Goal: Task Accomplishment & Management: Complete application form

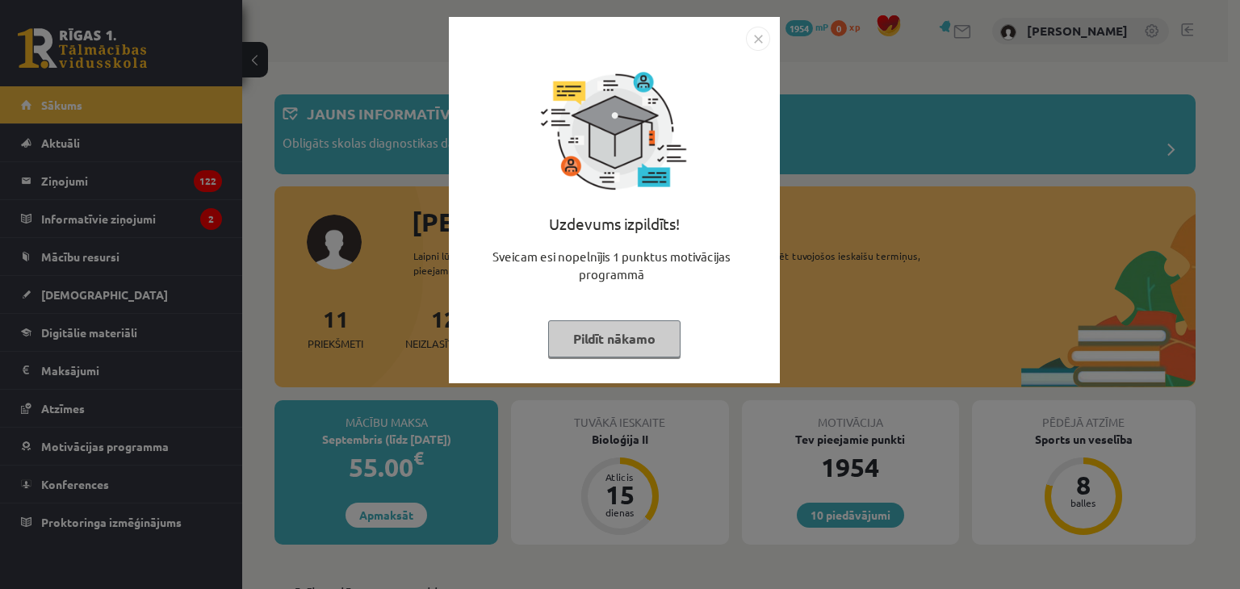
click at [760, 36] on img "Close" at bounding box center [758, 39] width 24 height 24
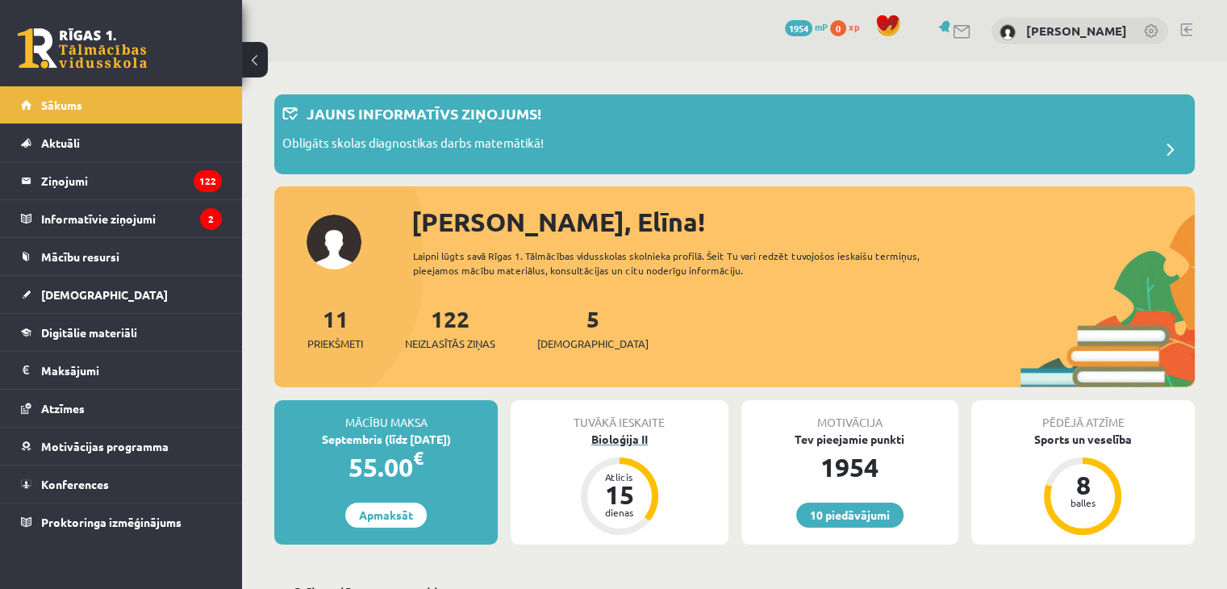
click at [652, 441] on div "Bioloģija II" at bounding box center [619, 439] width 217 height 17
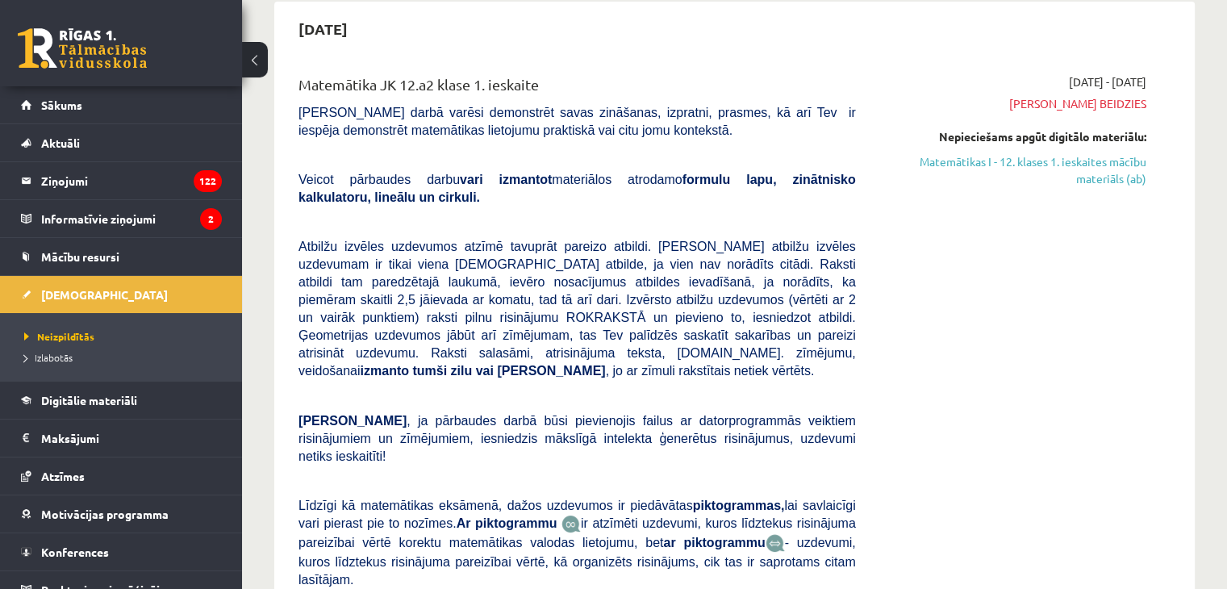
scroll to position [161, 0]
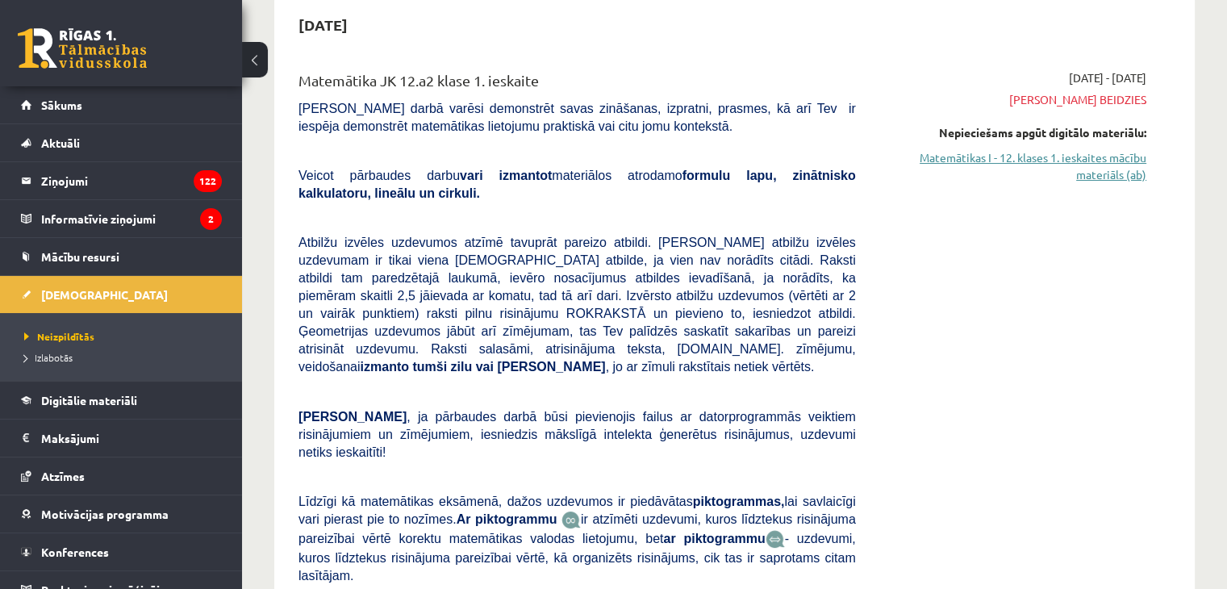
click at [1110, 178] on link "Matemātikas I - 12. klases 1. ieskaites mācību materiāls (ab)" at bounding box center [1013, 166] width 266 height 34
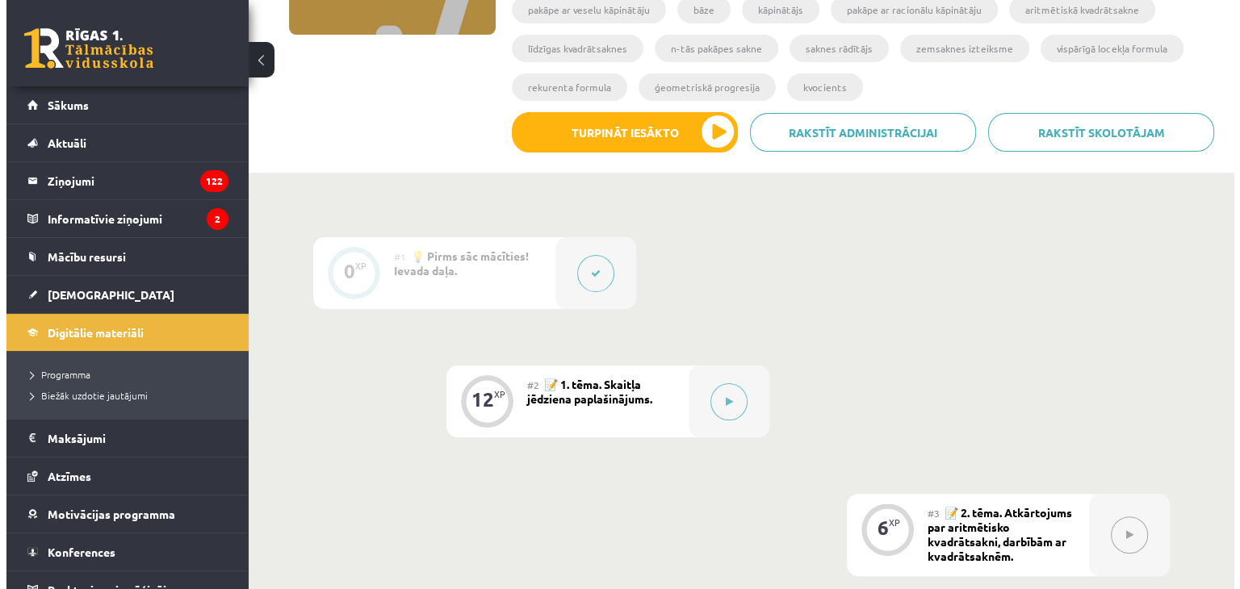
scroll to position [403, 0]
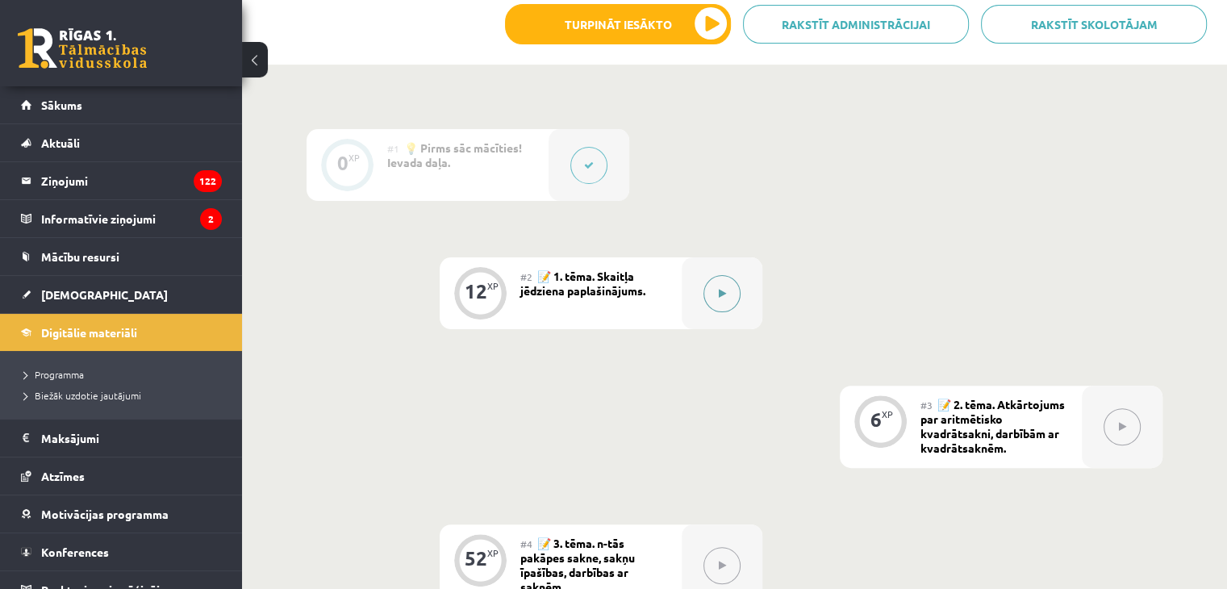
click at [717, 307] on button at bounding box center [722, 293] width 37 height 37
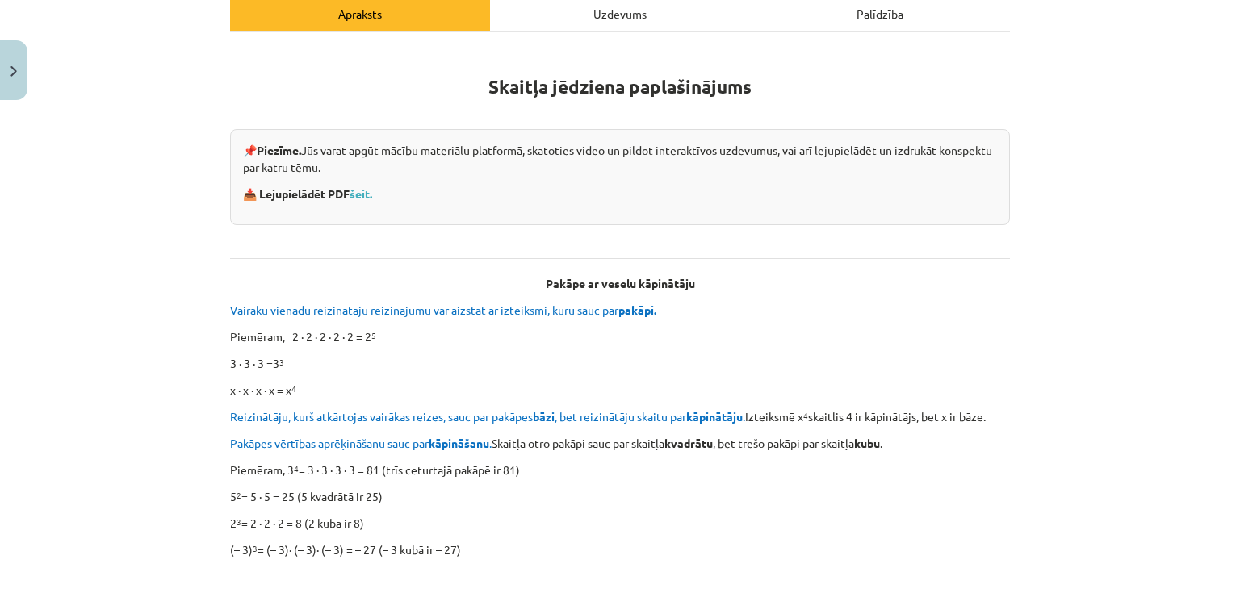
scroll to position [484, 0]
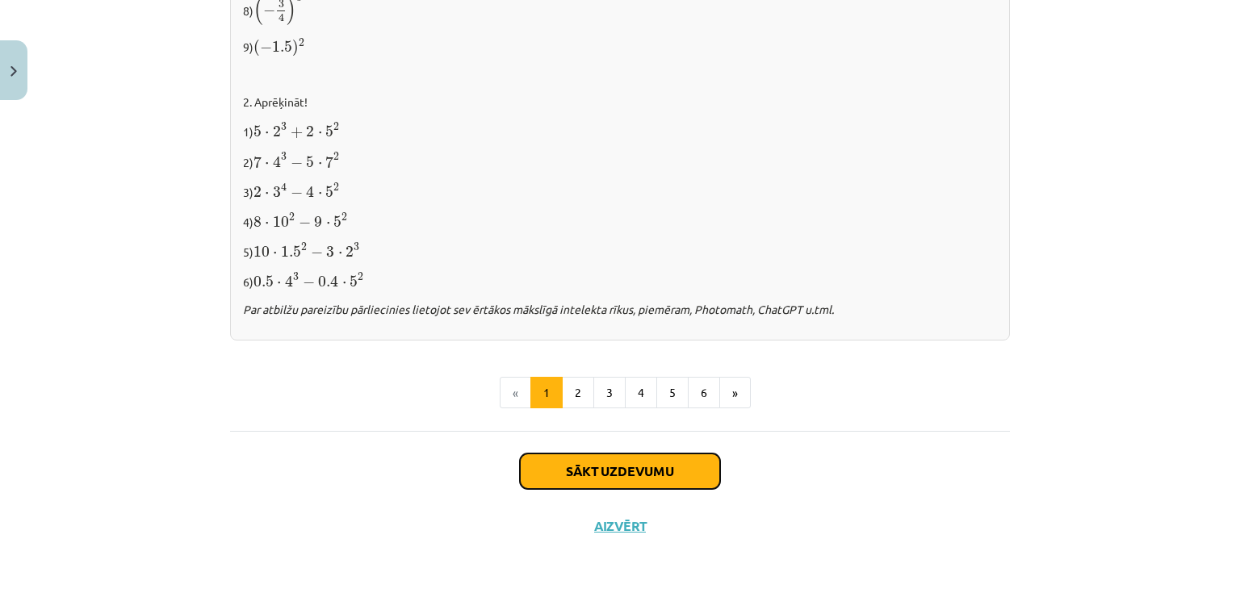
click at [668, 462] on button "Sākt uzdevumu" at bounding box center [620, 472] width 200 height 36
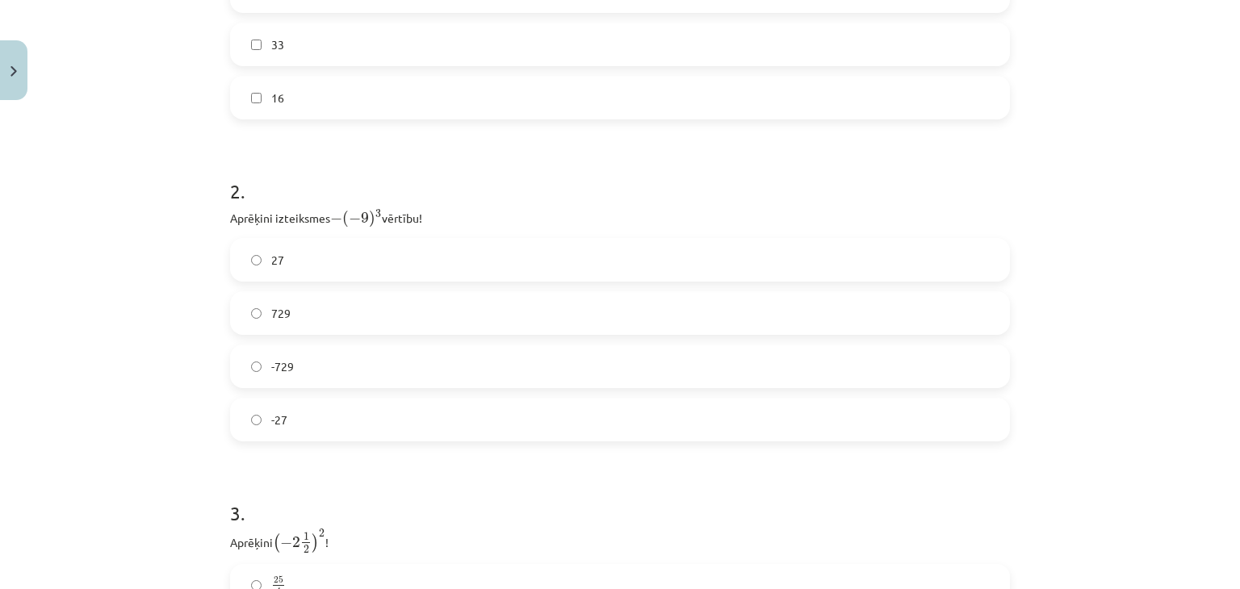
scroll to position [957, 0]
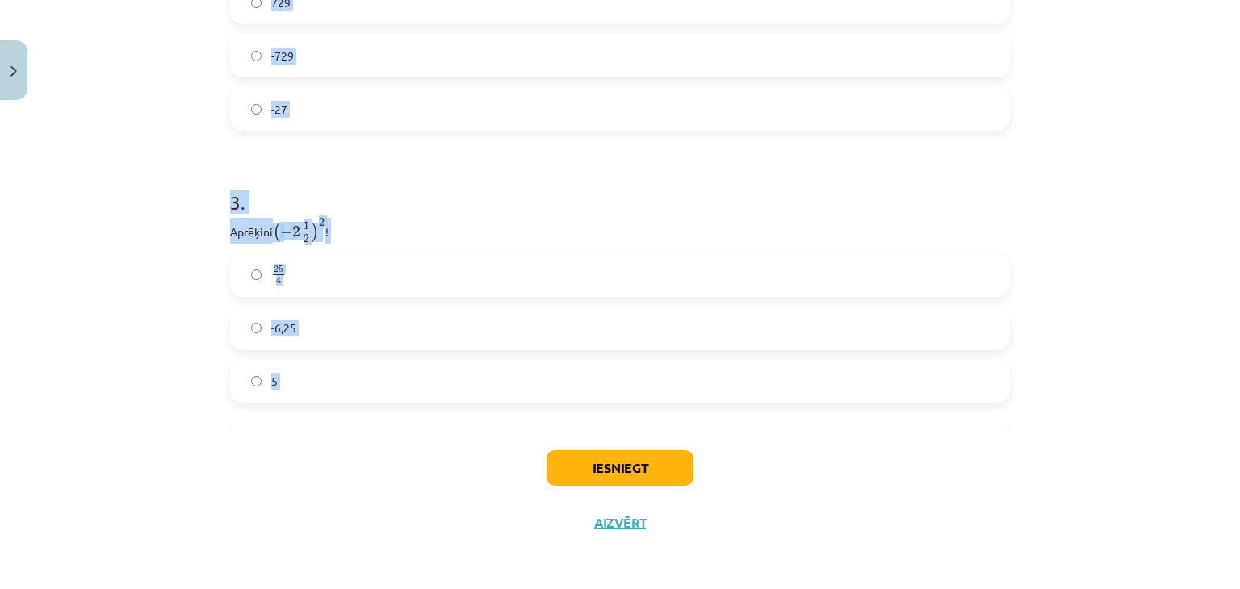
drag, startPoint x: 220, startPoint y: 180, endPoint x: 475, endPoint y: 417, distance: 347.7
copy form "Atzīmē visus skaitļus, kuri ir kāda vesela skaitļa kvadrāts! 77 3 60 100 49 33 …"
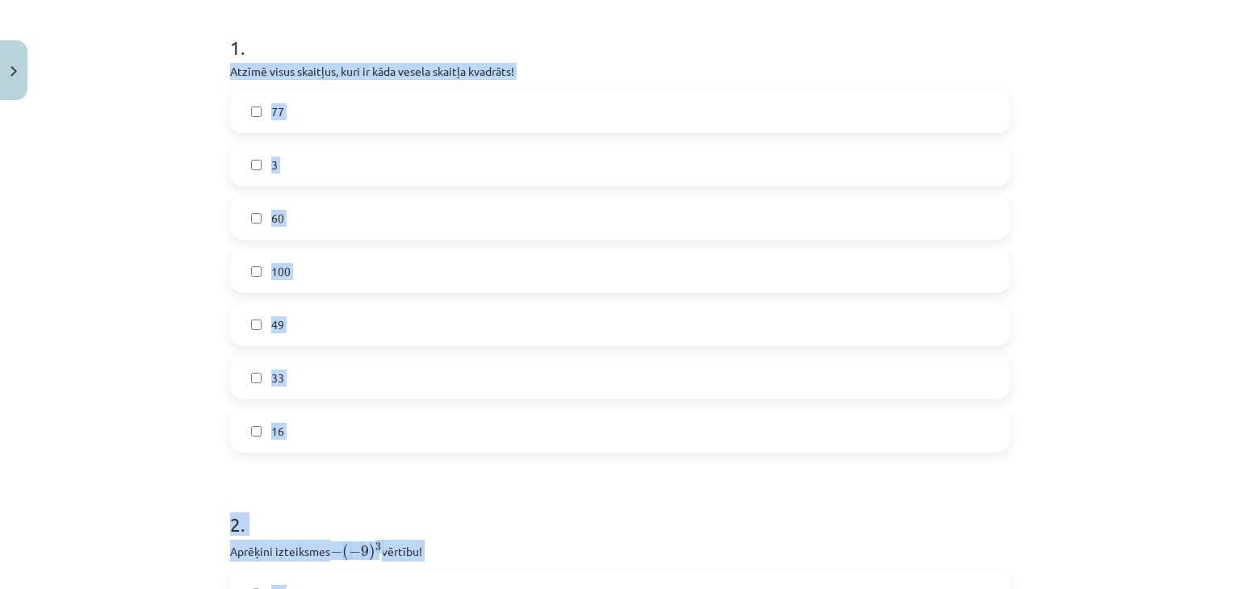
scroll to position [323, 0]
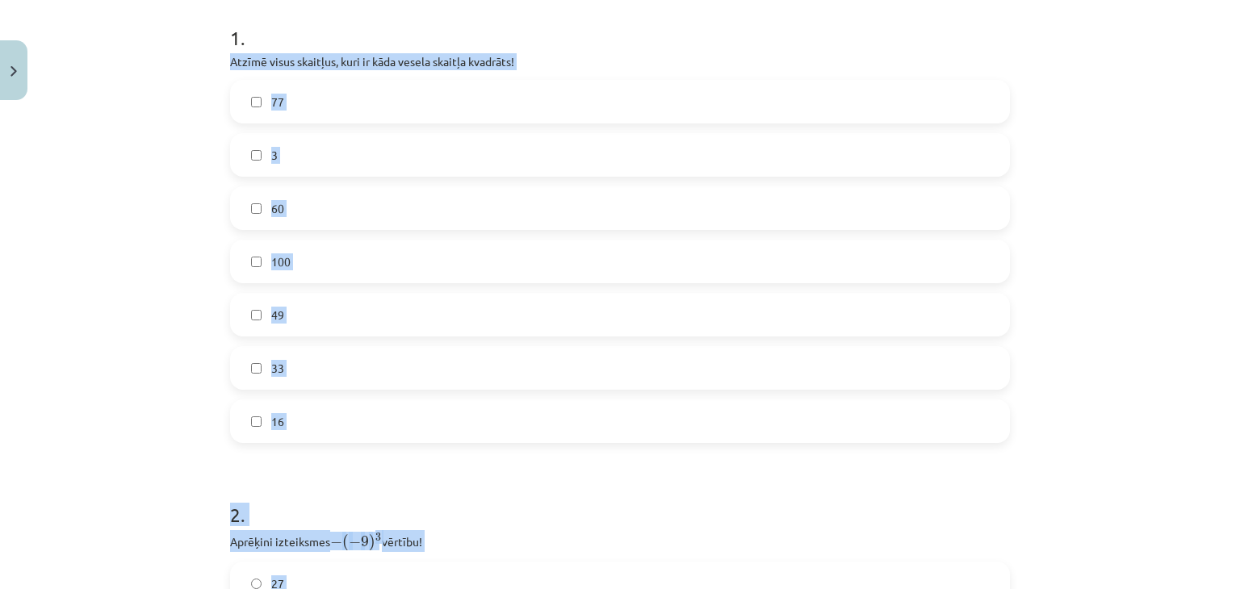
click at [320, 256] on label "100" at bounding box center [620, 261] width 776 height 40
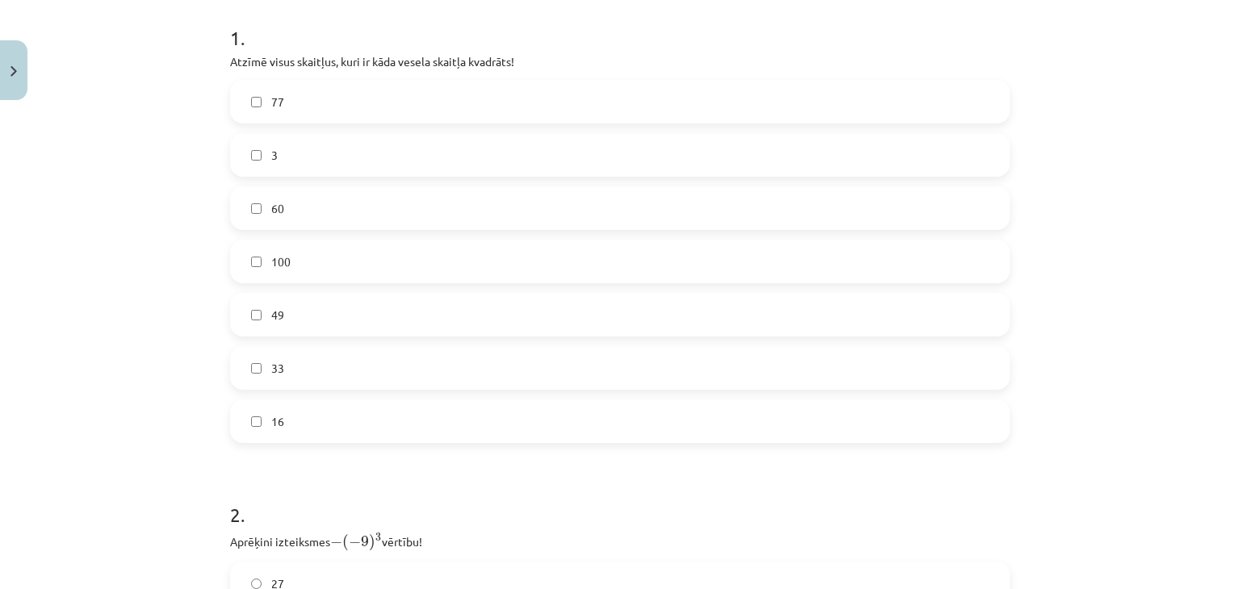
click at [352, 317] on label "49" at bounding box center [620, 315] width 776 height 40
click at [320, 429] on label "16" at bounding box center [620, 421] width 776 height 40
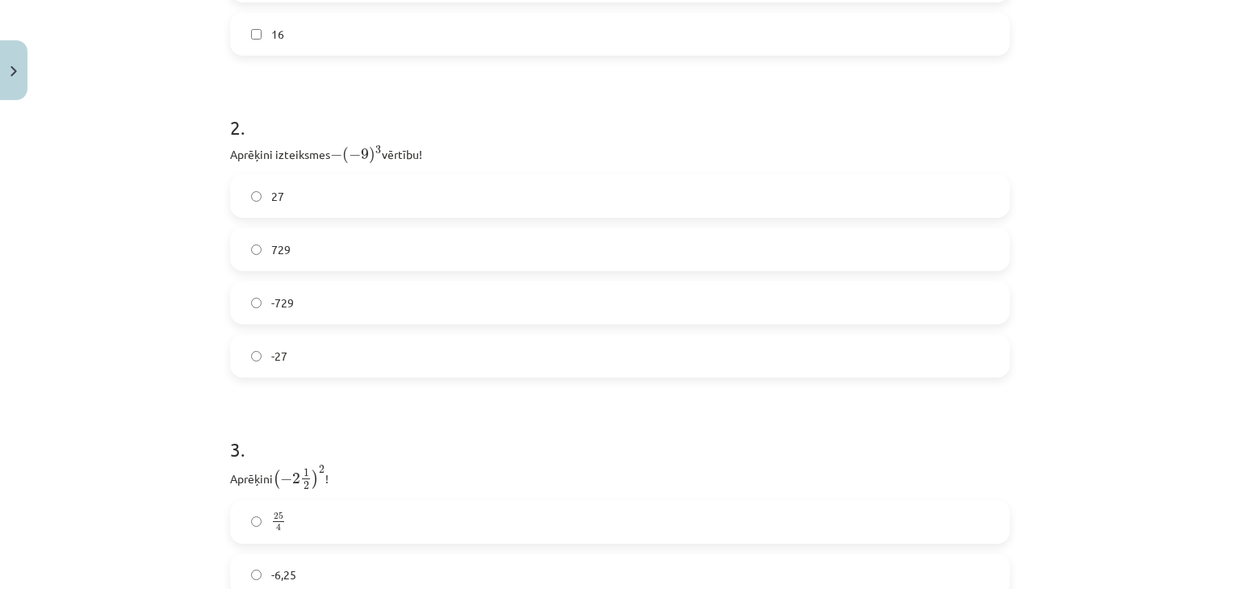
scroll to position [726, 0]
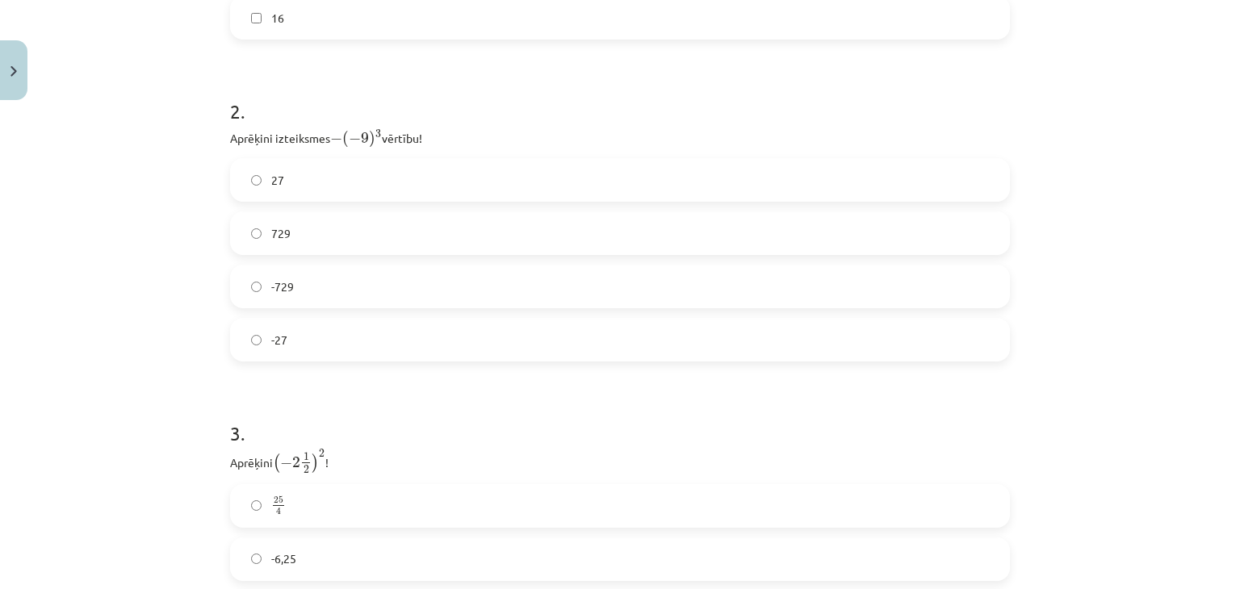
click at [282, 232] on span "729" at bounding box center [280, 233] width 19 height 17
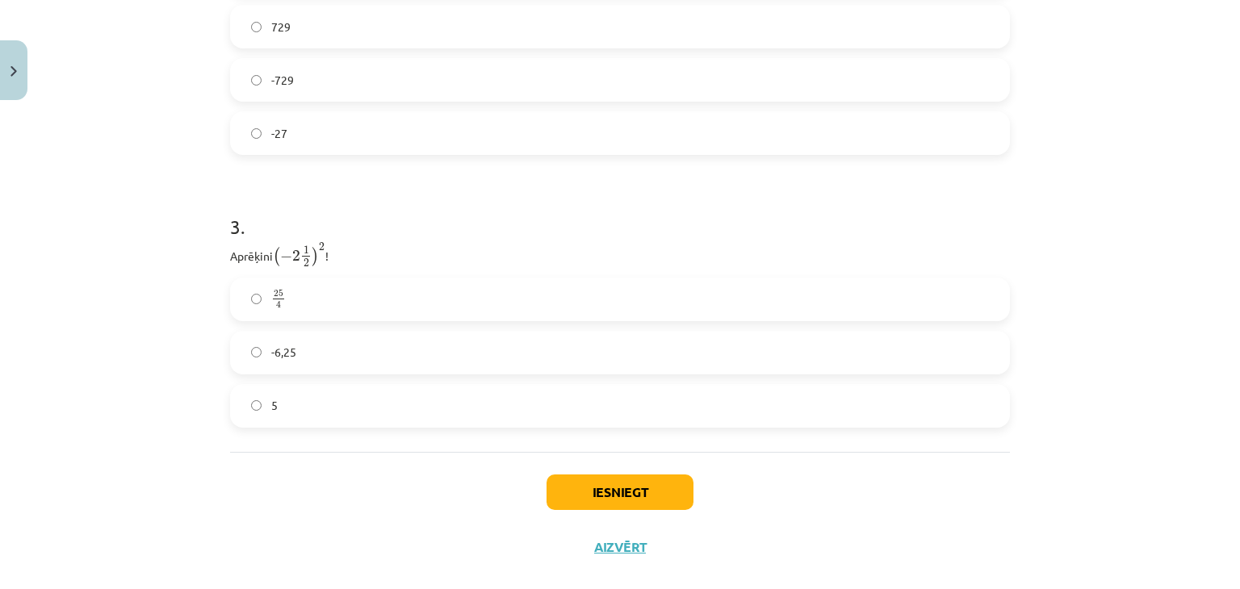
scroll to position [957, 0]
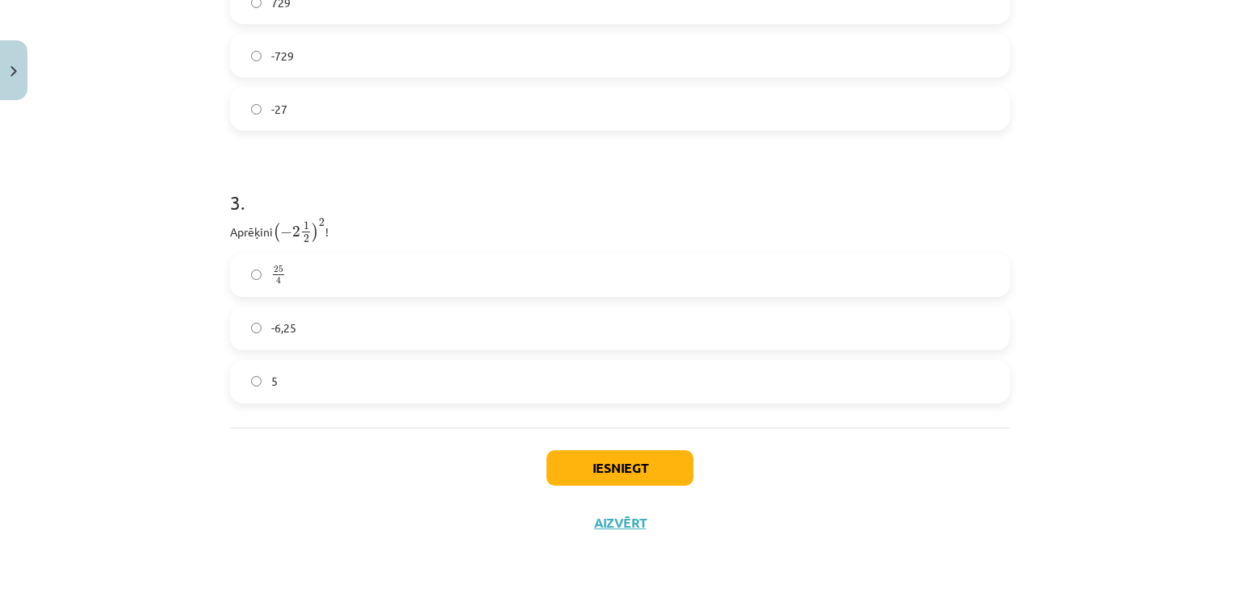
click at [361, 330] on label "-6,25" at bounding box center [620, 328] width 776 height 40
click at [581, 462] on button "Iesniegt" at bounding box center [619, 468] width 147 height 36
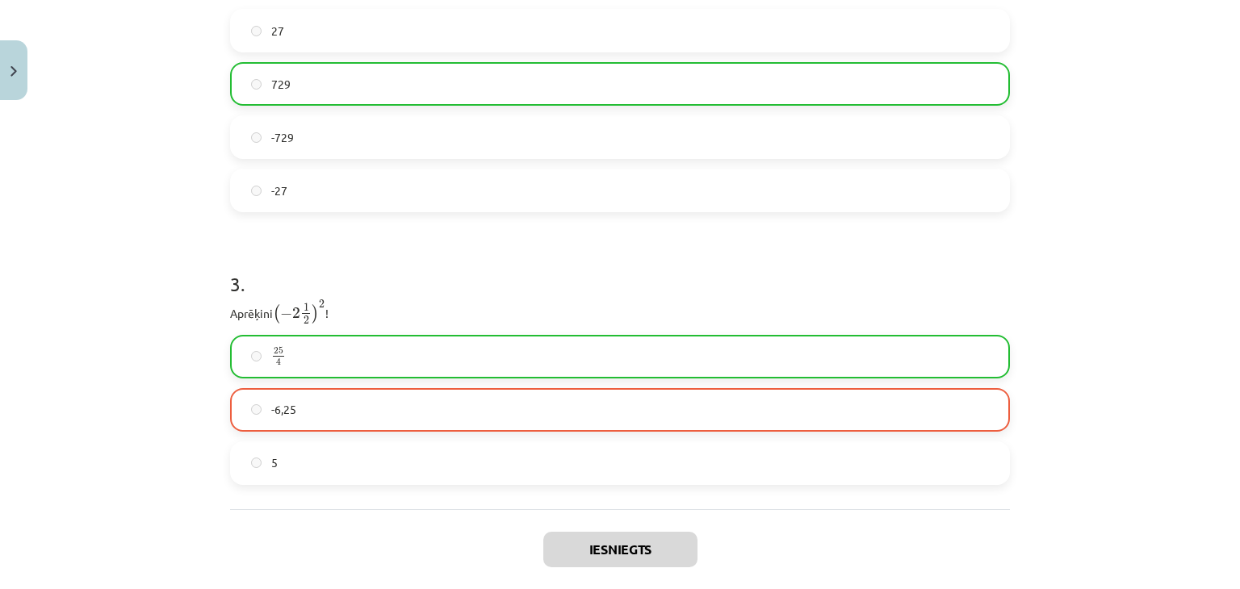
scroll to position [1008, 0]
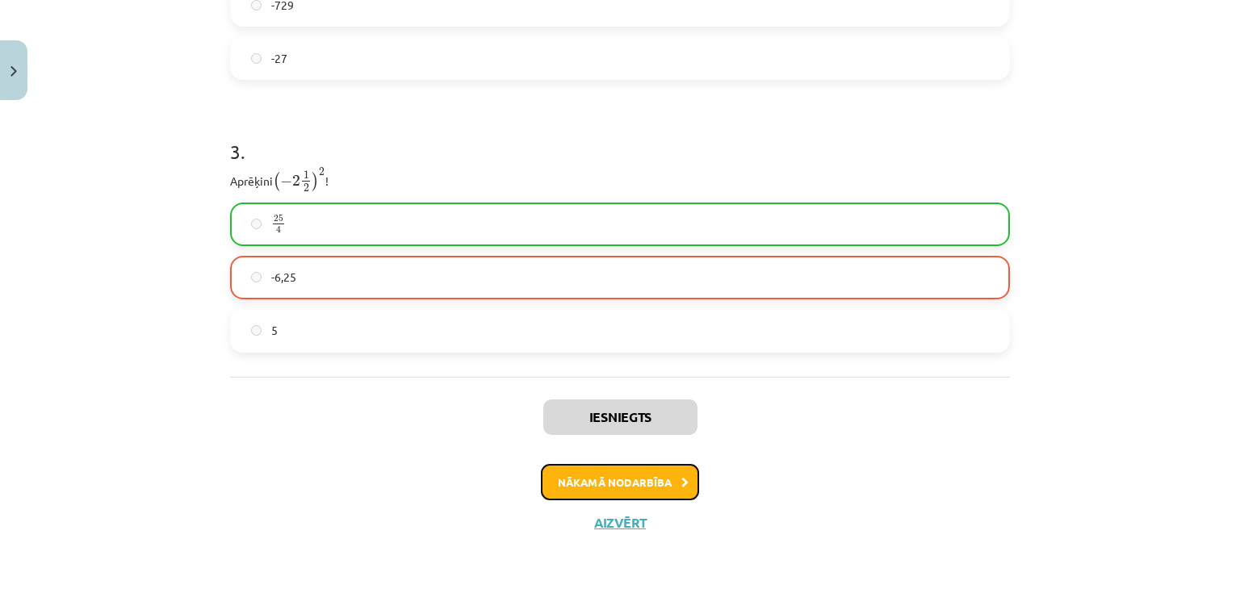
click at [647, 472] on button "Nākamā nodarbība" at bounding box center [620, 482] width 158 height 37
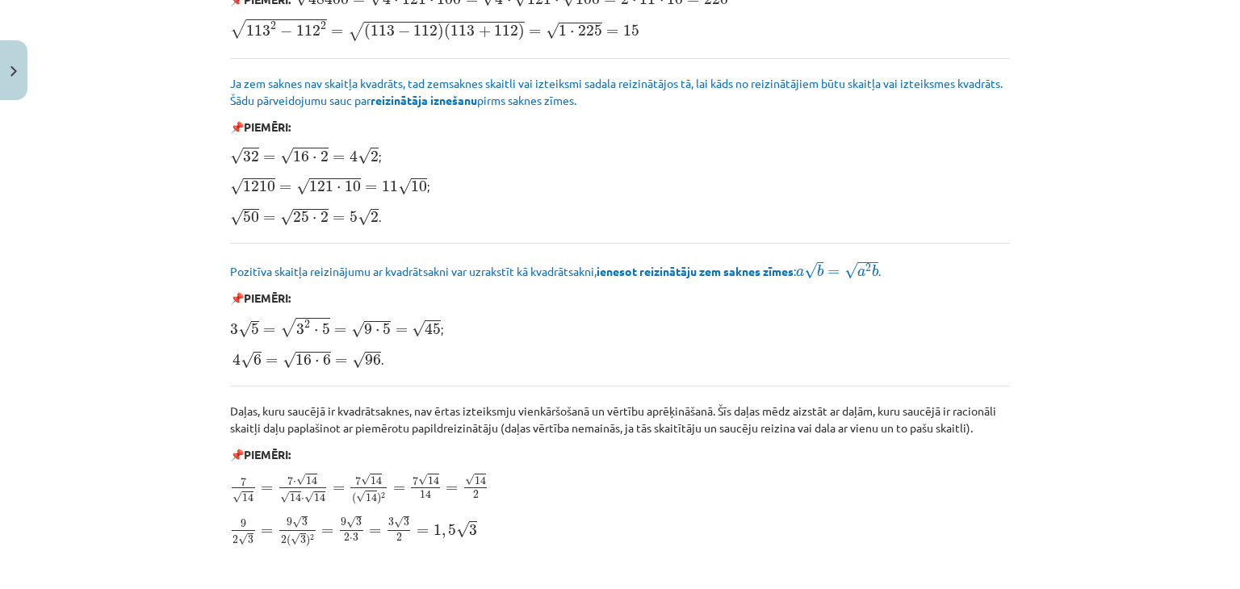
scroll to position [1937, 0]
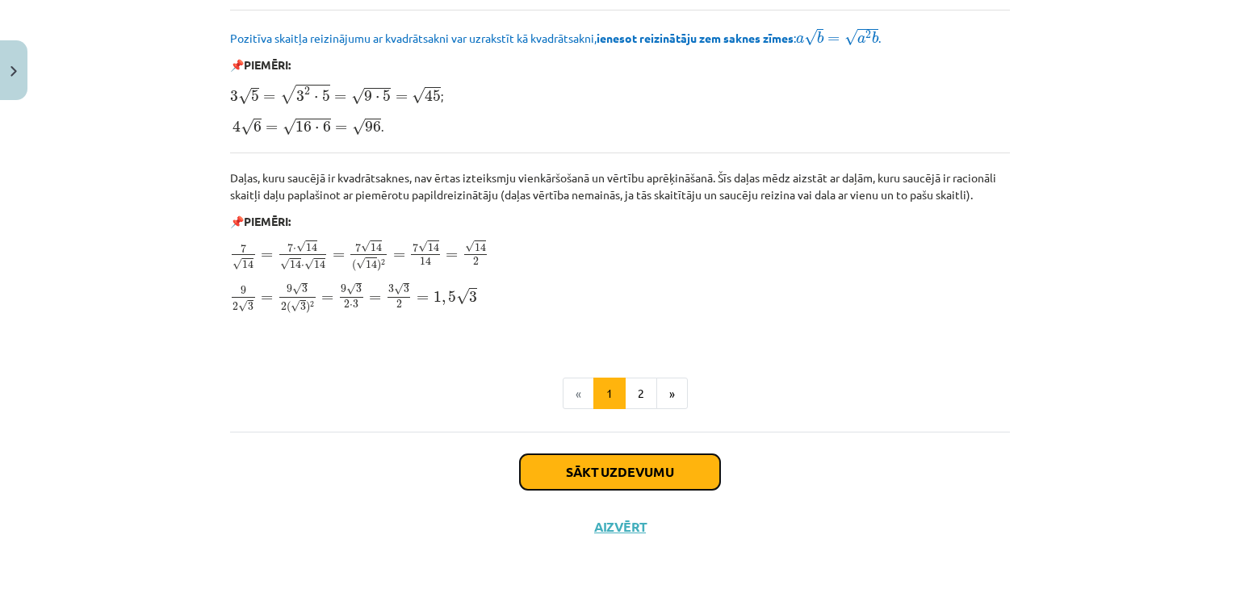
click at [654, 462] on button "Sākt uzdevumu" at bounding box center [620, 472] width 200 height 36
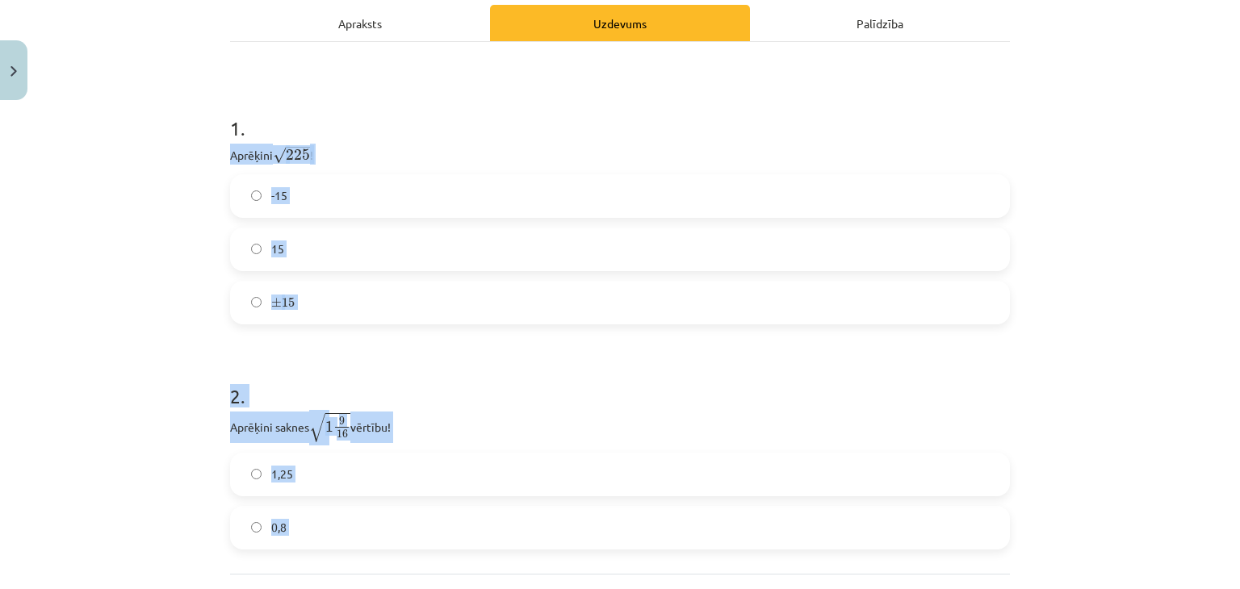
scroll to position [404, 0]
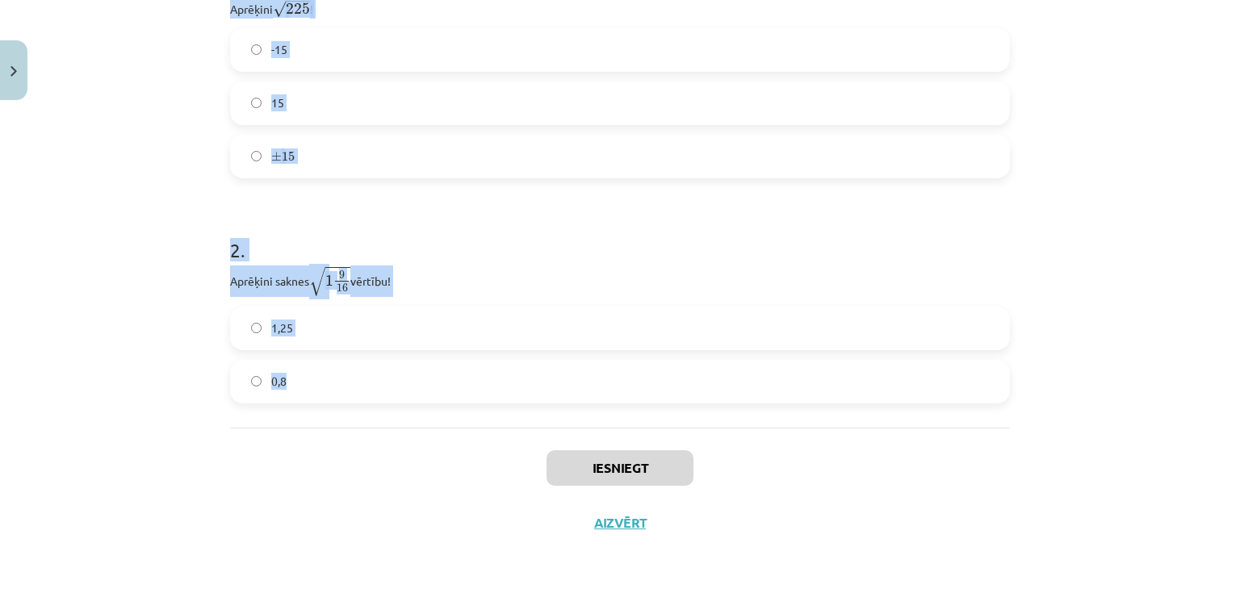
drag, startPoint x: 218, startPoint y: 362, endPoint x: 316, endPoint y: 369, distance: 97.9
click at [316, 369] on div "6 XP Saņemsi Sarežģīts 321 pilda Apraksts Uzdevums Palīdzība 1 . Aprēķini √ 225…" at bounding box center [619, 140] width 799 height 822
copy form "Aprēķini √ 225 225 ! -15 15 ± 15 ± 15 2 . Aprēķini saknes √ 1 9 16 1 9 16 vērtī…"
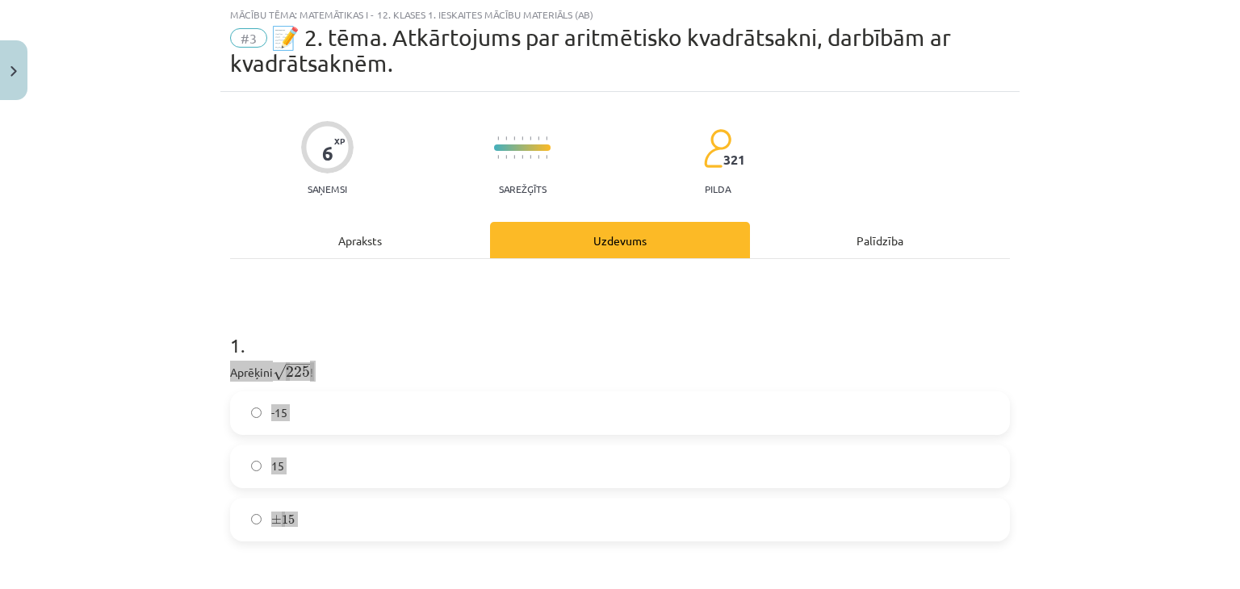
scroll to position [81, 0]
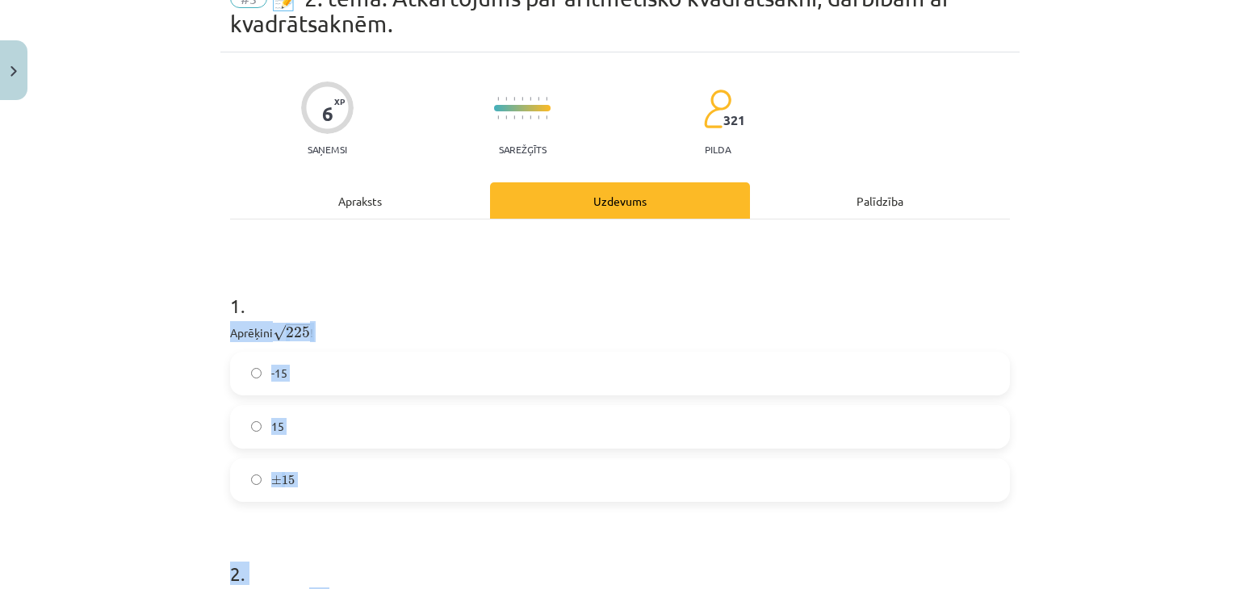
click at [366, 426] on label "15" at bounding box center [620, 427] width 776 height 40
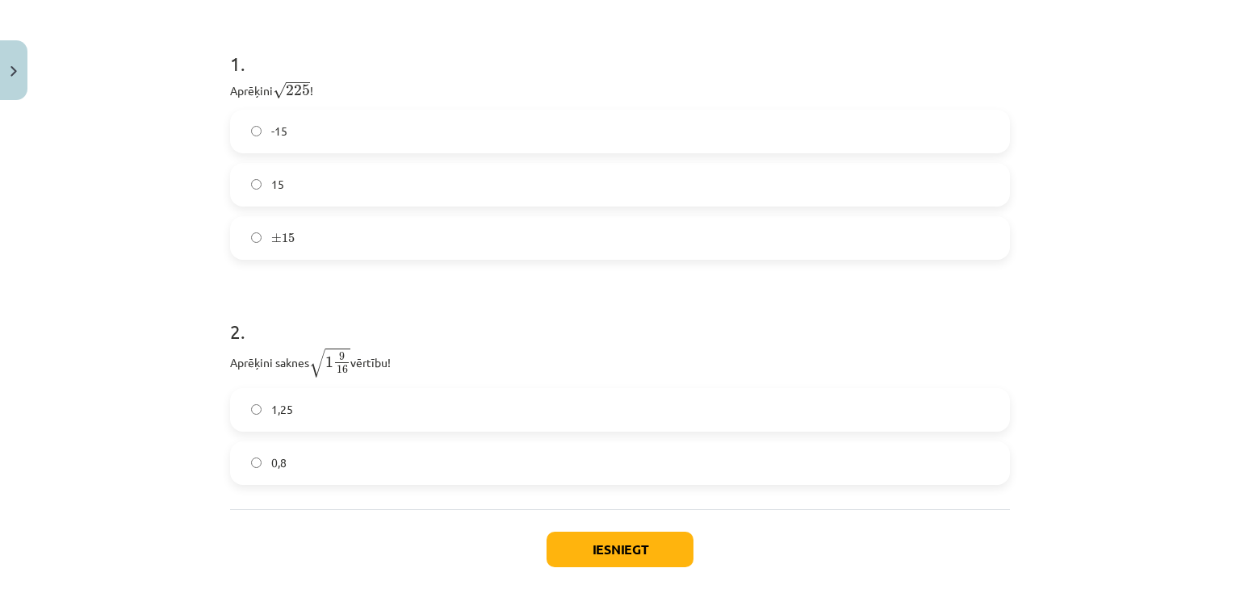
scroll to position [403, 0]
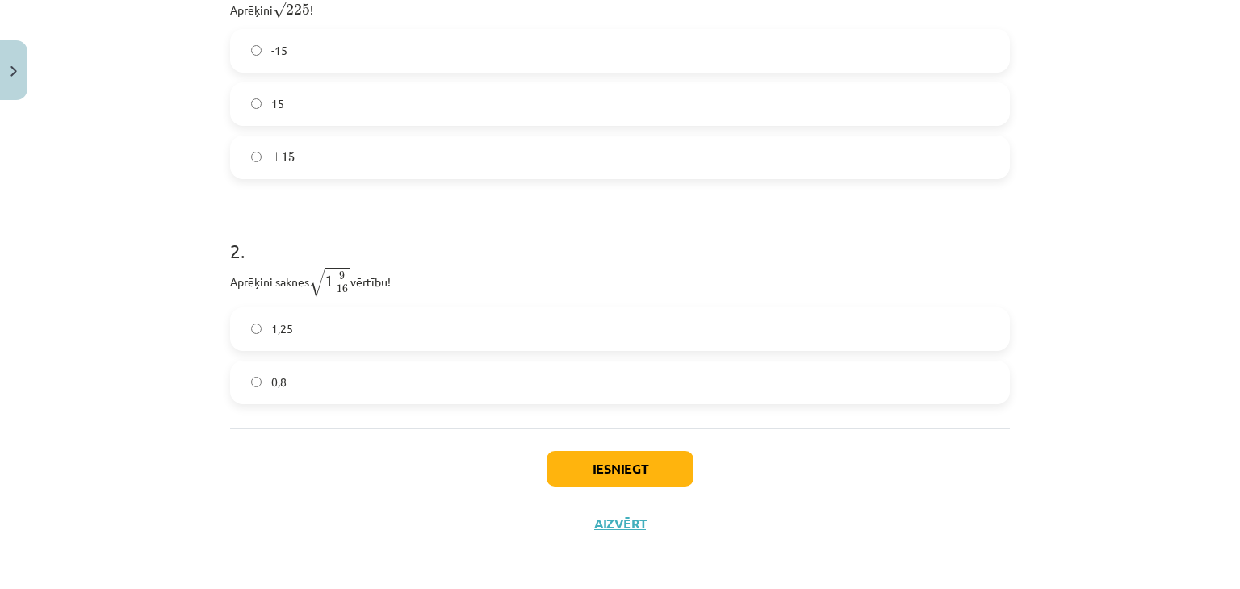
click at [309, 382] on label "0,8" at bounding box center [620, 382] width 776 height 40
click at [629, 469] on button "Iesniegt" at bounding box center [619, 469] width 147 height 36
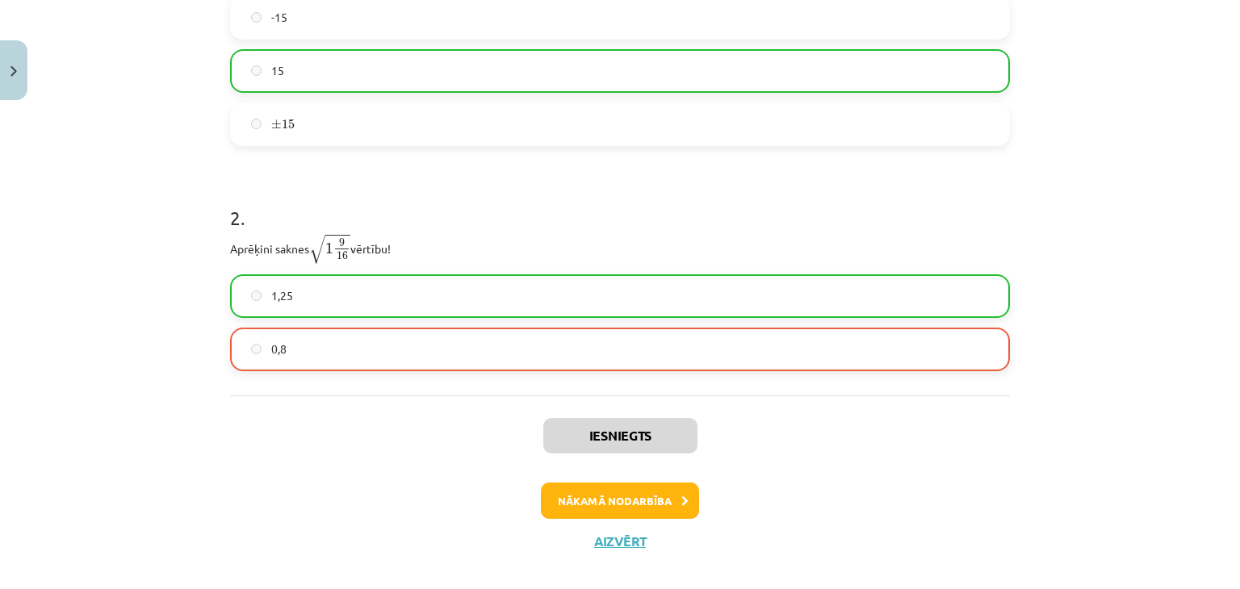
scroll to position [455, 0]
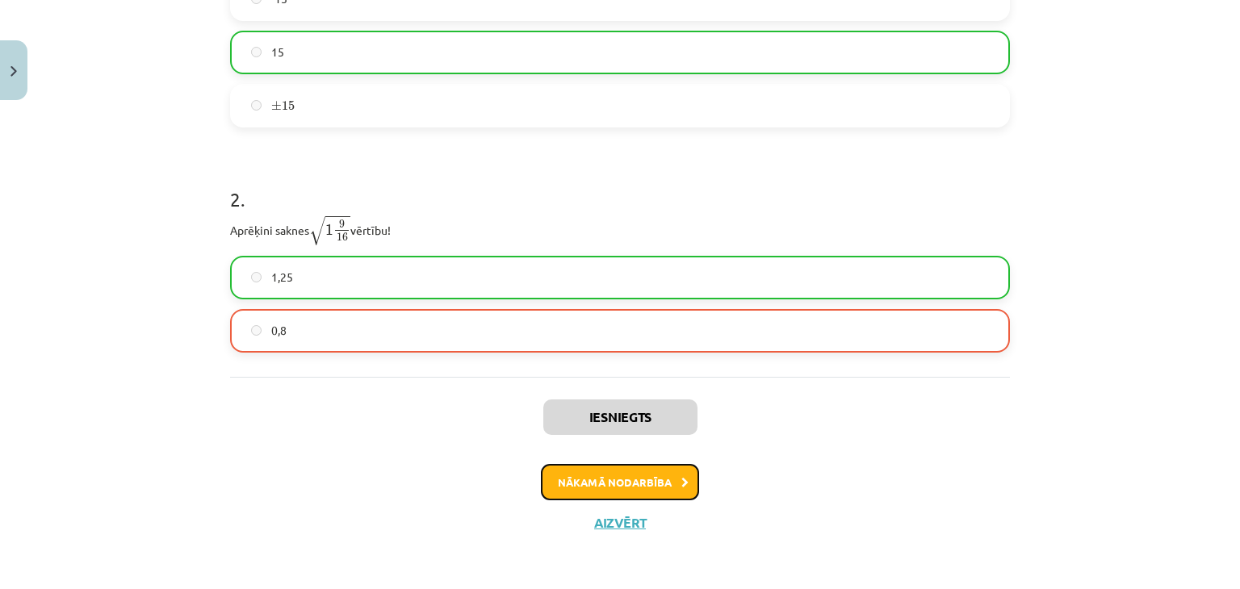
click at [632, 488] on button "Nākamā nodarbība" at bounding box center [620, 482] width 158 height 37
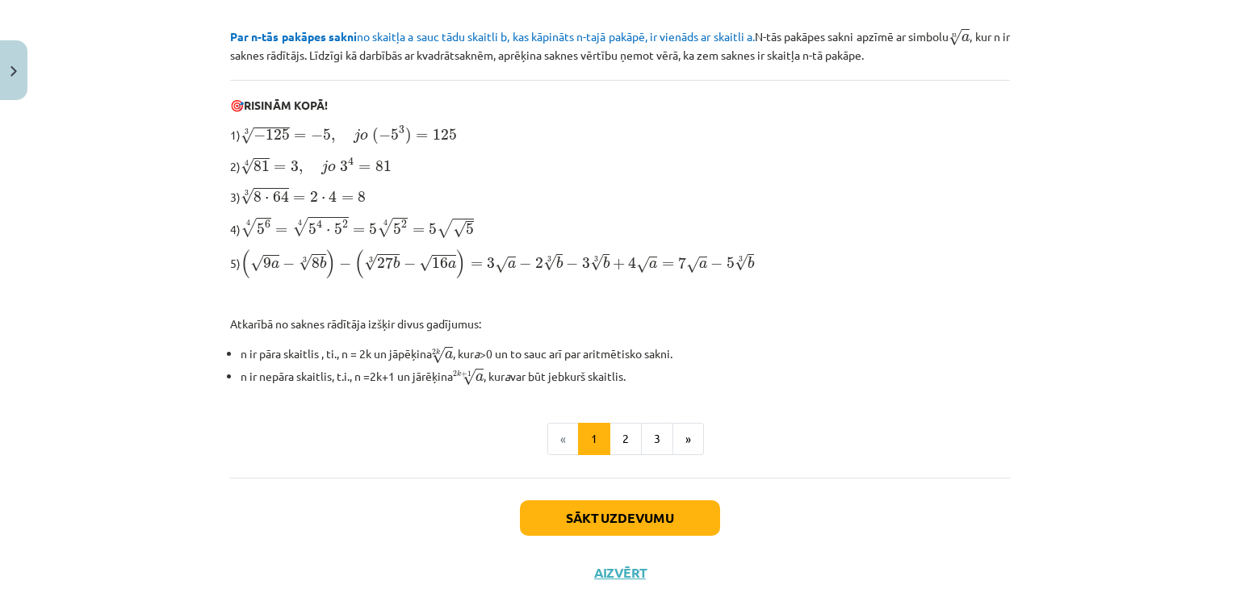
scroll to position [515, 0]
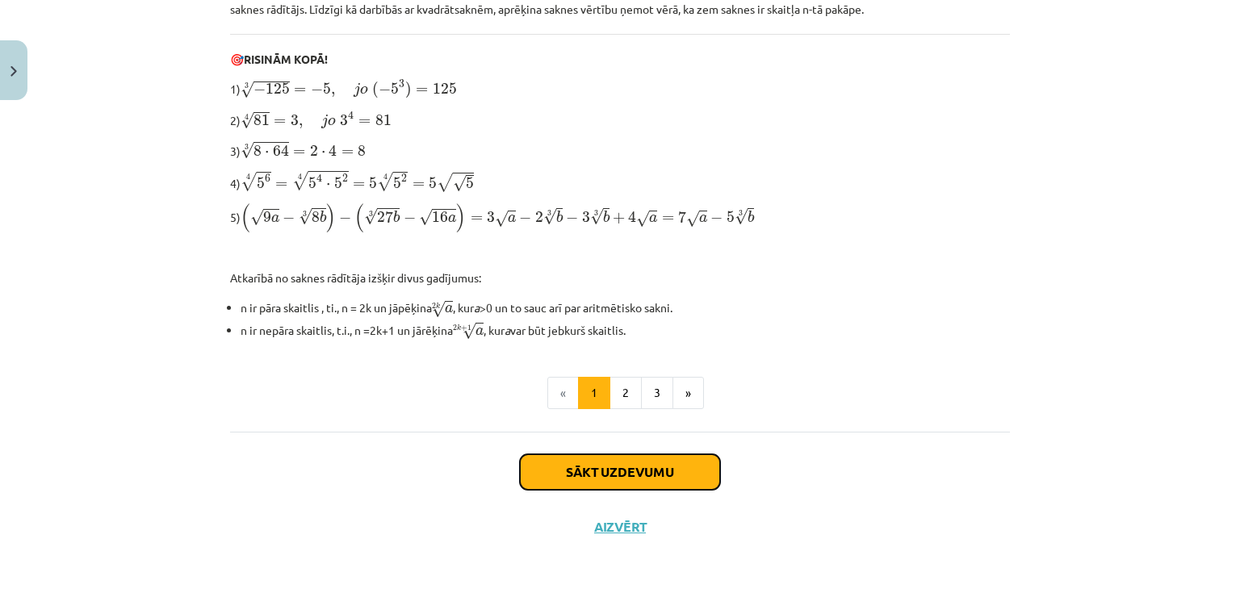
click at [608, 462] on button "Sākt uzdevumu" at bounding box center [620, 472] width 200 height 36
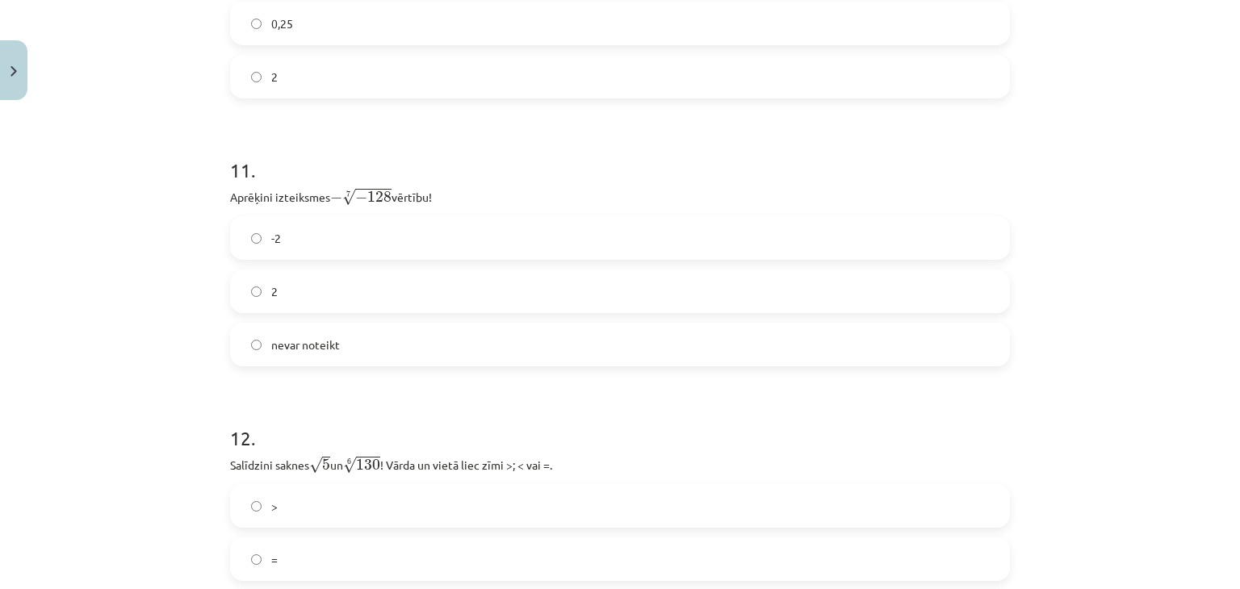
scroll to position [3611, 0]
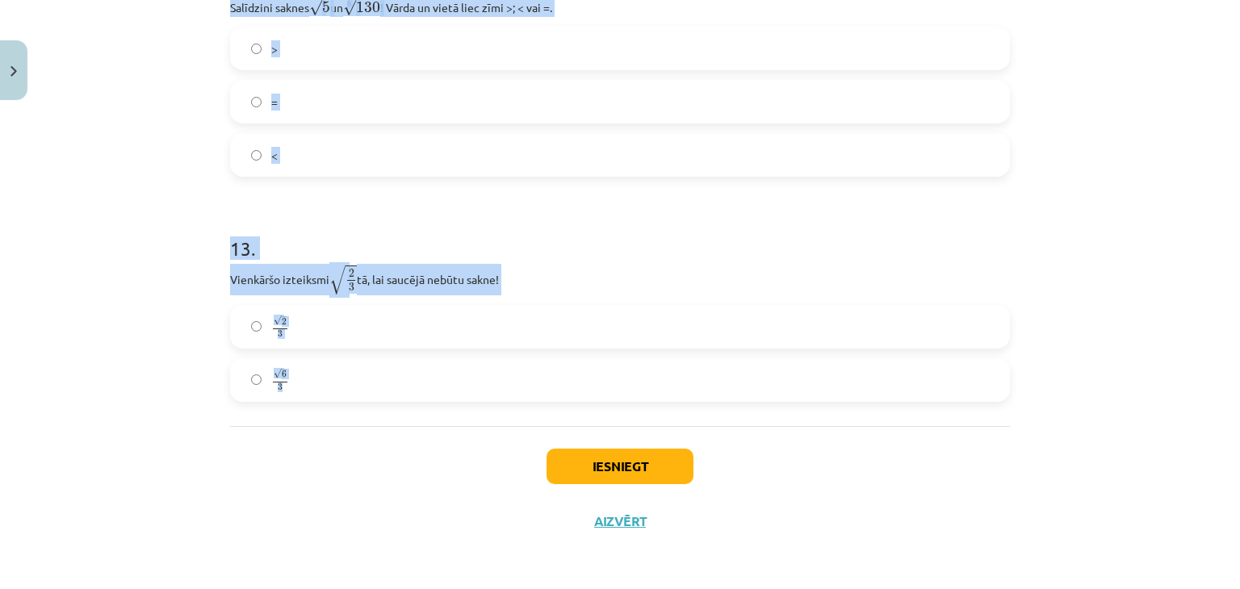
drag, startPoint x: 220, startPoint y: 341, endPoint x: 465, endPoint y: 391, distance: 249.4
copy form "Kura izteiksme jāizvēlas vienādības a m n a m n = ⋯ labajā pusē, lai būtu parei…"
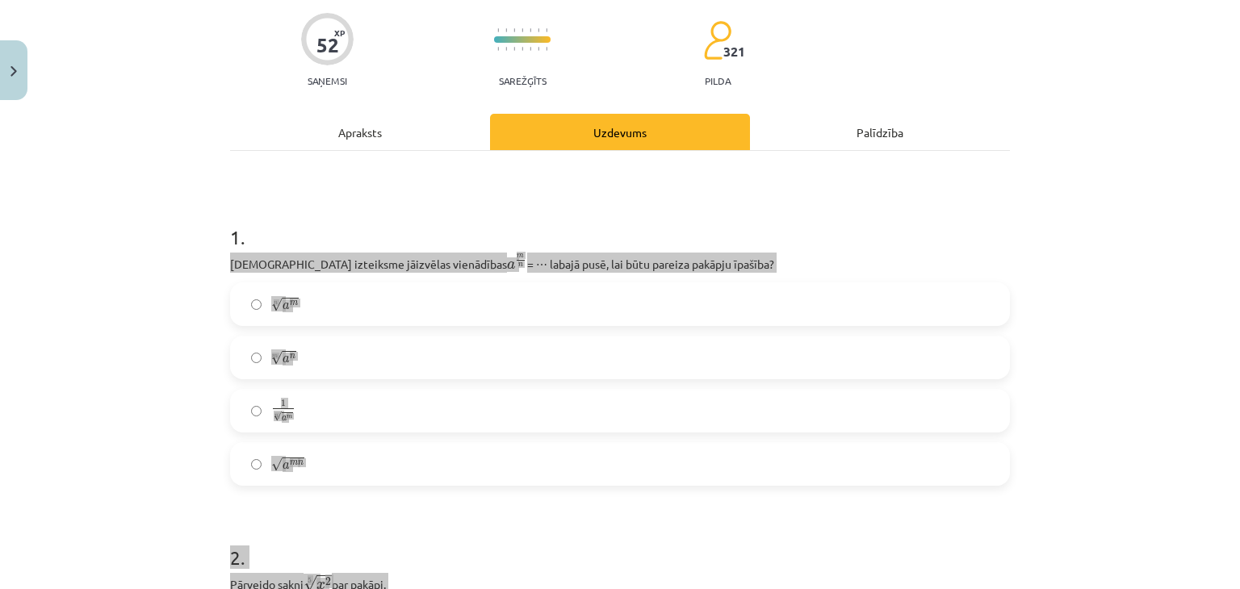
scroll to position [161, 0]
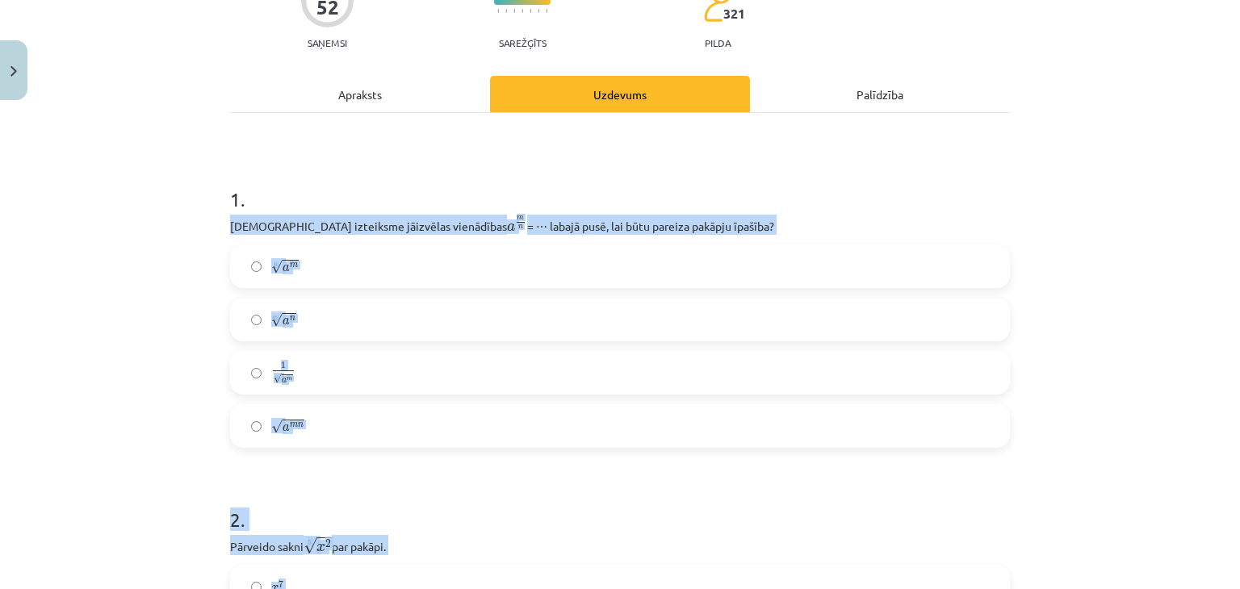
click at [392, 270] on label "n √ a m a m n" at bounding box center [620, 266] width 776 height 40
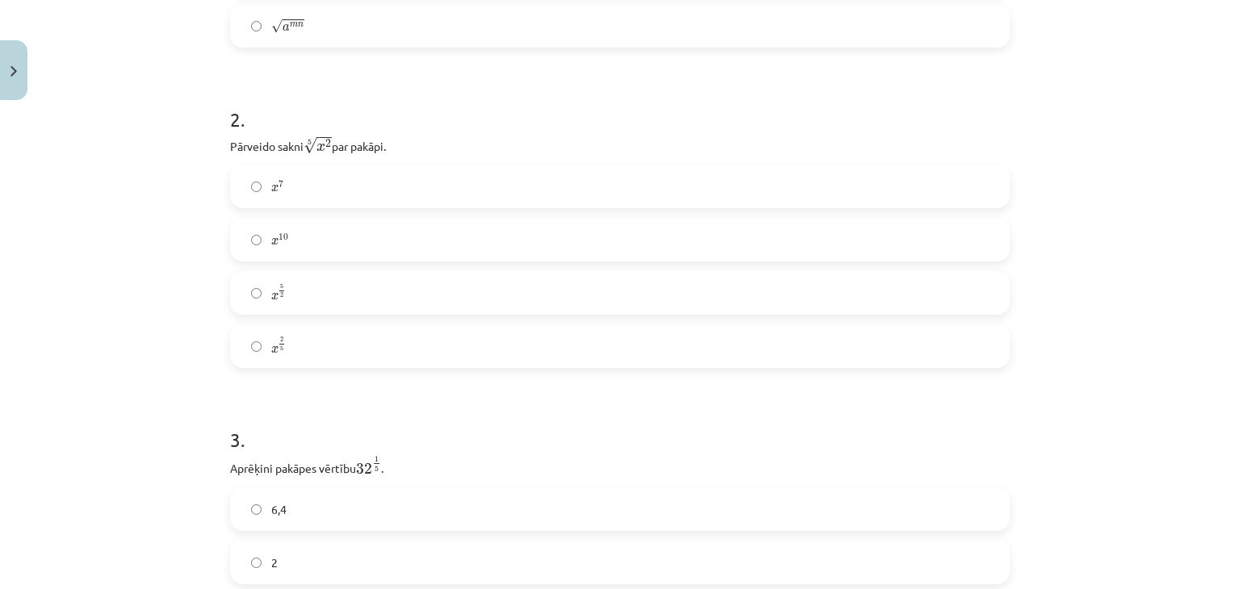
scroll to position [565, 0]
click at [306, 337] on label "x 2 5 x 2 5" at bounding box center [620, 343] width 776 height 40
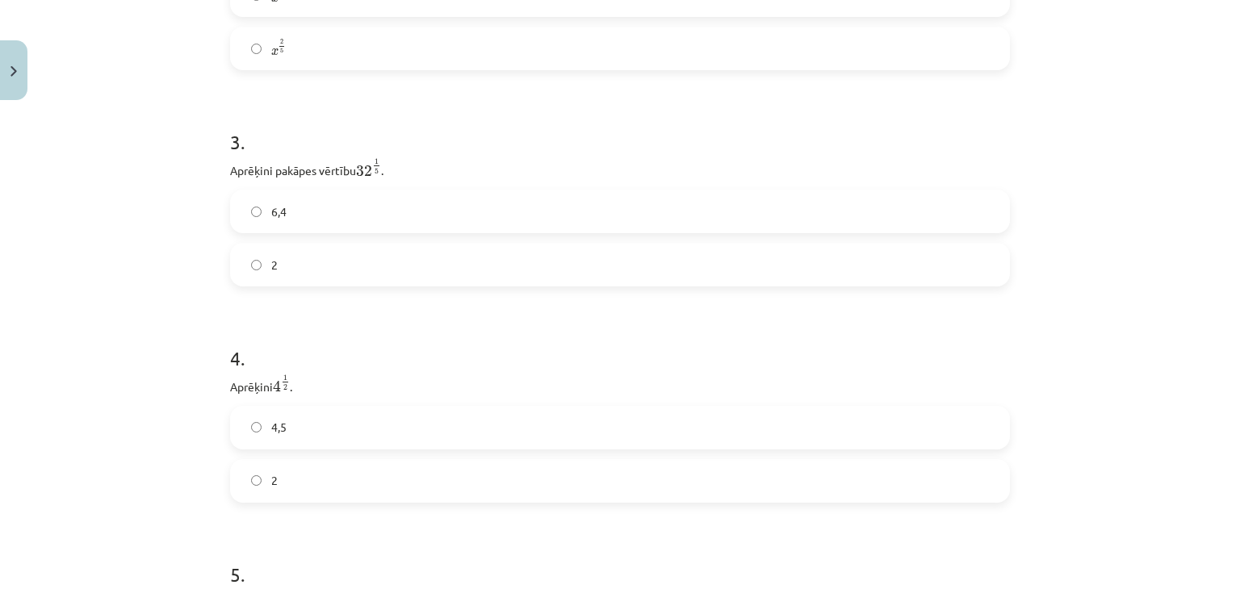
scroll to position [888, 0]
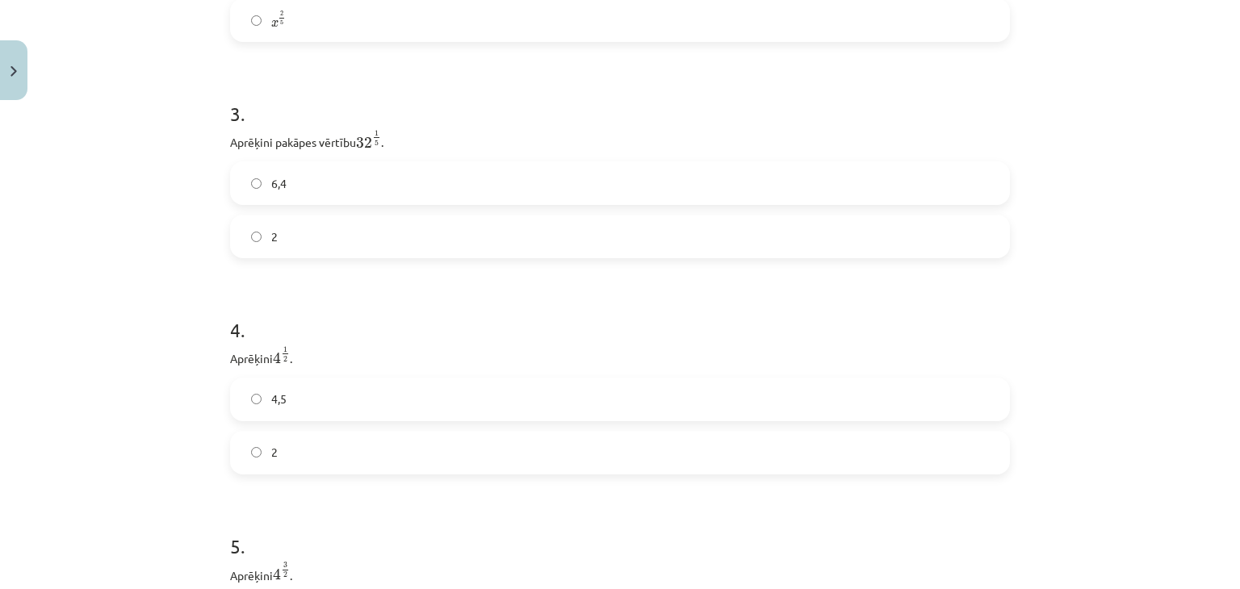
click at [297, 456] on label "2" at bounding box center [620, 453] width 776 height 40
drag, startPoint x: 291, startPoint y: 249, endPoint x: 323, endPoint y: 296, distance: 56.4
click at [291, 249] on label "2" at bounding box center [620, 236] width 776 height 40
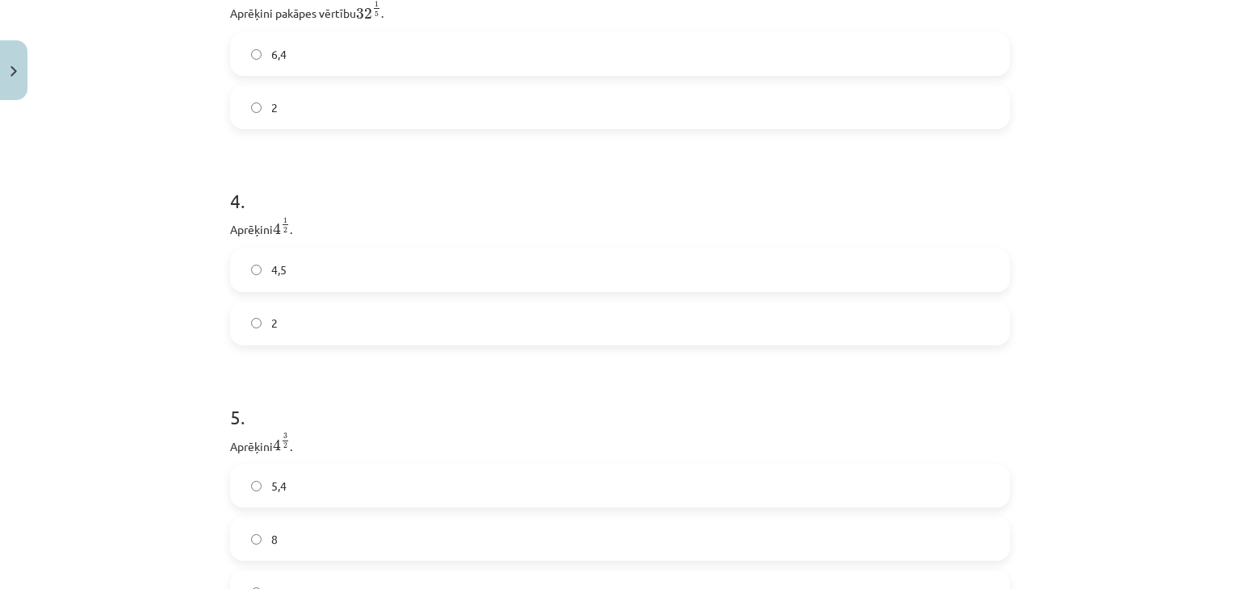
scroll to position [1130, 0]
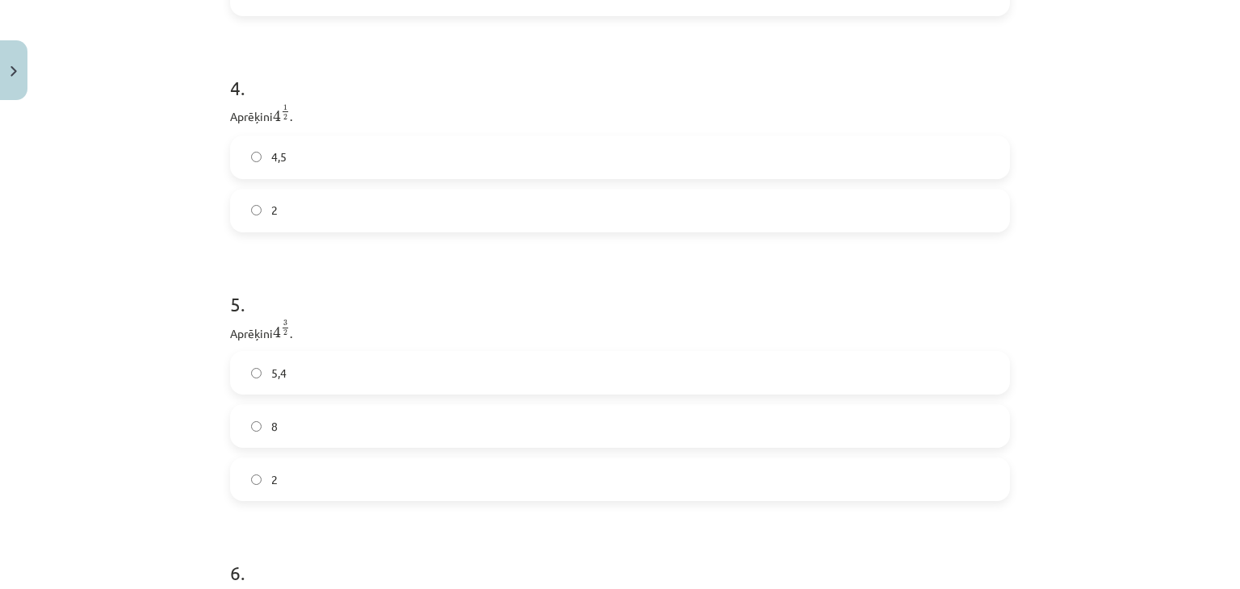
click at [342, 422] on label "8" at bounding box center [620, 426] width 776 height 40
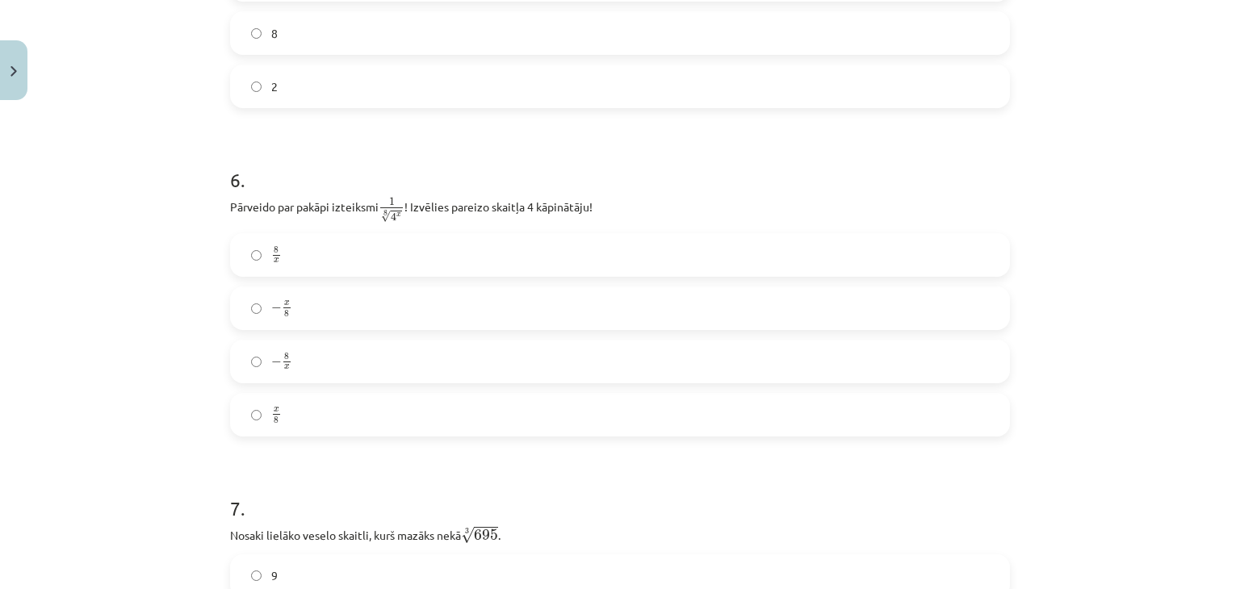
scroll to position [1533, 0]
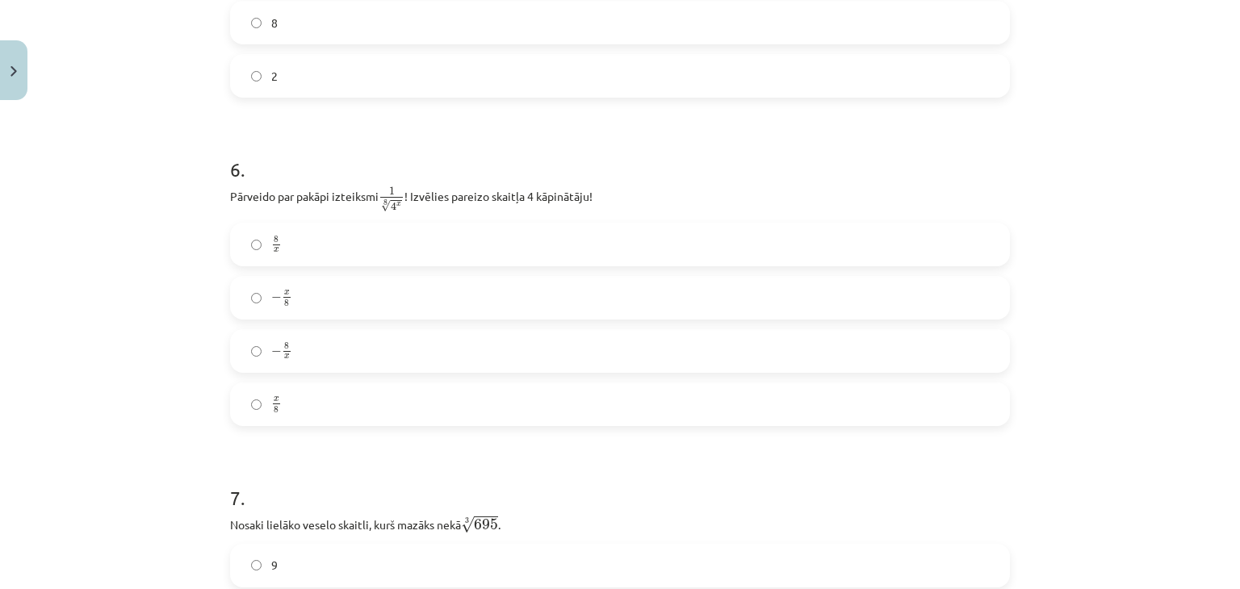
click at [337, 410] on label "x 8 x 8" at bounding box center [620, 404] width 776 height 40
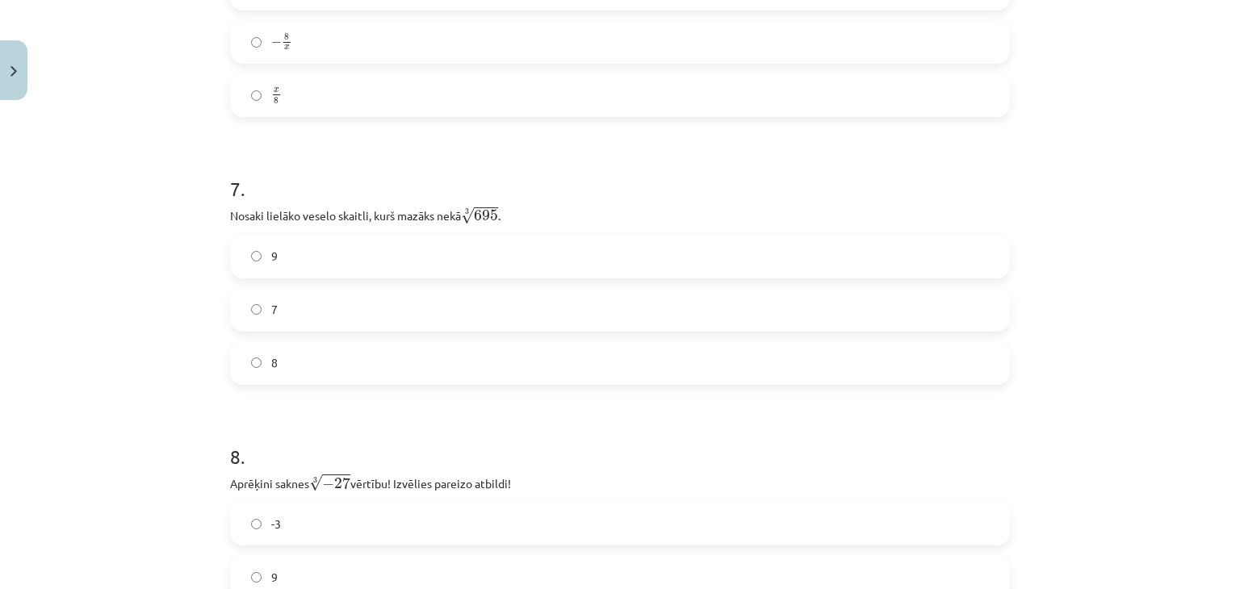
scroll to position [1937, 0]
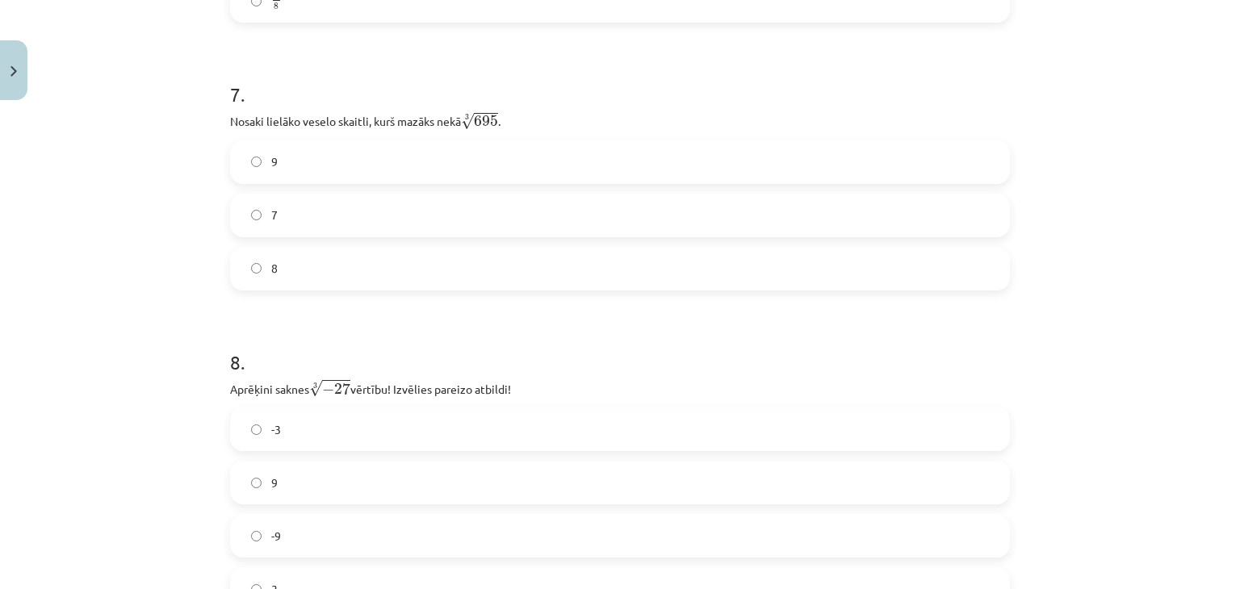
click at [319, 261] on label "8" at bounding box center [620, 269] width 776 height 40
click at [312, 433] on label "-3" at bounding box center [620, 429] width 776 height 40
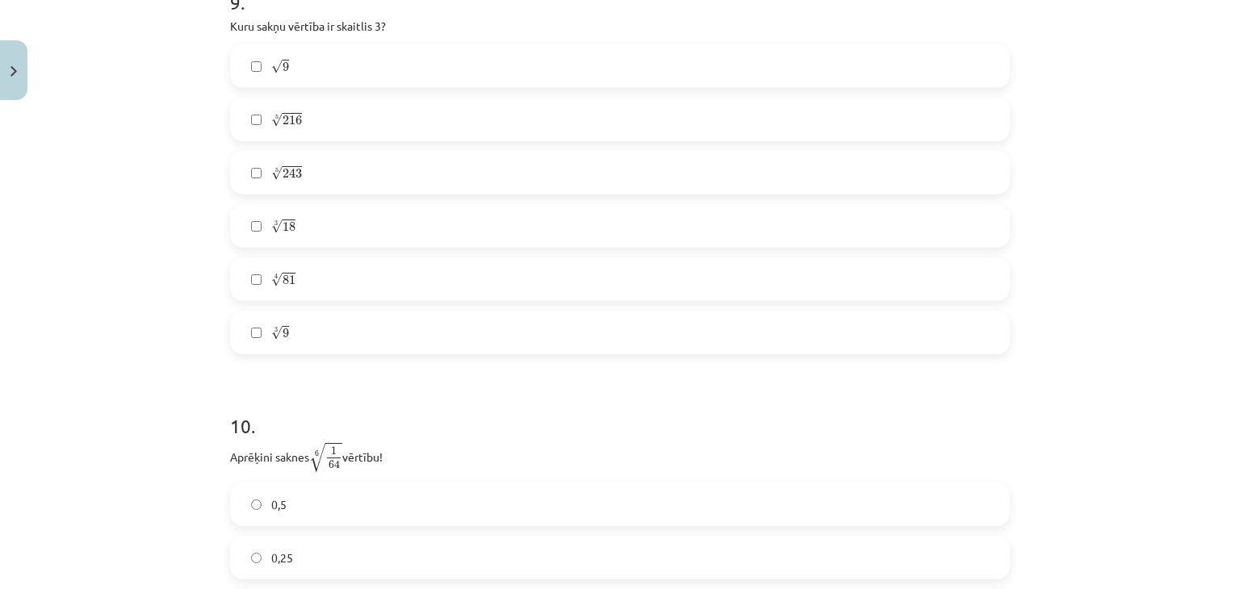
scroll to position [2582, 0]
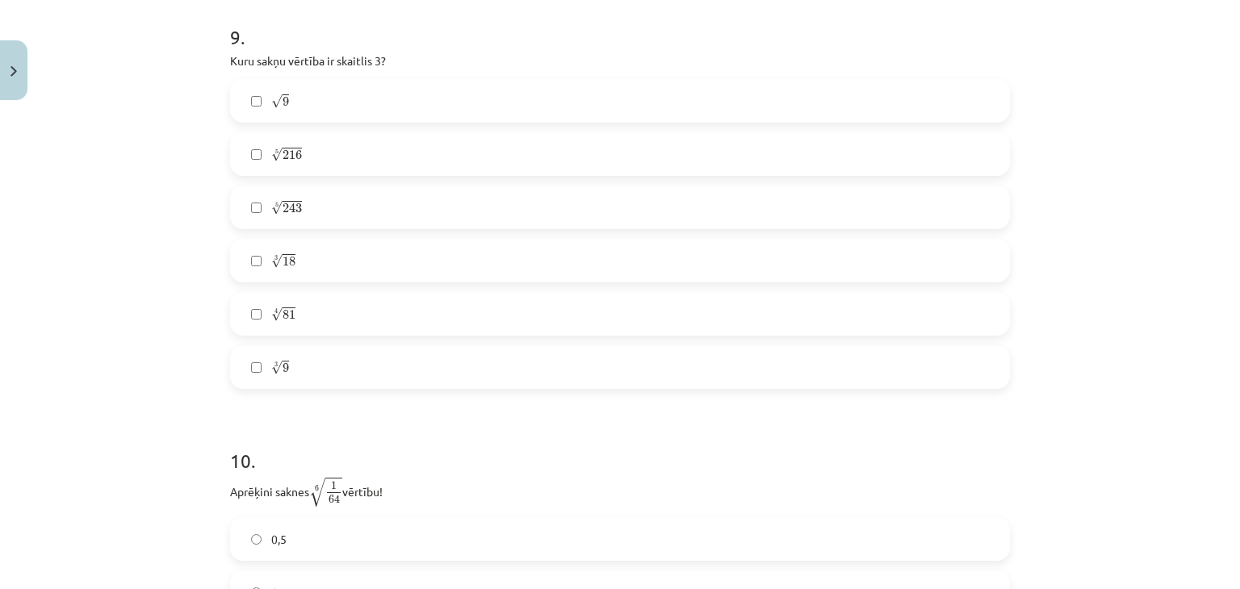
click at [336, 115] on label "√ 9 9" at bounding box center [620, 101] width 776 height 40
click at [287, 209] on span "243" at bounding box center [291, 208] width 19 height 10
click at [385, 317] on label "4 √ 81 81 4" at bounding box center [620, 314] width 776 height 40
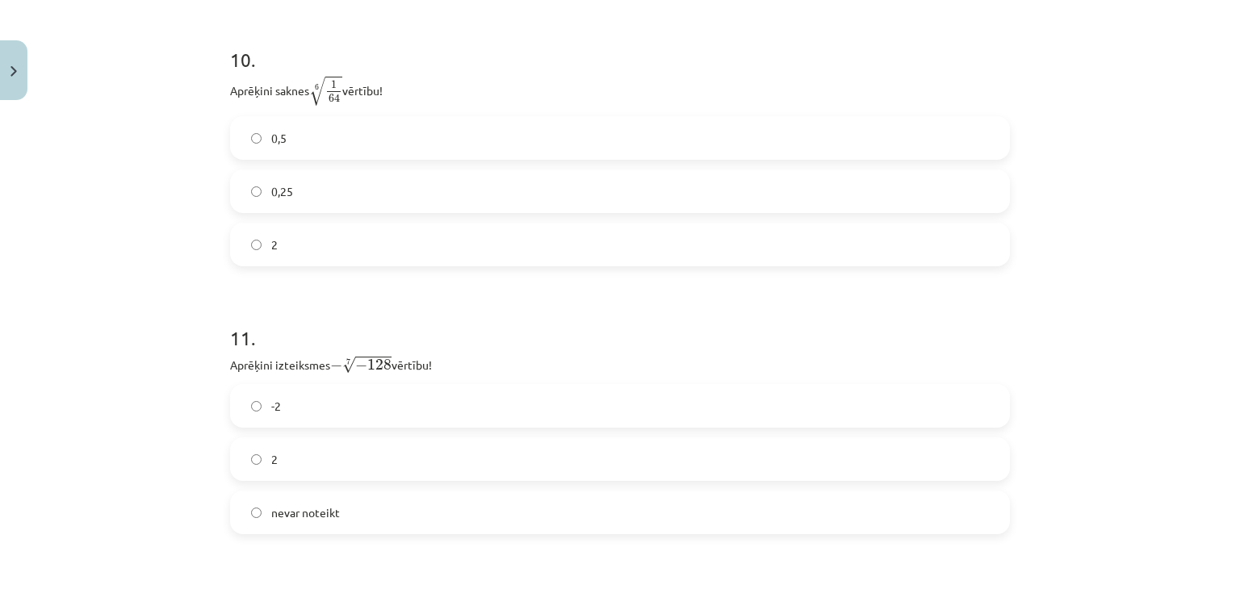
scroll to position [2986, 0]
click at [307, 144] on label "0,5" at bounding box center [620, 135] width 776 height 40
click at [389, 450] on label "2" at bounding box center [620, 457] width 776 height 40
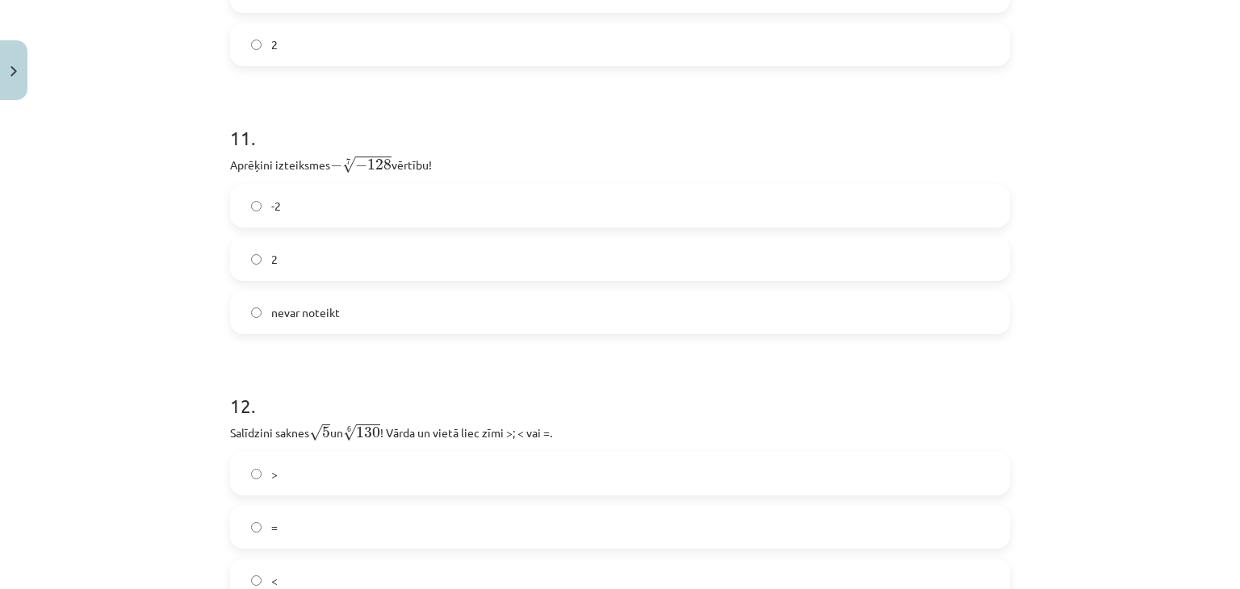
scroll to position [3228, 0]
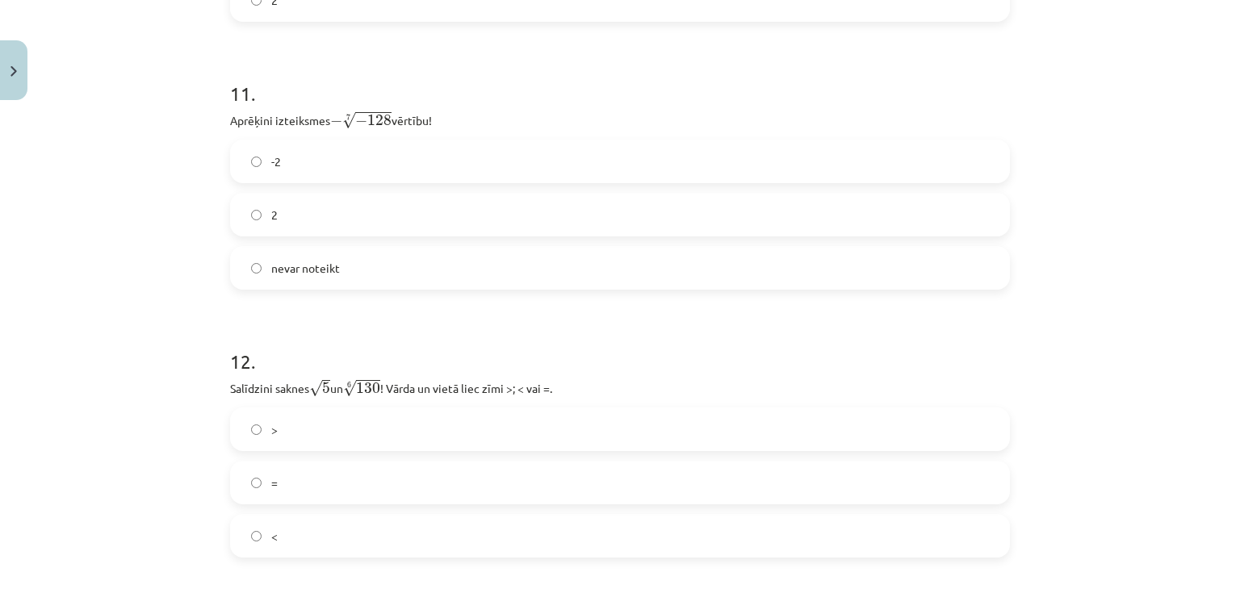
click at [323, 433] on label ">" at bounding box center [620, 429] width 776 height 40
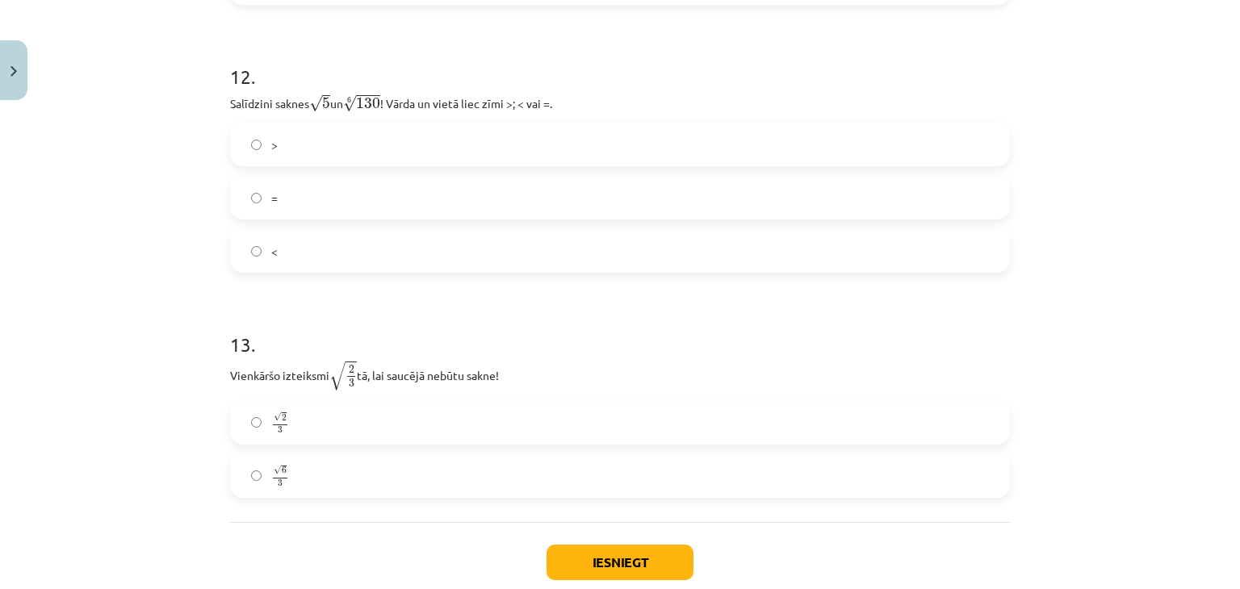
scroll to position [3611, 0]
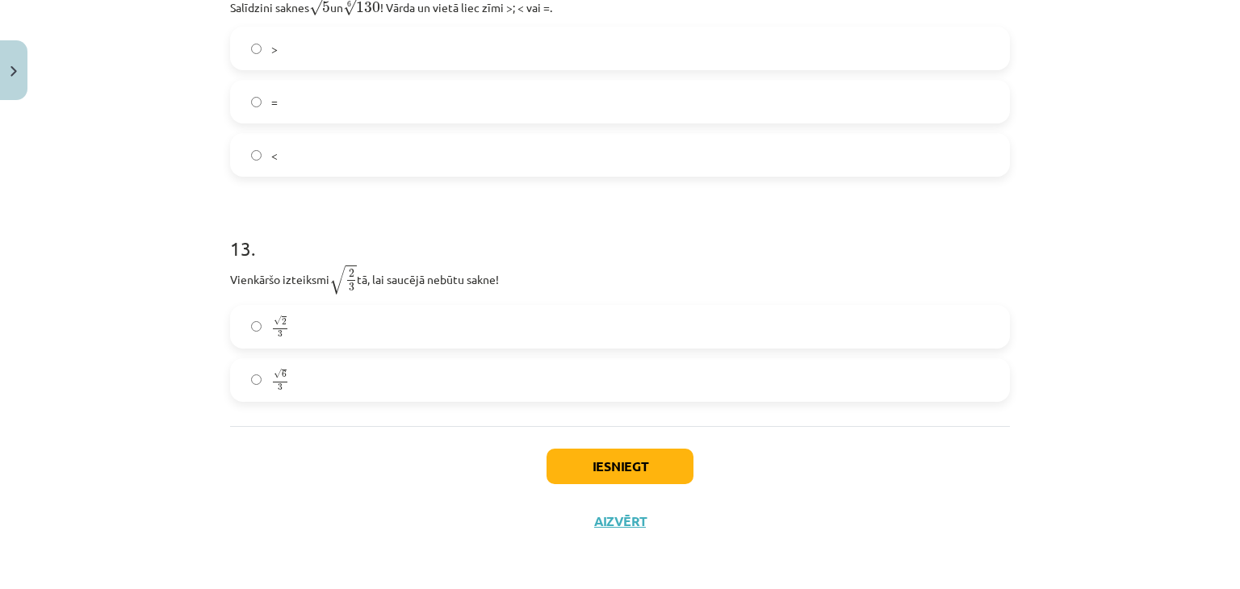
drag, startPoint x: 293, startPoint y: 378, endPoint x: 335, endPoint y: 421, distance: 59.9
click at [293, 378] on label "√ 6 3 6 3" at bounding box center [620, 380] width 776 height 40
click at [608, 473] on button "Iesniegt" at bounding box center [619, 467] width 147 height 36
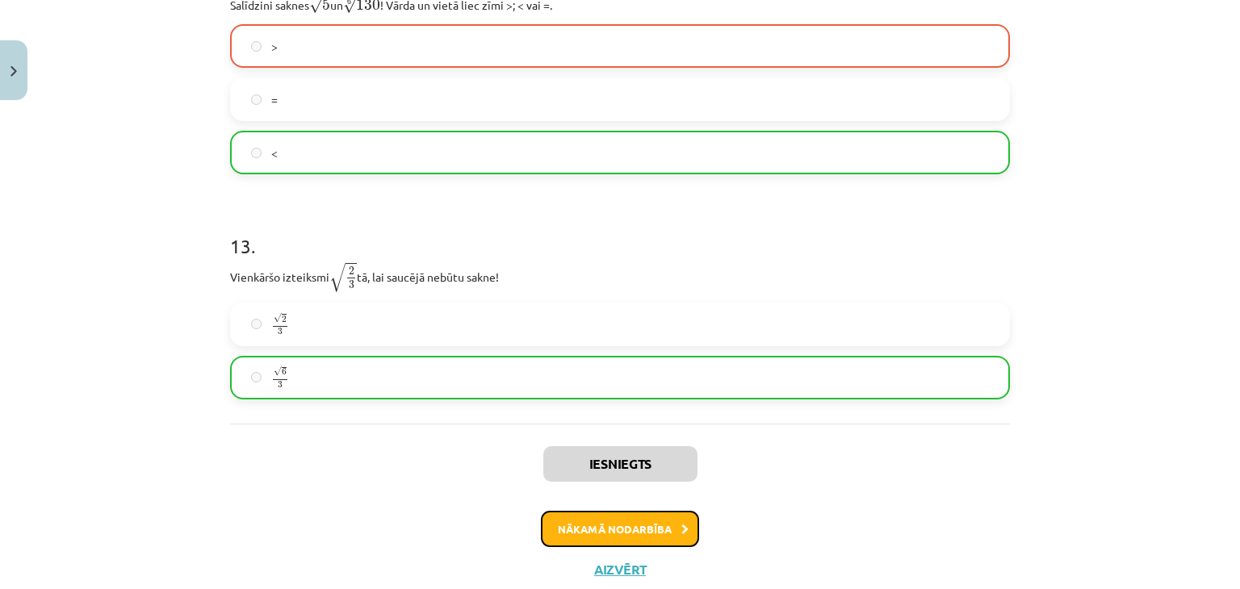
click at [665, 537] on button "Nākamā nodarbība" at bounding box center [620, 529] width 158 height 37
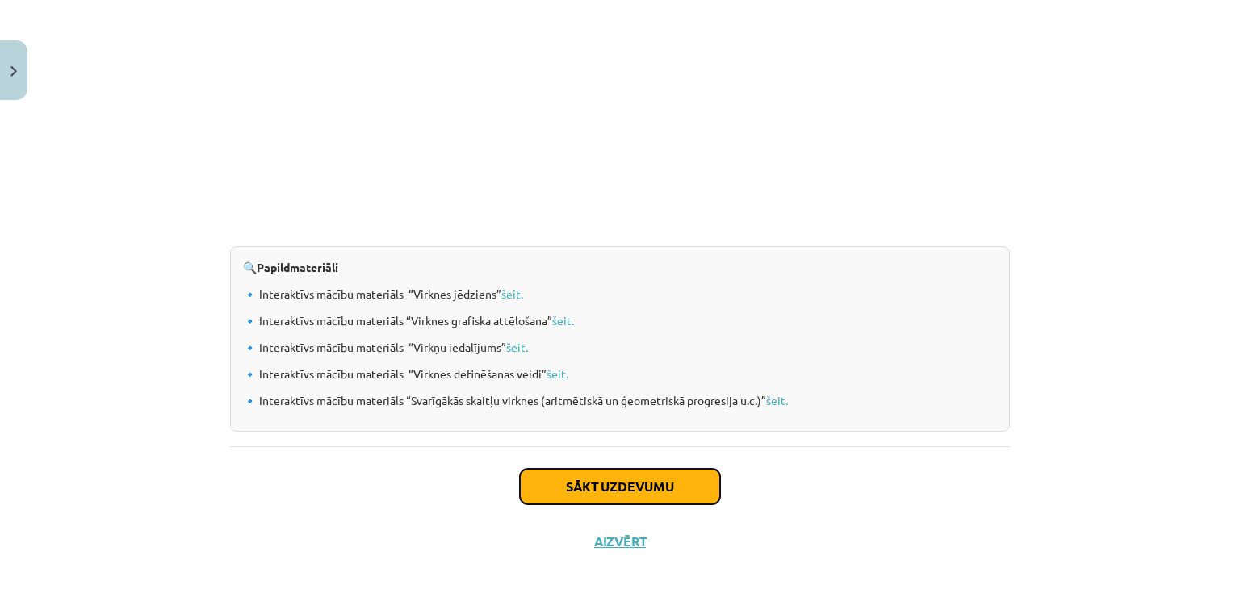
click at [605, 469] on button "Sākt uzdevumu" at bounding box center [620, 487] width 200 height 36
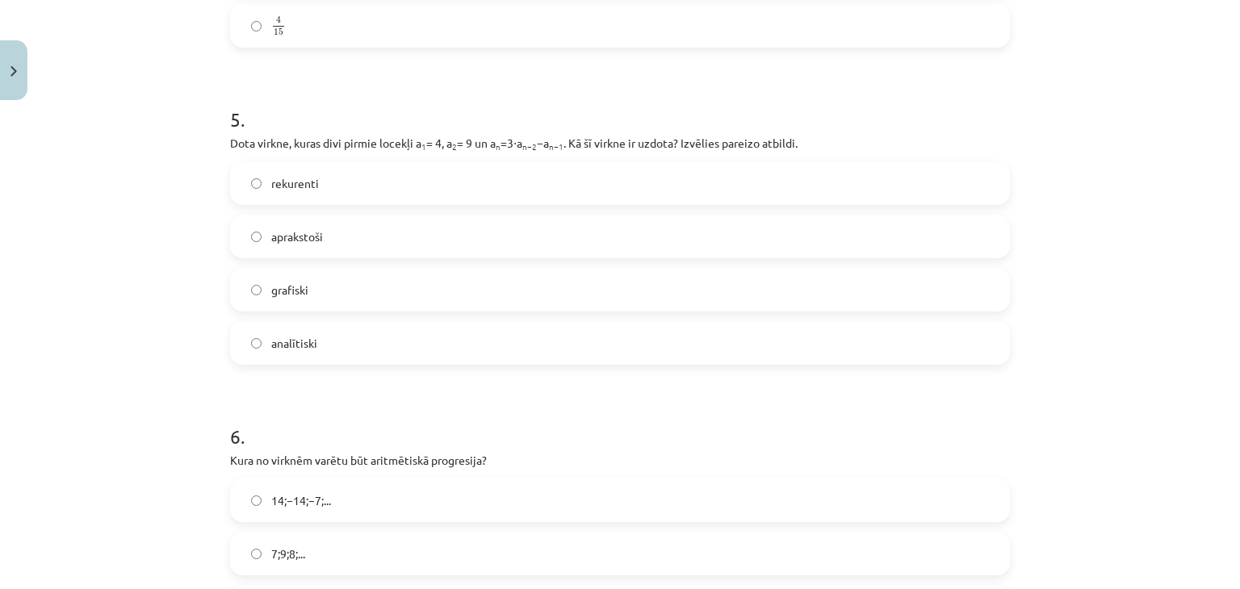
scroll to position [1796, 0]
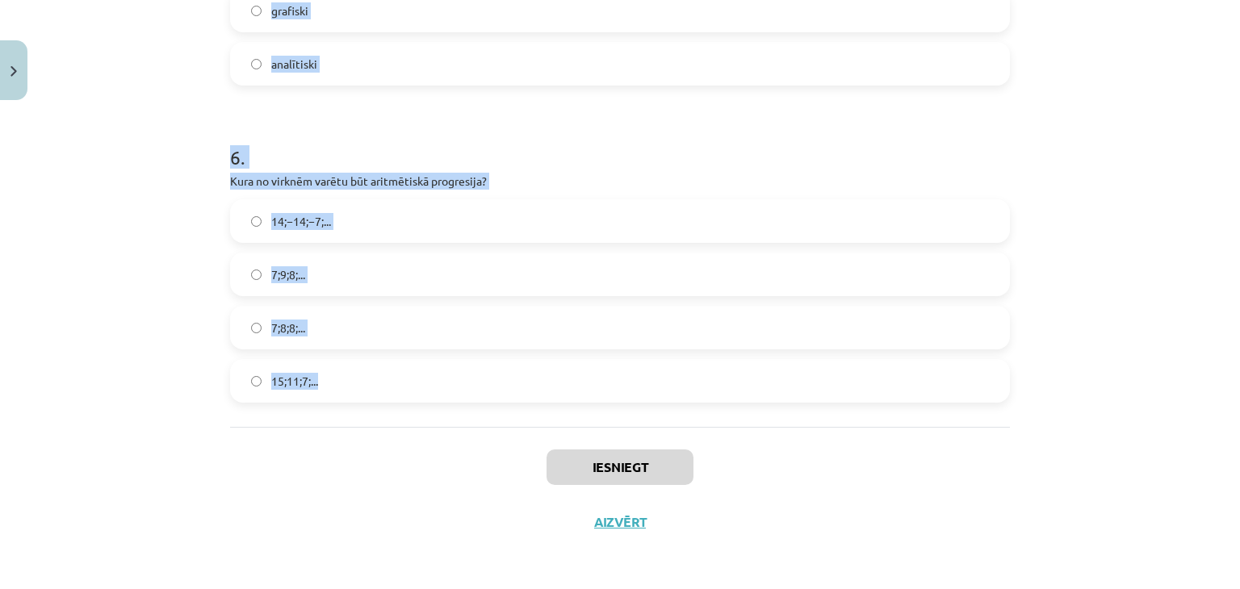
drag, startPoint x: 214, startPoint y: 305, endPoint x: 378, endPoint y: 383, distance: 181.9
copy form "1 . Skaitļu virkne -7; -4; -1; 2; 5; ... ir Ne augoša, ne dilstoša Augoša Dilst…"
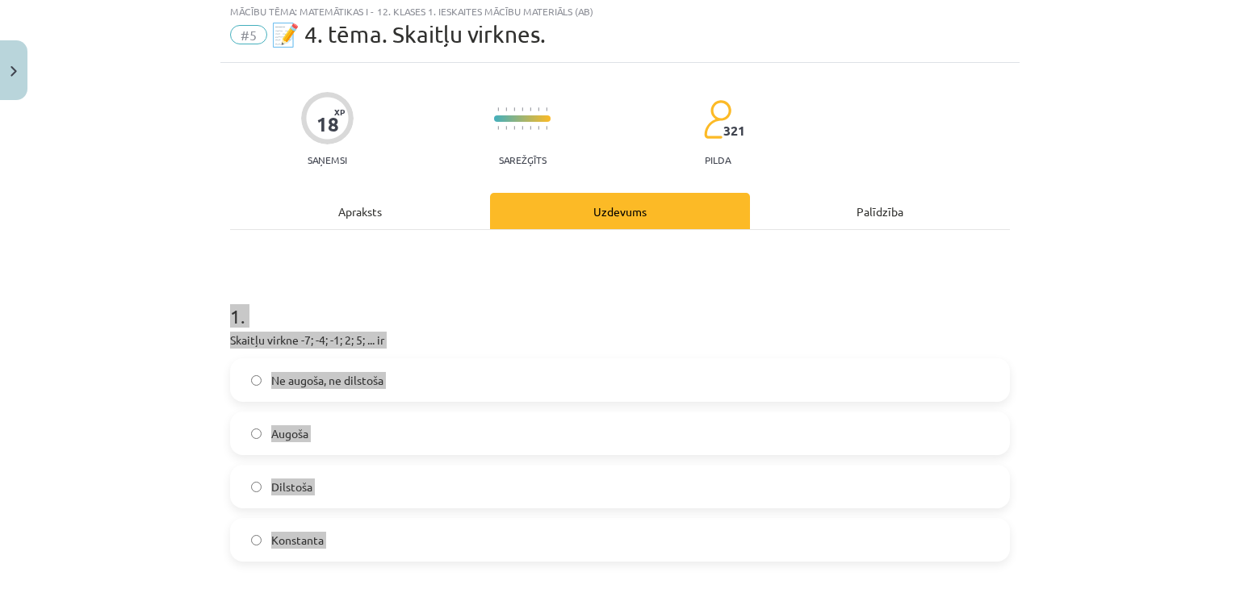
scroll to position [81, 0]
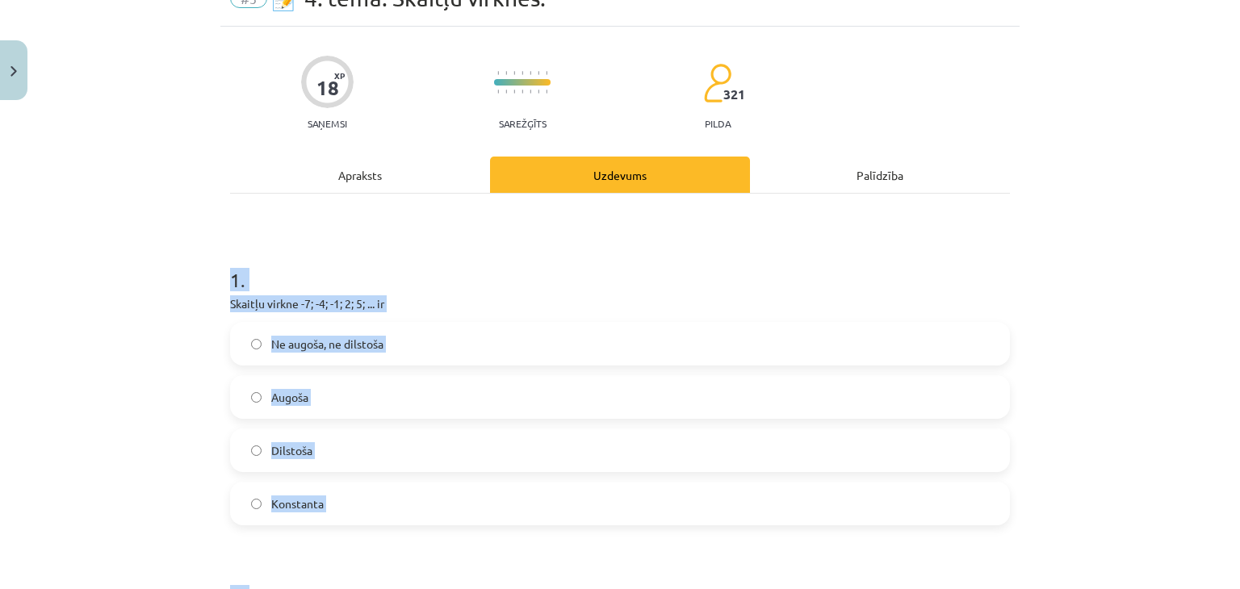
click at [279, 395] on span "Augoša" at bounding box center [289, 397] width 37 height 17
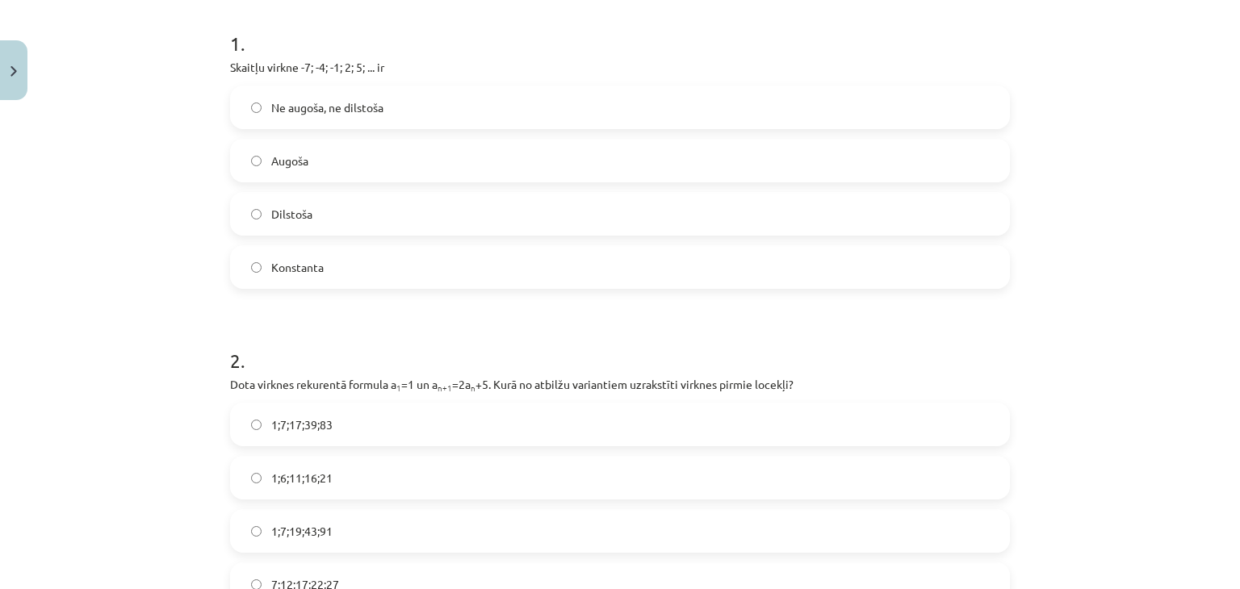
scroll to position [403, 0]
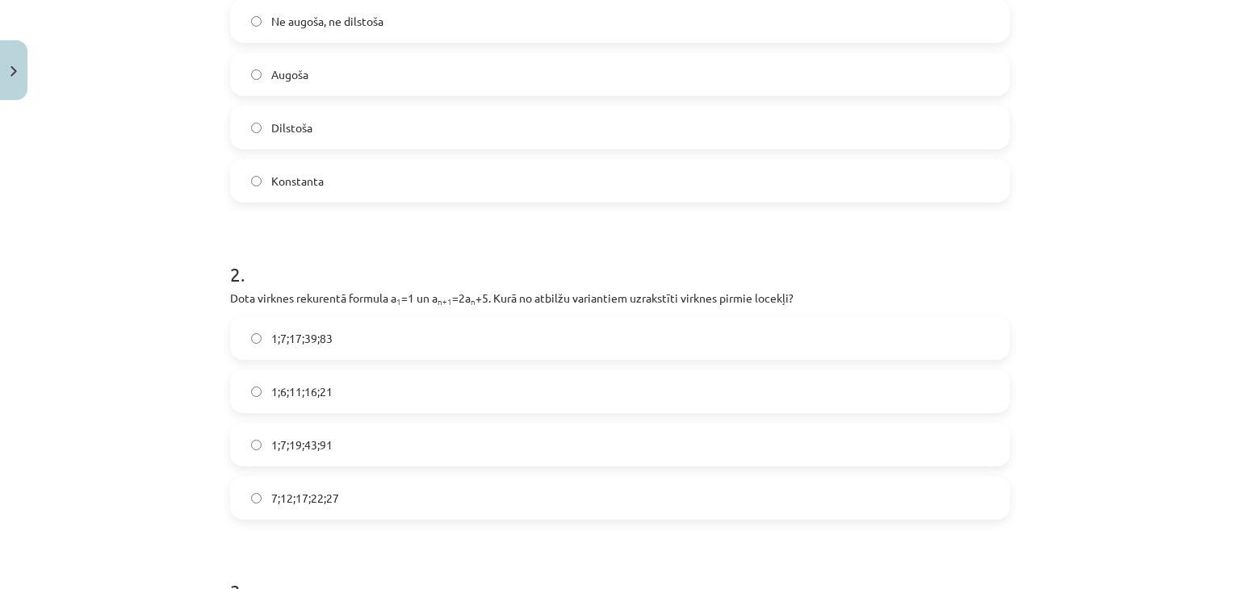
click at [320, 453] on span "1;7;19;43;91" at bounding box center [301, 445] width 61 height 17
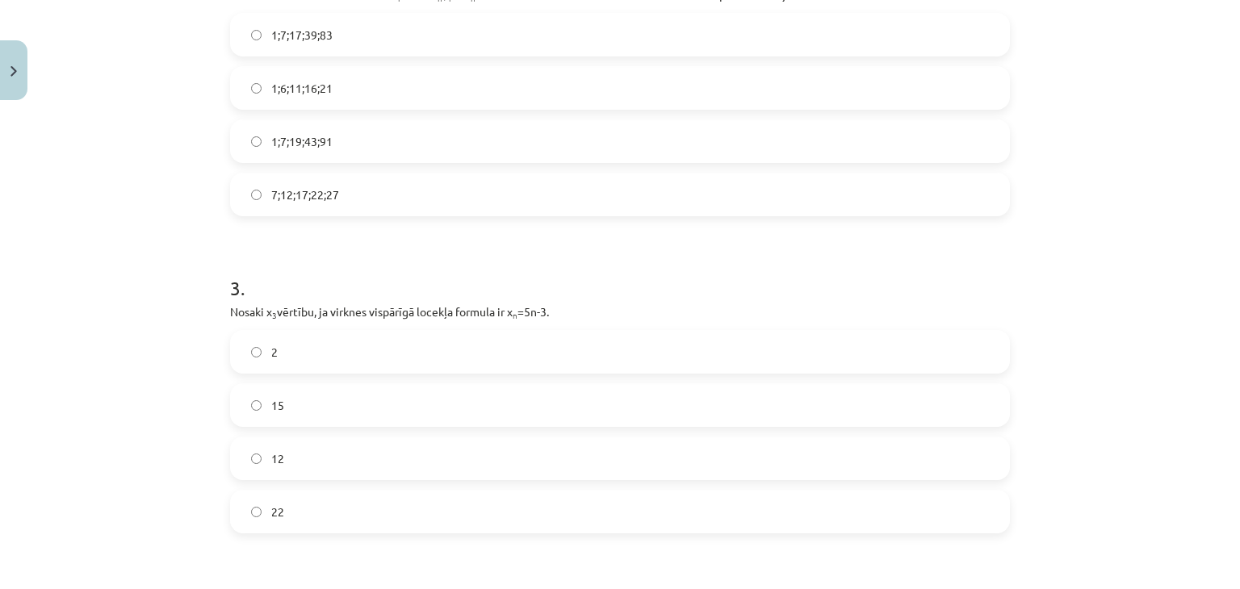
scroll to position [726, 0]
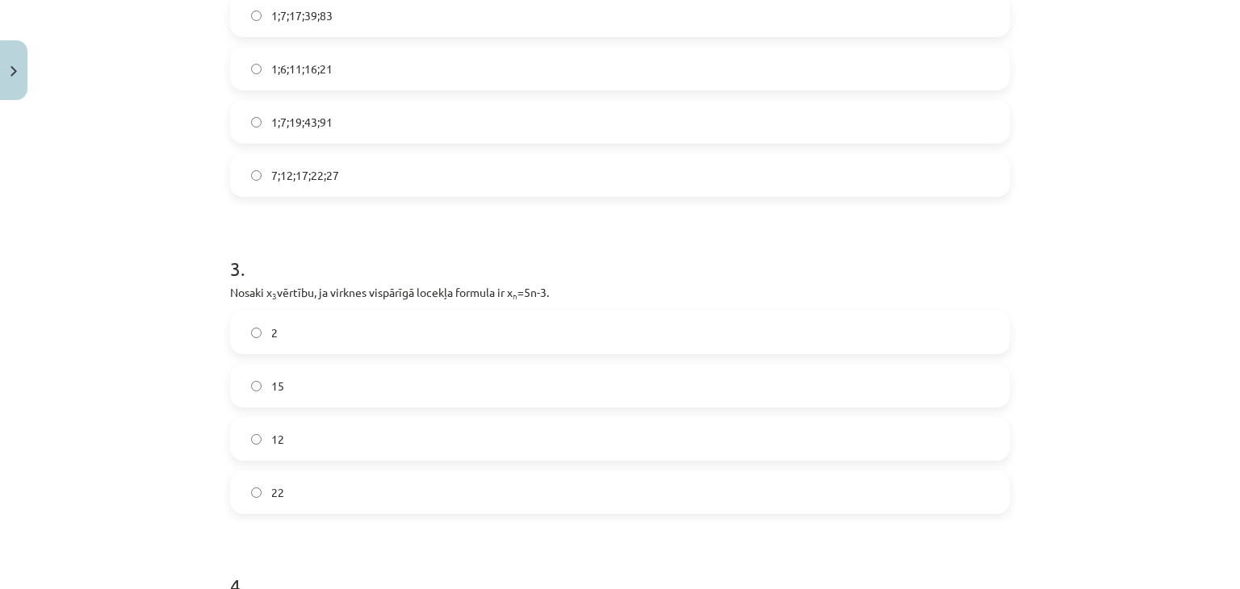
click at [303, 442] on label "12" at bounding box center [620, 439] width 776 height 40
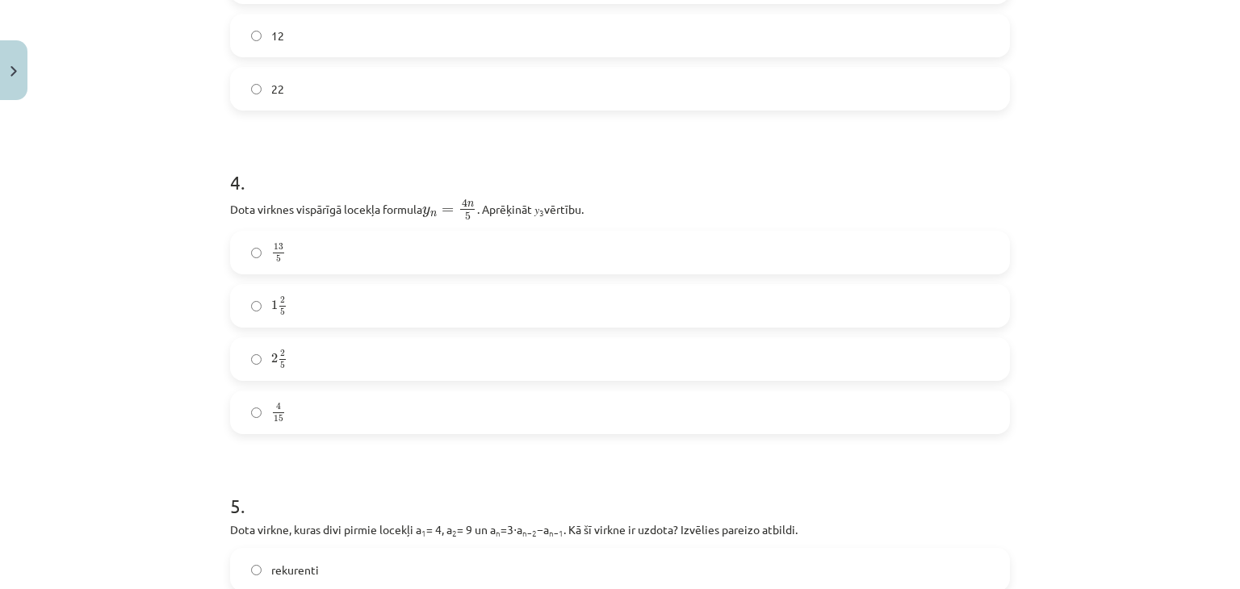
click at [451, 353] on label "2 2 5 2 2 5" at bounding box center [620, 359] width 776 height 40
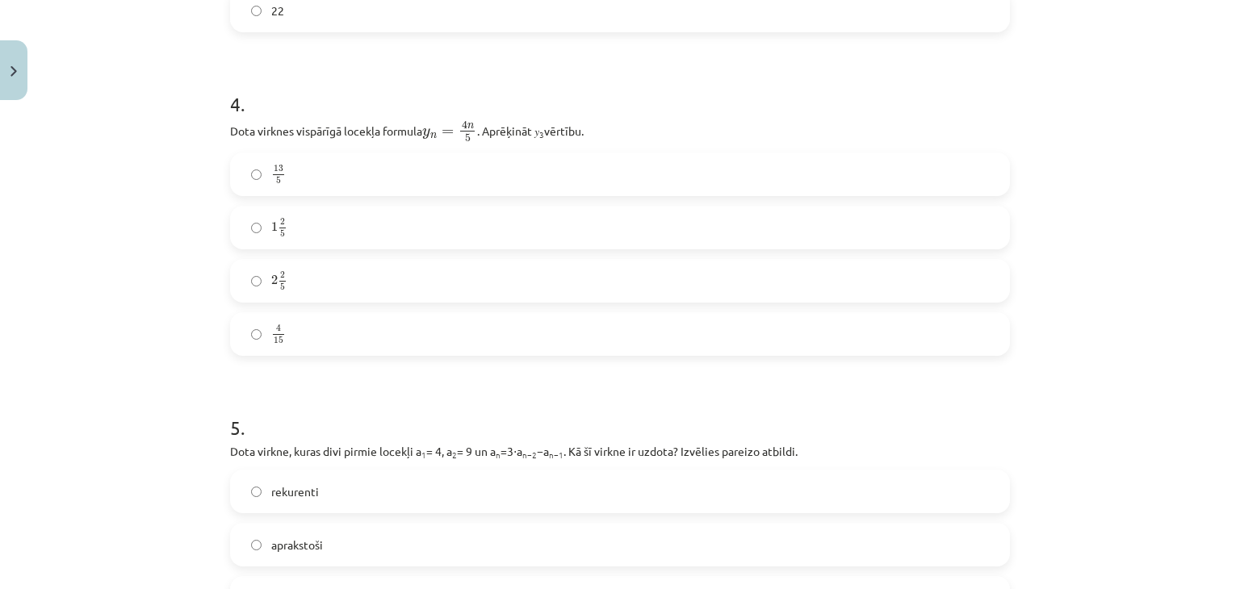
scroll to position [1372, 0]
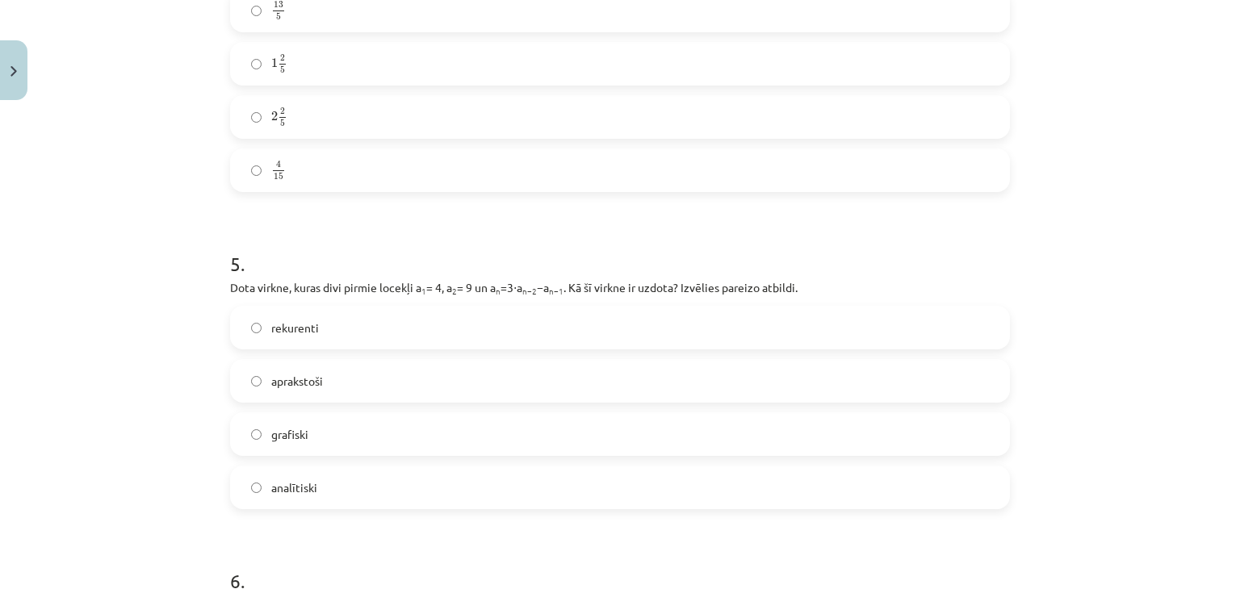
drag, startPoint x: 353, startPoint y: 327, endPoint x: 362, endPoint y: 329, distance: 9.2
click at [353, 327] on label "rekurenti" at bounding box center [620, 327] width 776 height 40
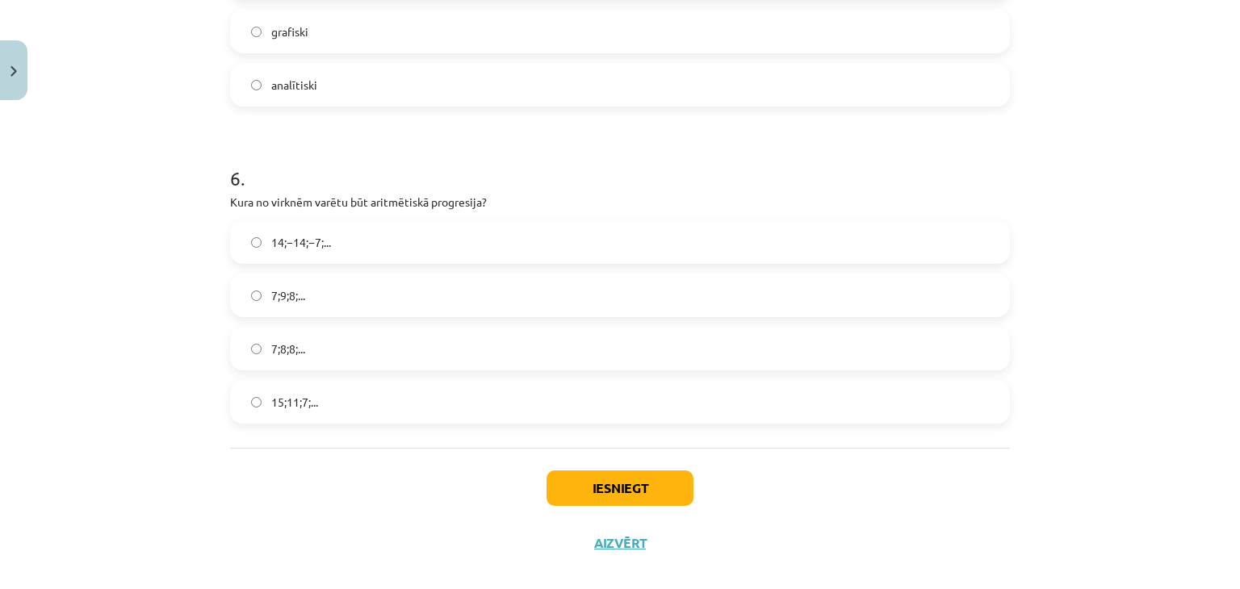
scroll to position [1775, 0]
click at [278, 411] on label "15;11;7;..." at bounding box center [620, 401] width 776 height 40
click at [646, 479] on button "Iesniegt" at bounding box center [619, 488] width 147 height 36
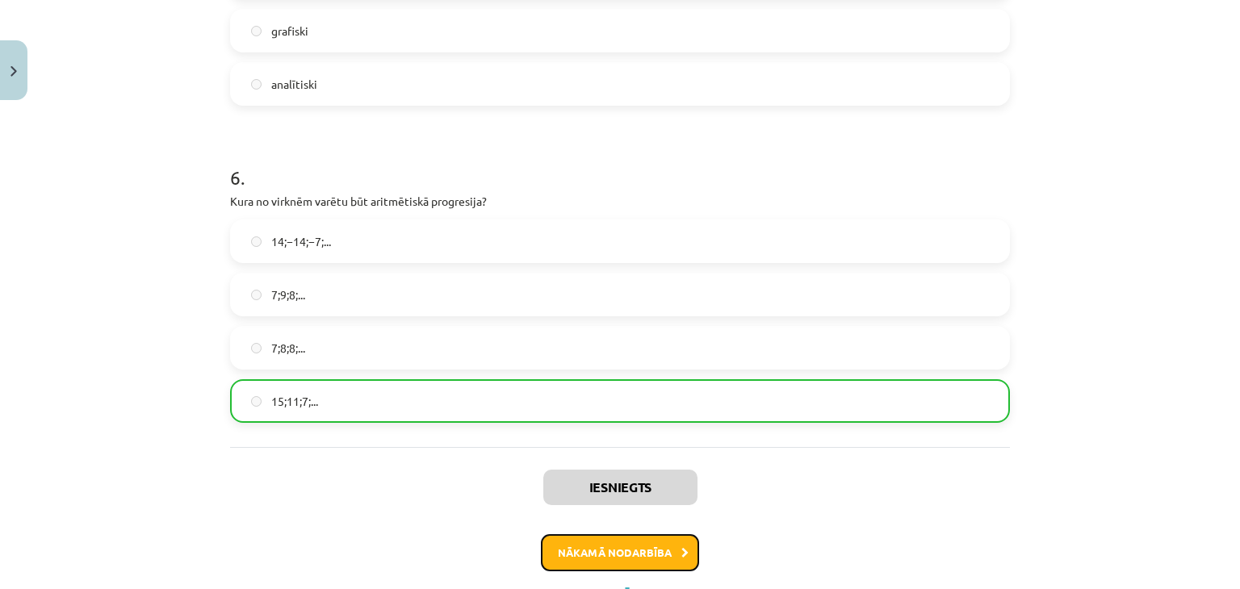
click at [662, 556] on button "Nākamā nodarbība" at bounding box center [620, 552] width 158 height 37
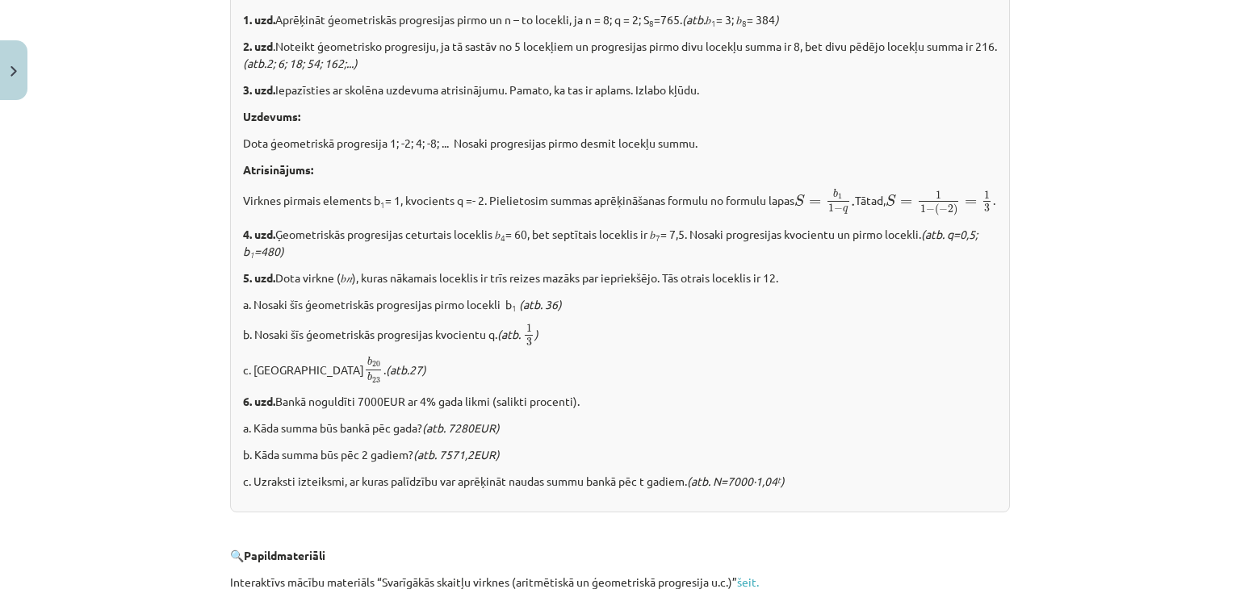
scroll to position [2026, 0]
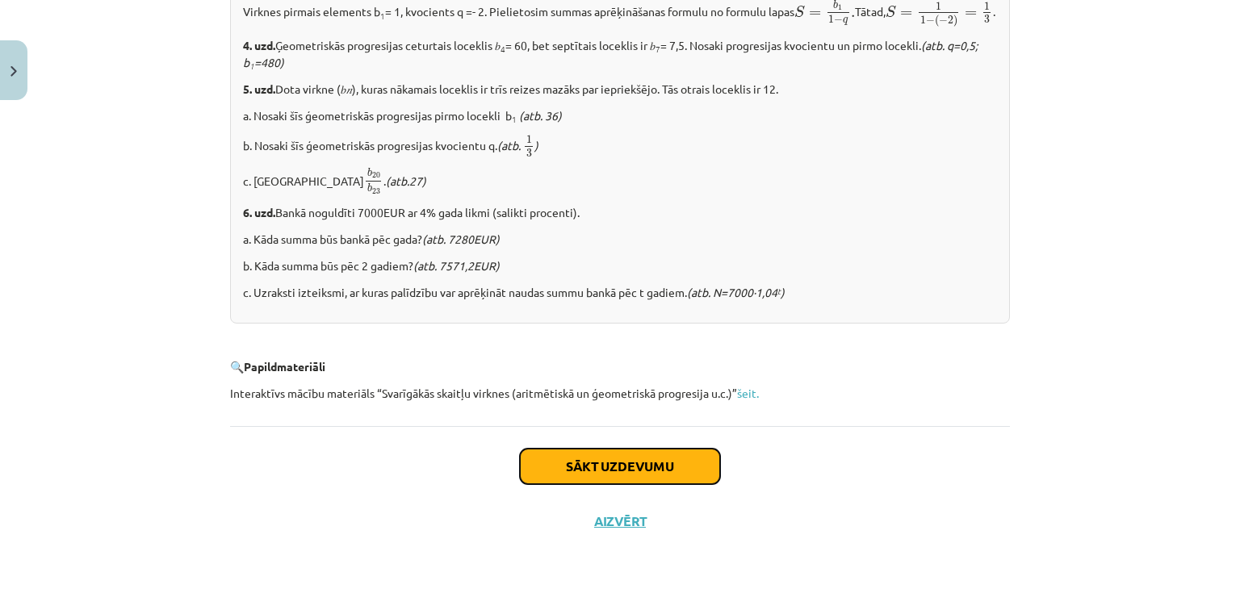
click at [660, 466] on button "Sākt uzdevumu" at bounding box center [620, 467] width 200 height 36
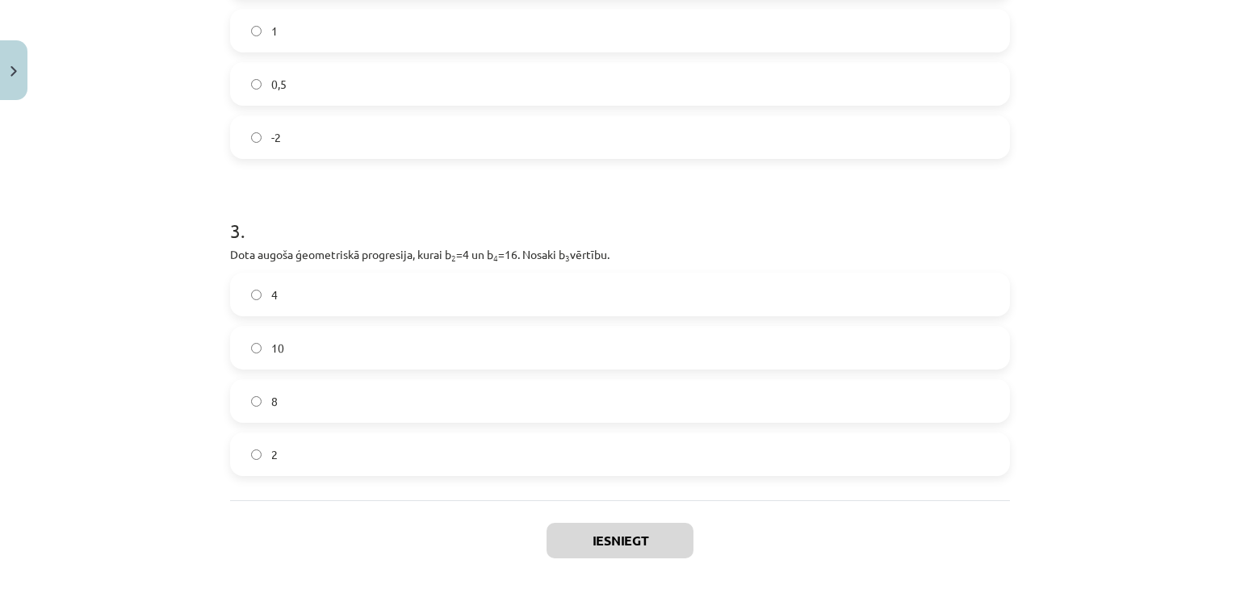
scroll to position [732, 0]
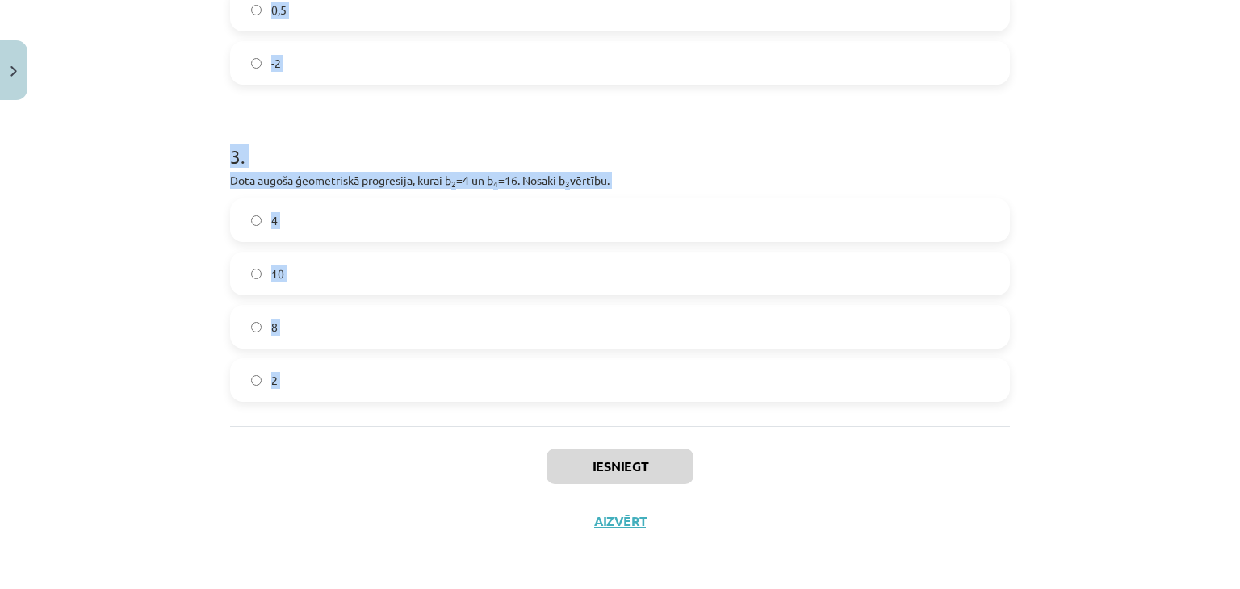
drag, startPoint x: 220, startPoint y: 178, endPoint x: 498, endPoint y: 385, distance: 346.0
copy form "Aprēķini ģeometriskās progresijas nākamo locekli, ja b 1 = 7 un q=5. 12 35 2 . …"
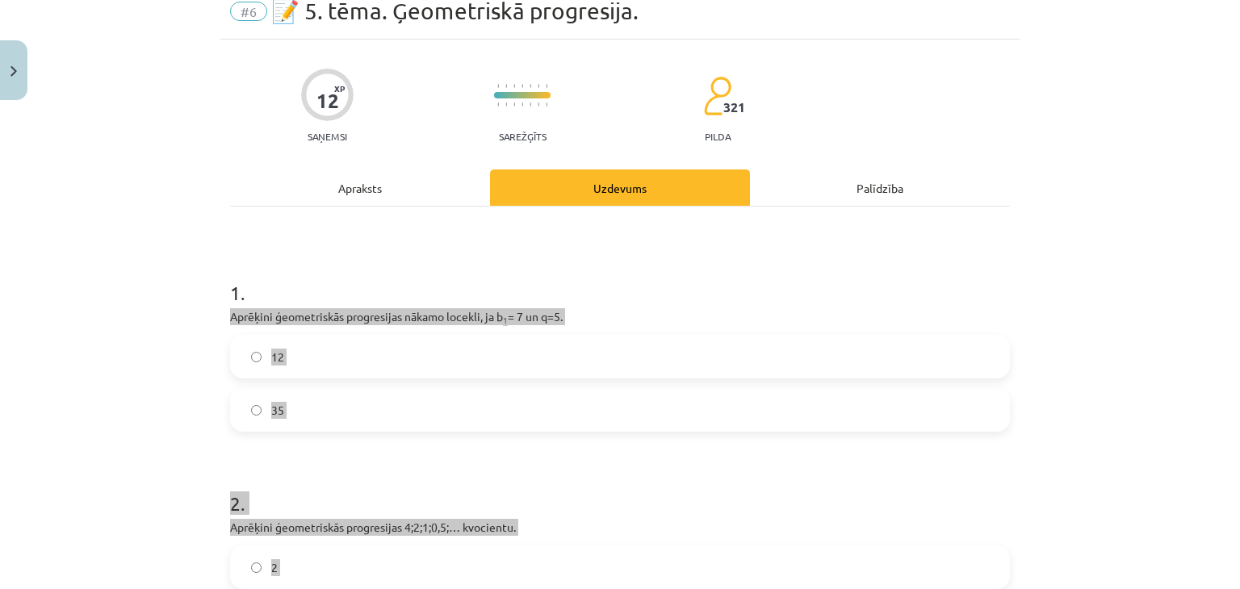
scroll to position [161, 0]
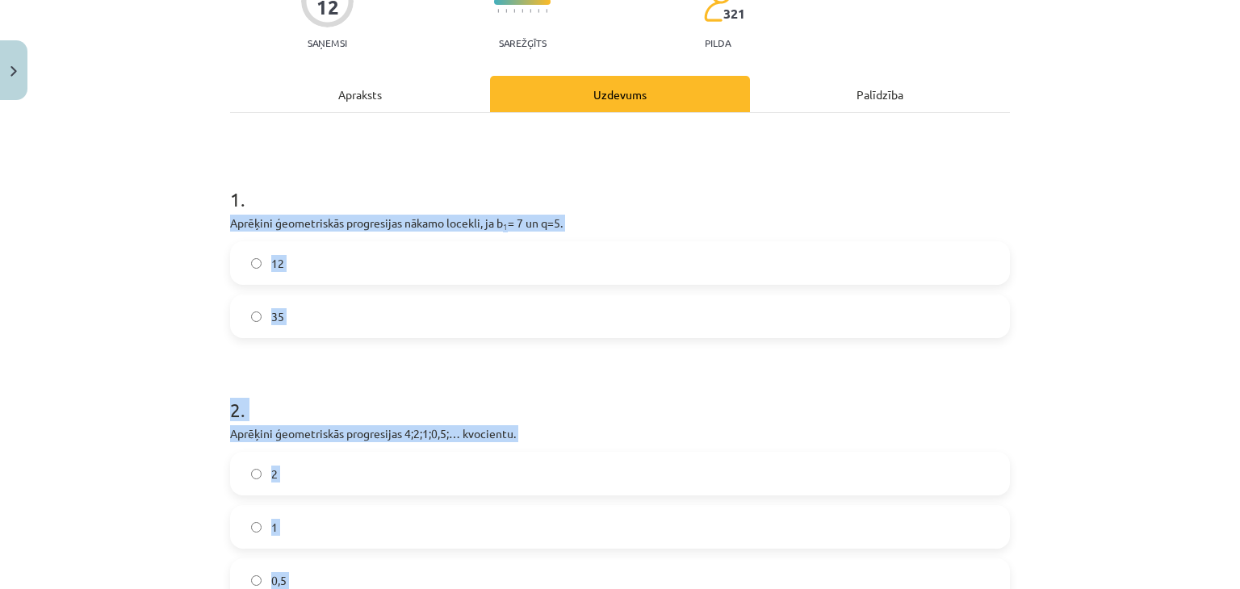
click at [301, 328] on label "35" at bounding box center [620, 316] width 776 height 40
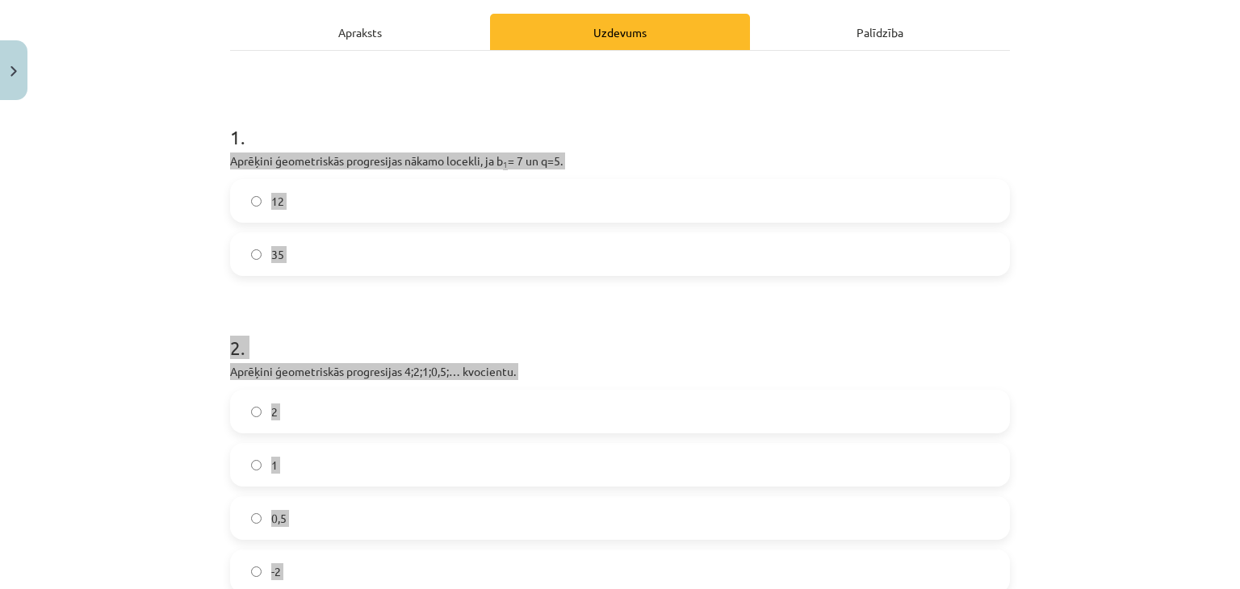
scroll to position [323, 0]
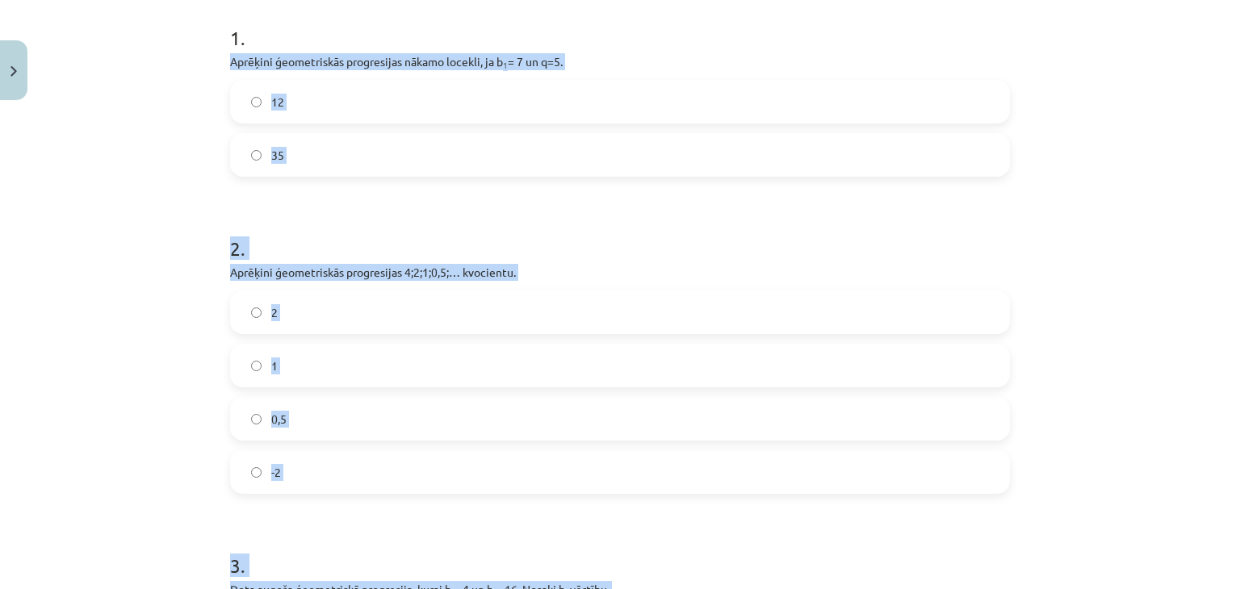
drag, startPoint x: 317, startPoint y: 409, endPoint x: 323, endPoint y: 400, distance: 10.5
click at [317, 409] on label "0,5" at bounding box center [620, 419] width 776 height 40
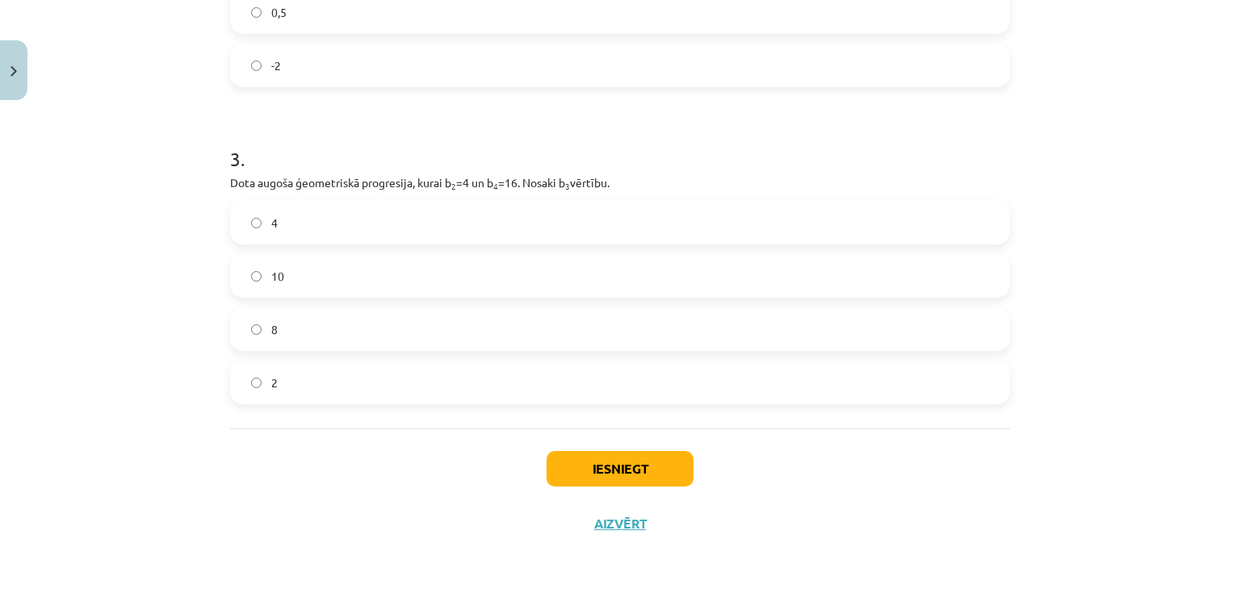
scroll to position [732, 0]
drag, startPoint x: 305, startPoint y: 327, endPoint x: 335, endPoint y: 349, distance: 37.0
click at [305, 327] on label "8" at bounding box center [620, 327] width 776 height 40
click at [613, 475] on button "Iesniegt" at bounding box center [619, 467] width 147 height 36
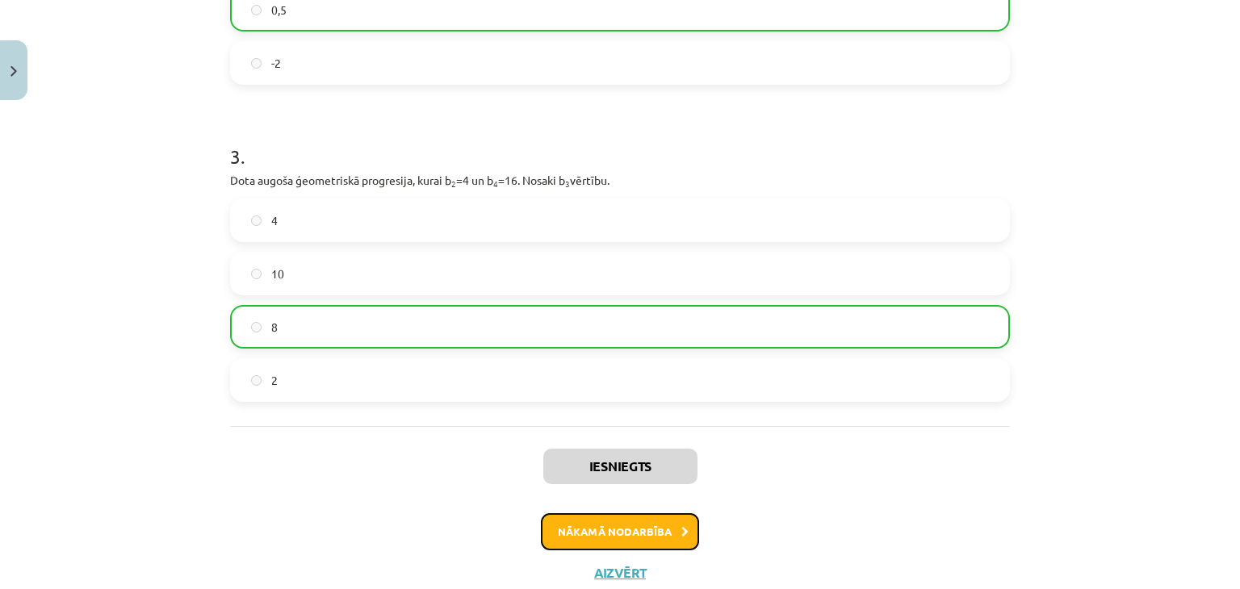
click at [656, 526] on button "Nākamā nodarbība" at bounding box center [620, 531] width 158 height 37
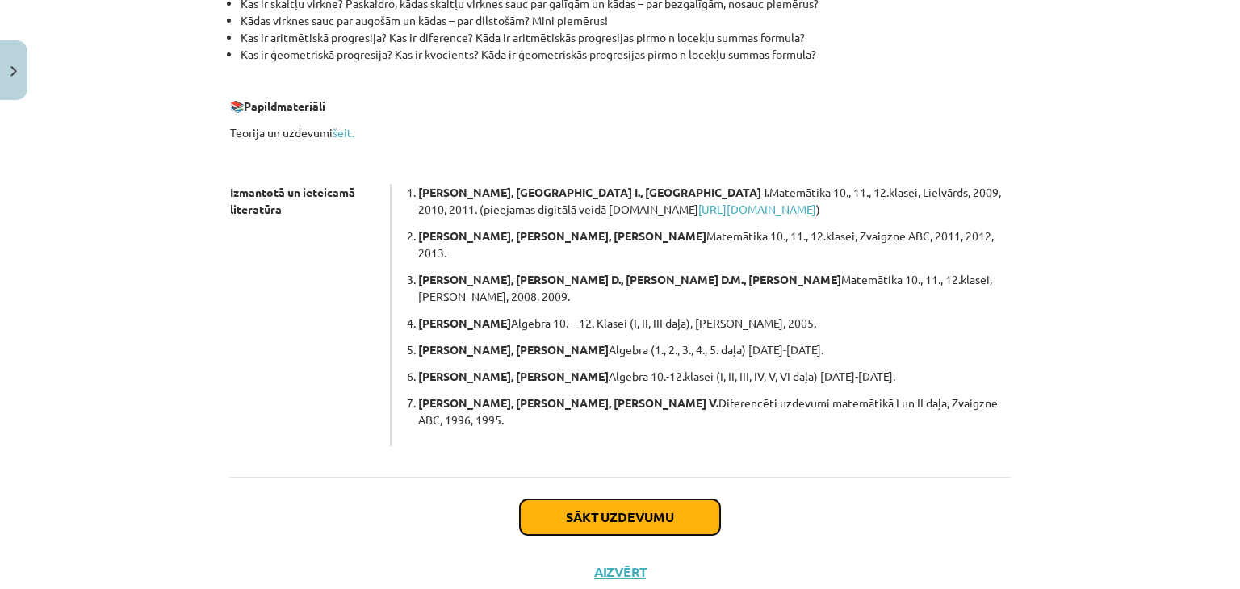
click at [650, 500] on button "Sākt uzdevumu" at bounding box center [620, 518] width 200 height 36
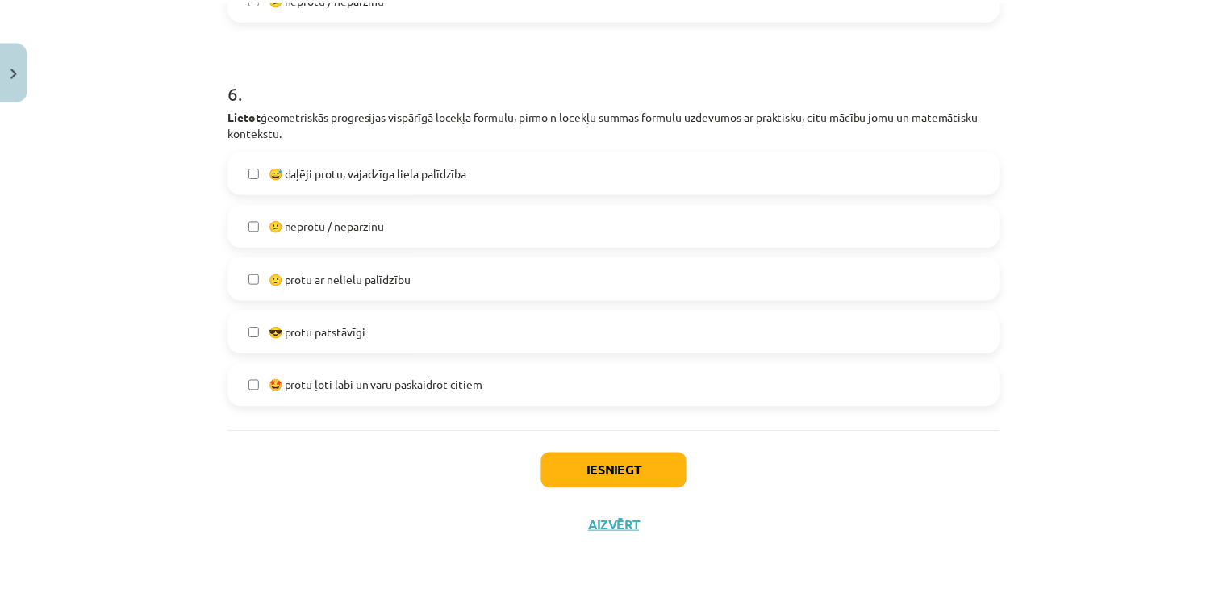
scroll to position [2147, 0]
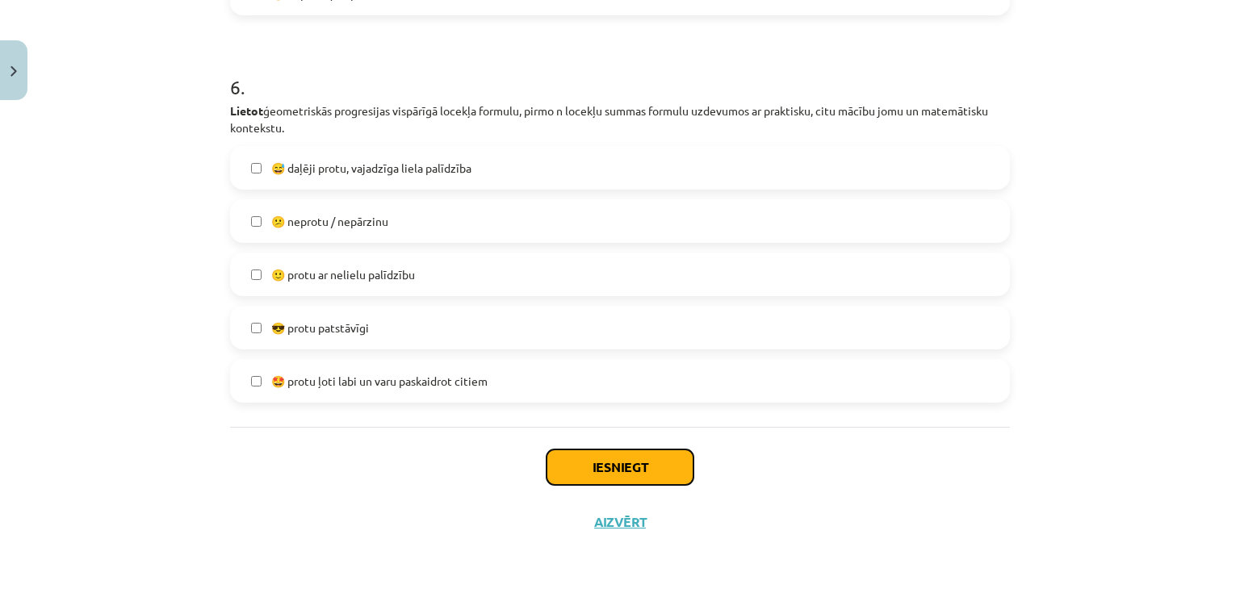
click at [604, 456] on button "Iesniegt" at bounding box center [619, 467] width 147 height 36
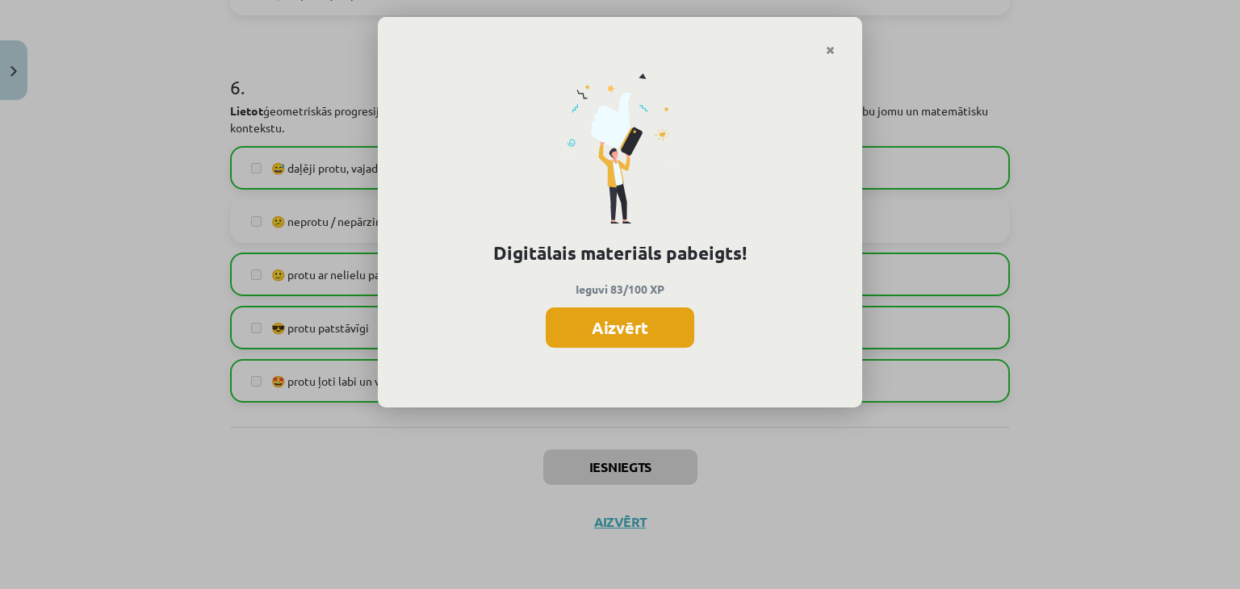
click at [649, 349] on div "Digitālais materiāls pabeigts! Ieguvi 83/100 XP Aizvērt" at bounding box center [620, 232] width 484 height 352
click at [644, 343] on button "Aizvērt" at bounding box center [620, 327] width 148 height 40
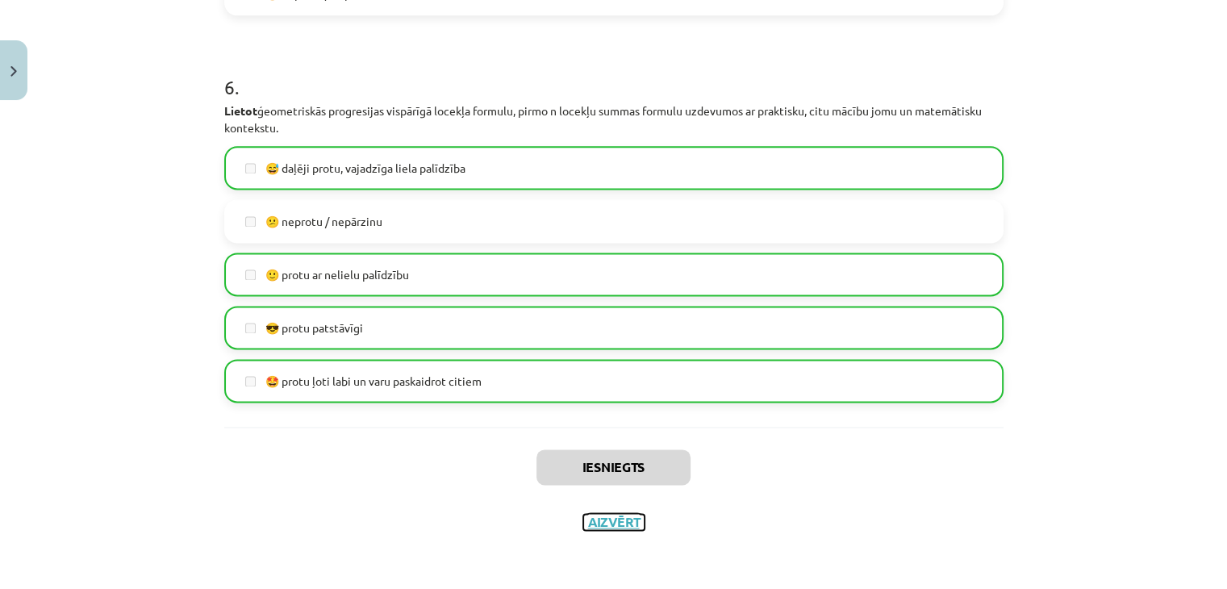
click at [608, 514] on button "Aizvērt" at bounding box center [613, 522] width 61 height 16
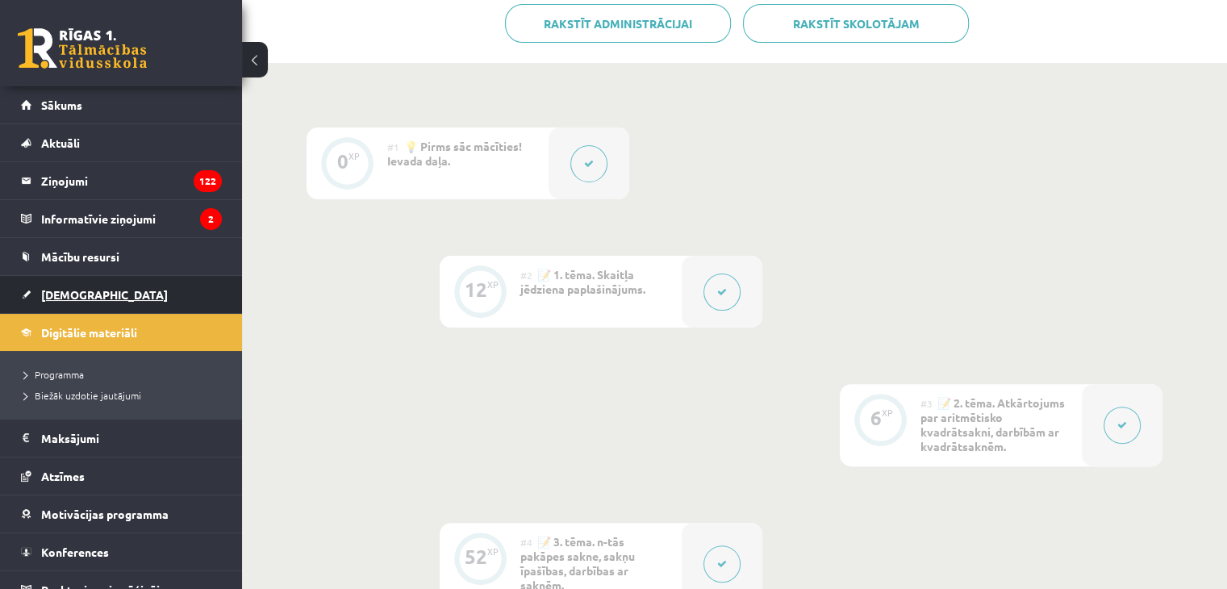
click at [114, 294] on link "[DEMOGRAPHIC_DATA]" at bounding box center [121, 294] width 201 height 37
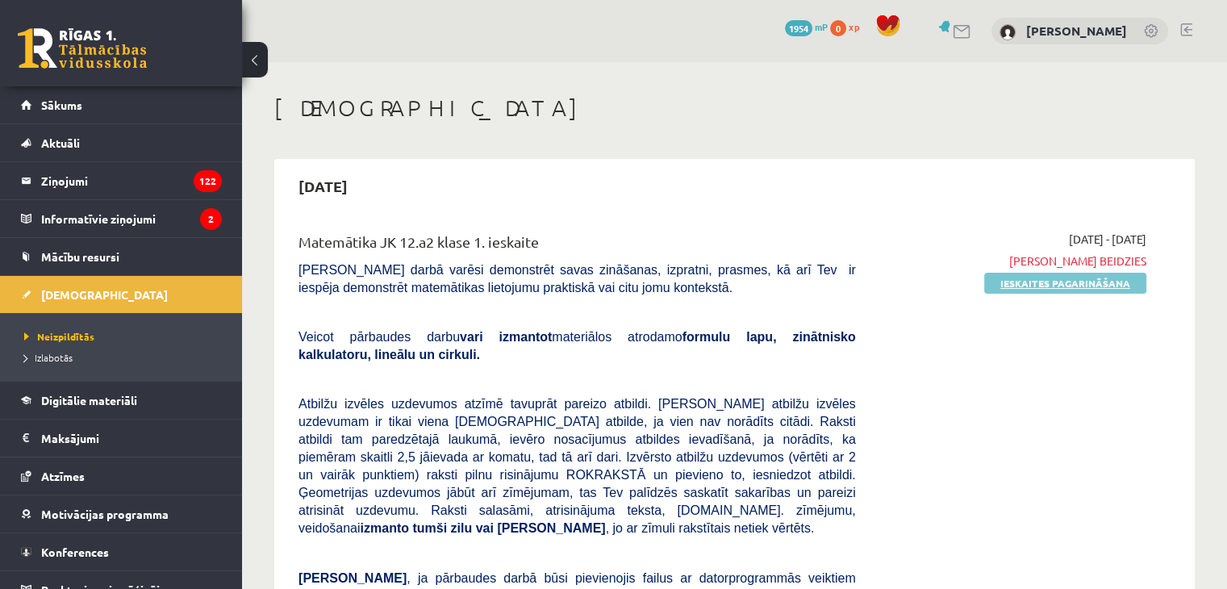
click at [1108, 286] on link "Ieskaites pagarināšana" at bounding box center [1066, 283] width 162 height 21
click at [1110, 280] on link "Pildīt ieskaiti" at bounding box center [1093, 283] width 108 height 21
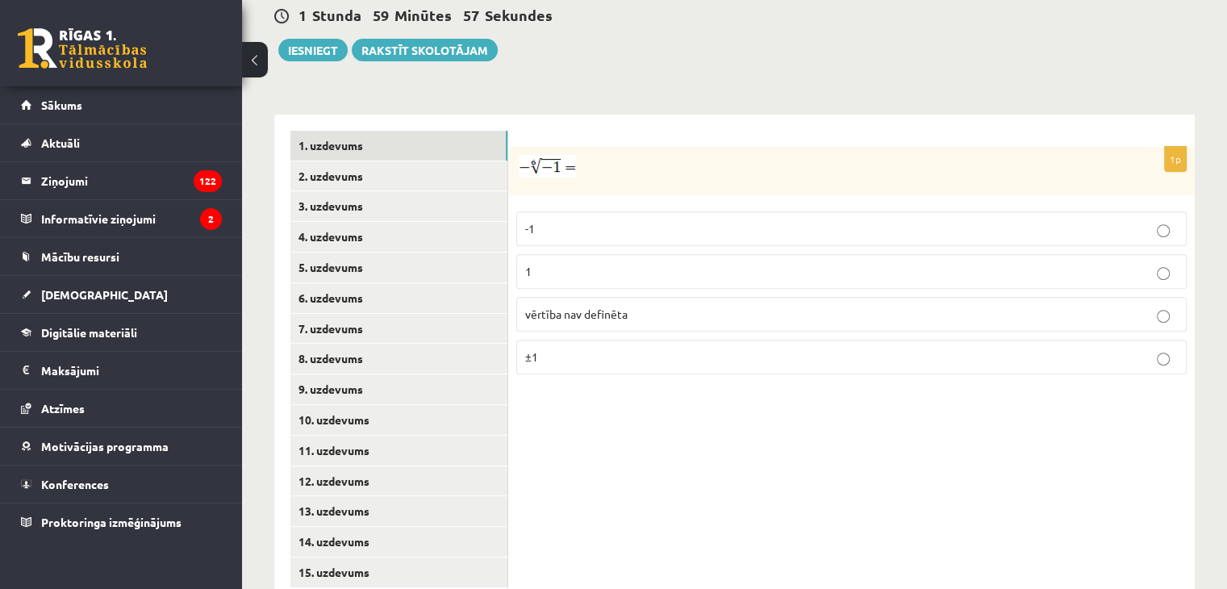
scroll to position [615, 0]
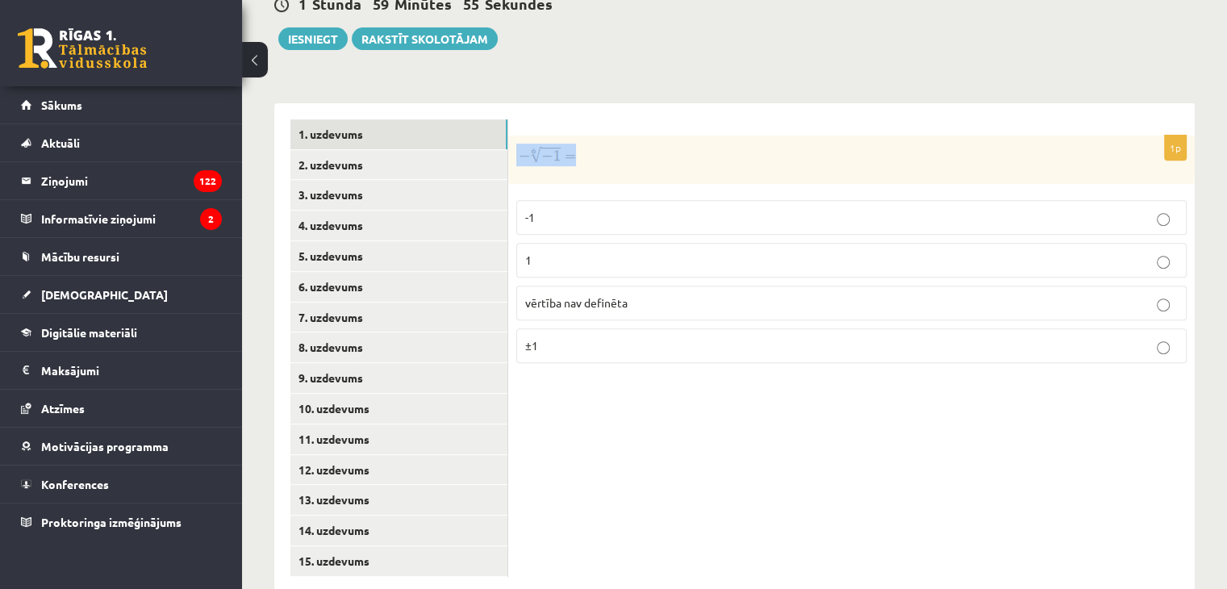
drag, startPoint x: 516, startPoint y: 114, endPoint x: 608, endPoint y: 101, distance: 92.9
click at [580, 136] on div at bounding box center [851, 160] width 687 height 48
click at [720, 103] on div "1p -1 1 vērtība nav definēta ±1" at bounding box center [851, 348] width 687 height 490
click at [897, 437] on div "1p -1 1 vērtība nav definēta ±1" at bounding box center [851, 348] width 687 height 490
click at [592, 295] on span "vērtība nav definēta" at bounding box center [576, 302] width 102 height 15
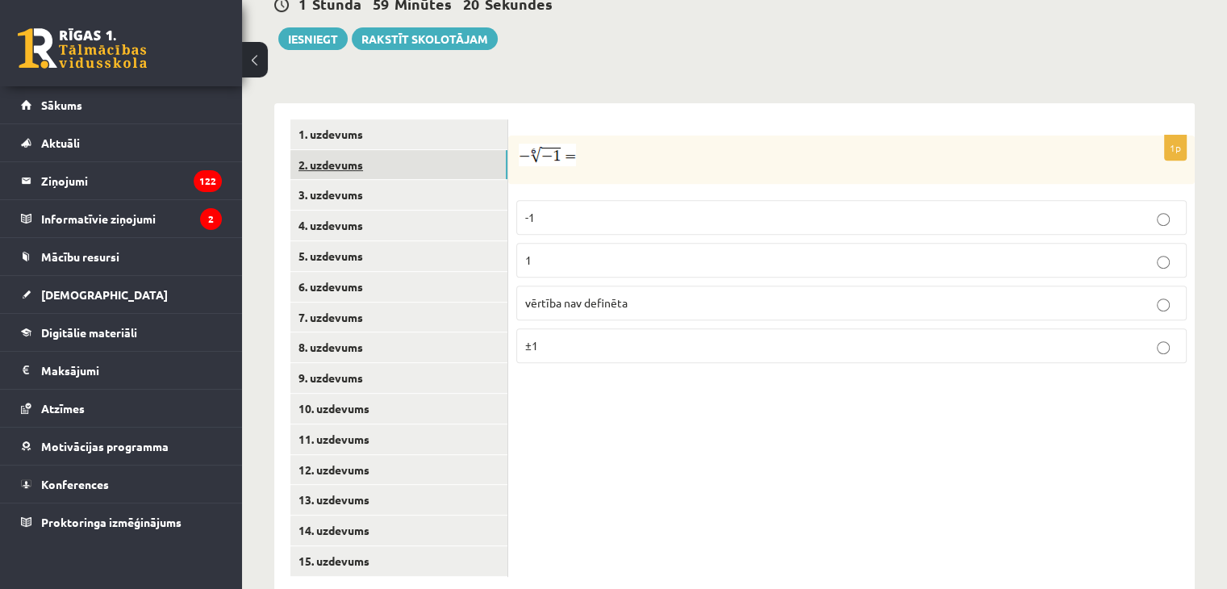
click at [324, 150] on link "2. uzdevums" at bounding box center [399, 165] width 217 height 30
click at [625, 255] on p "x 5 7 x 5 7" at bounding box center [851, 265] width 653 height 20
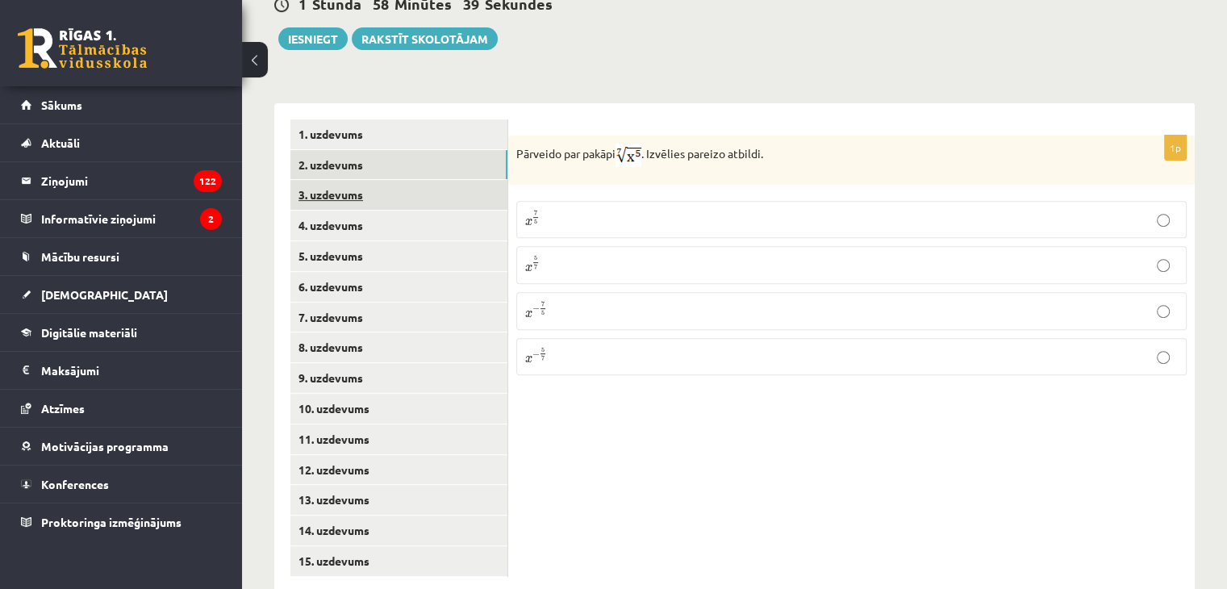
click at [337, 180] on link "3. uzdevums" at bounding box center [399, 195] width 217 height 30
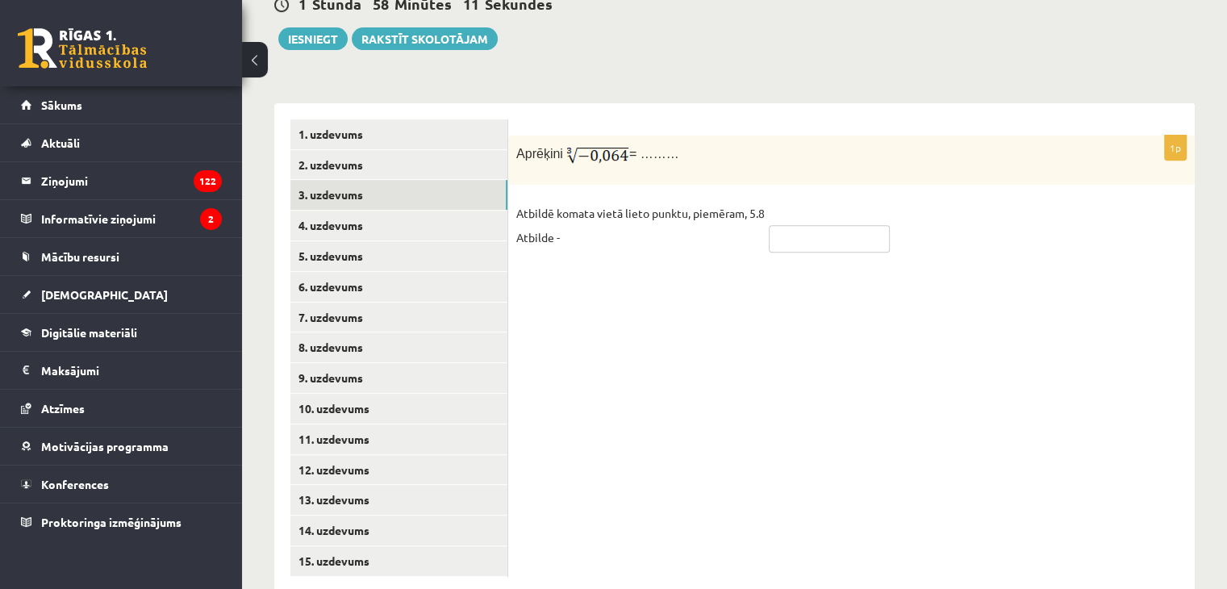
click at [803, 225] on input "text" at bounding box center [829, 238] width 121 height 27
type input "****"
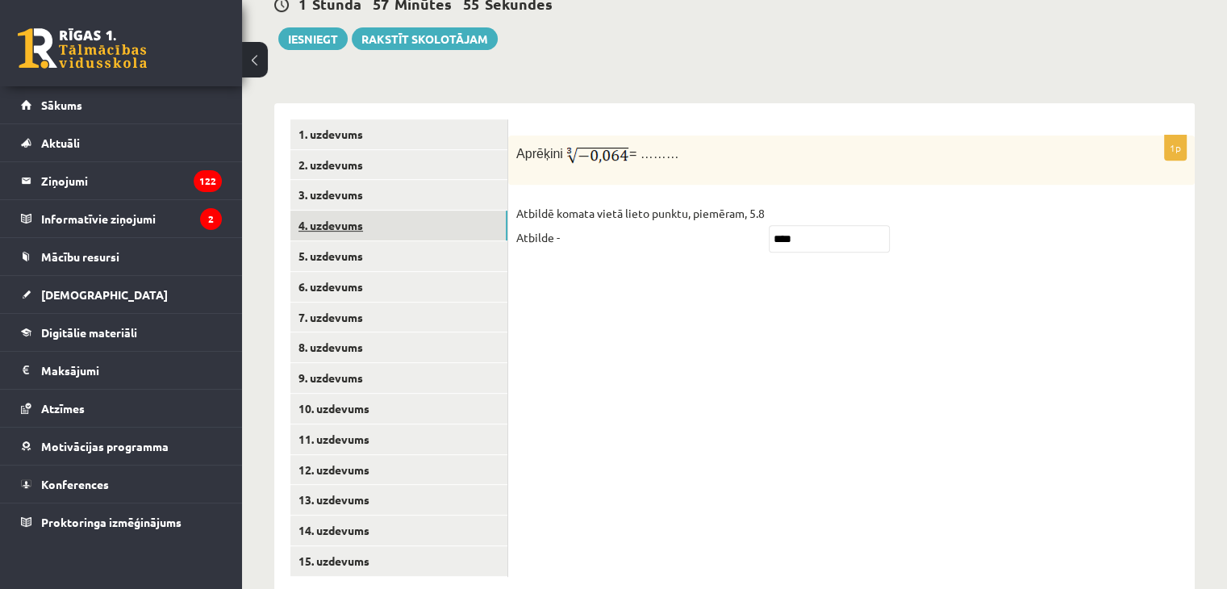
click at [357, 211] on link "4. uzdevums" at bounding box center [399, 226] width 217 height 30
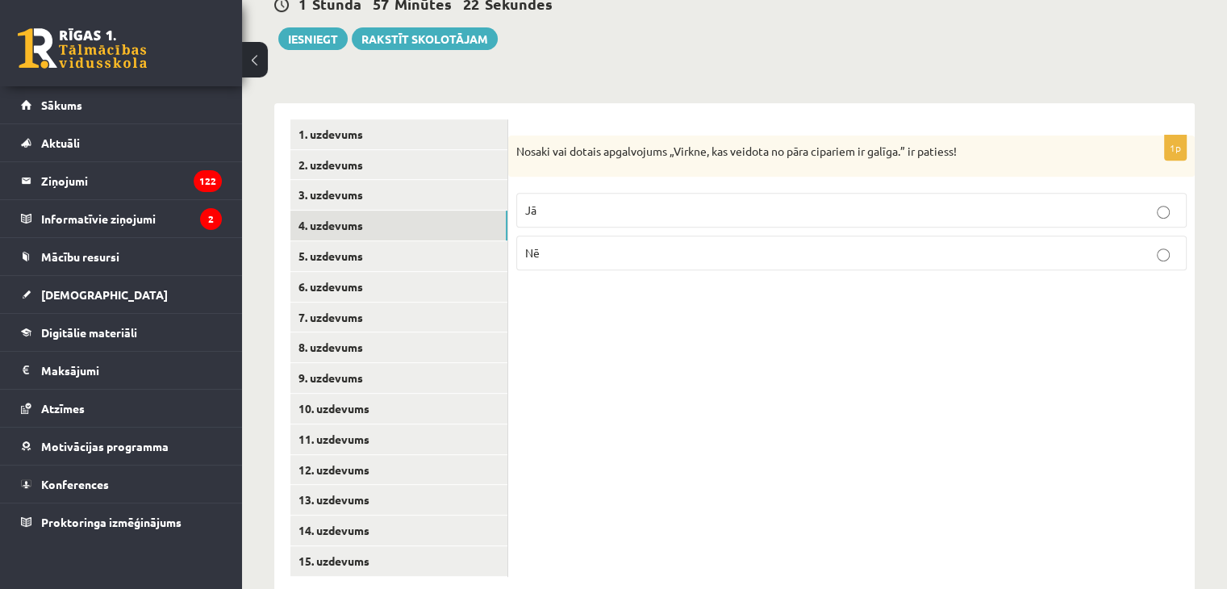
drag, startPoint x: 568, startPoint y: 220, endPoint x: 558, endPoint y: 224, distance: 10.2
click at [568, 245] on p "Nē" at bounding box center [851, 253] width 653 height 17
click at [381, 241] on link "5. uzdevums" at bounding box center [399, 256] width 217 height 30
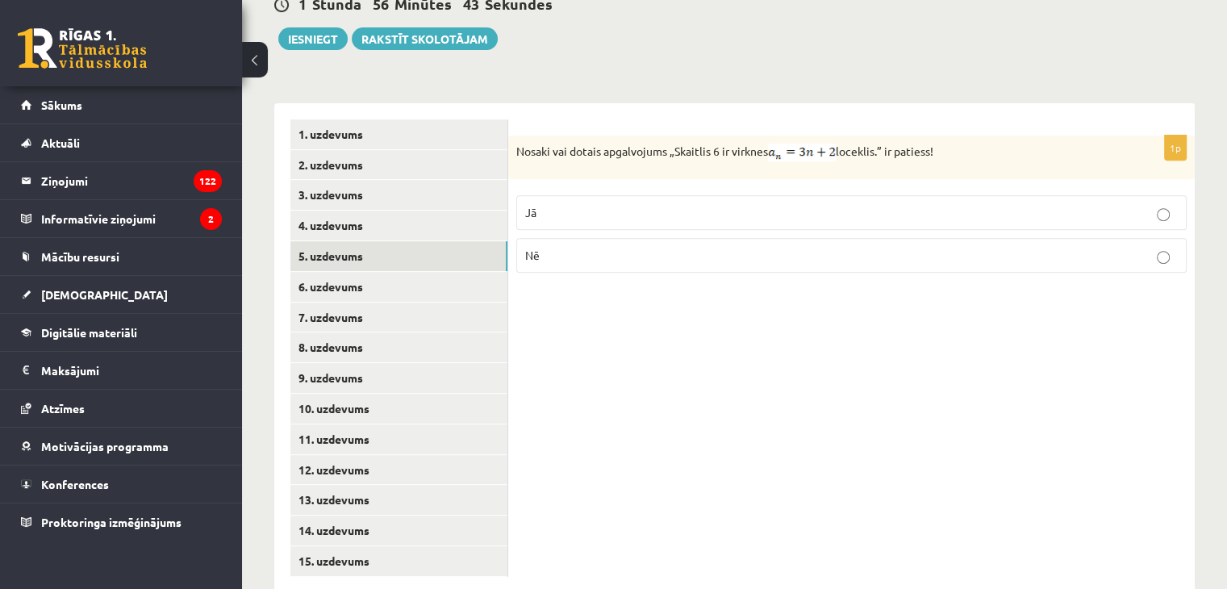
click at [735, 238] on label "Nē" at bounding box center [851, 255] width 671 height 35
click at [381, 272] on link "6. uzdevums" at bounding box center [399, 287] width 217 height 30
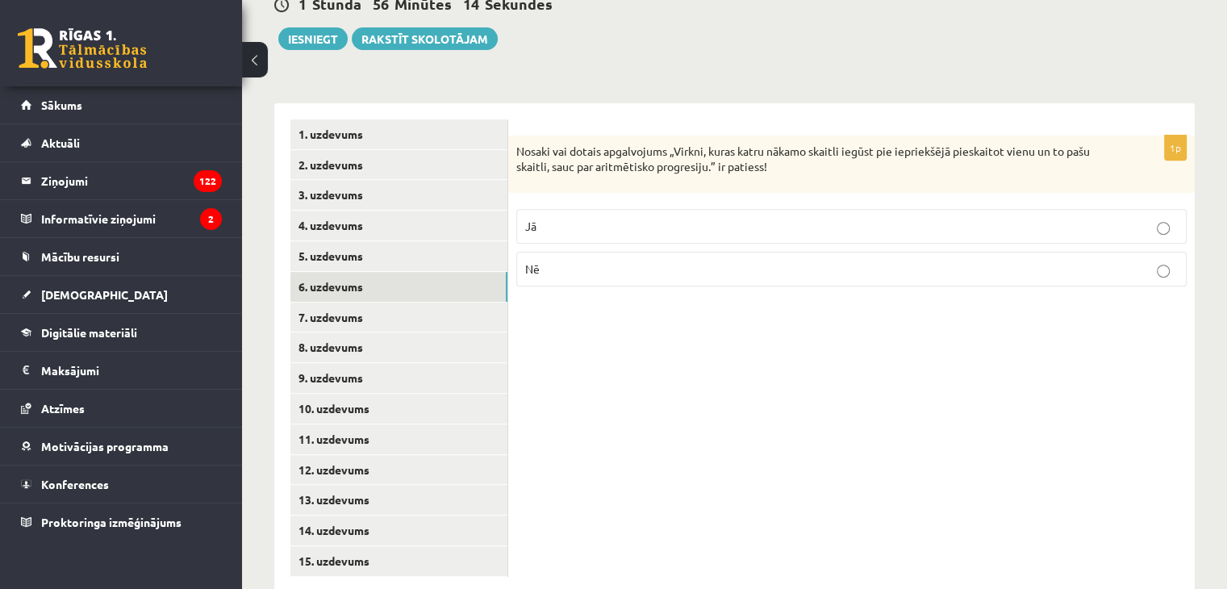
click at [668, 209] on label "Jā" at bounding box center [851, 226] width 671 height 35
click at [383, 303] on link "7. uzdevums" at bounding box center [399, 318] width 217 height 30
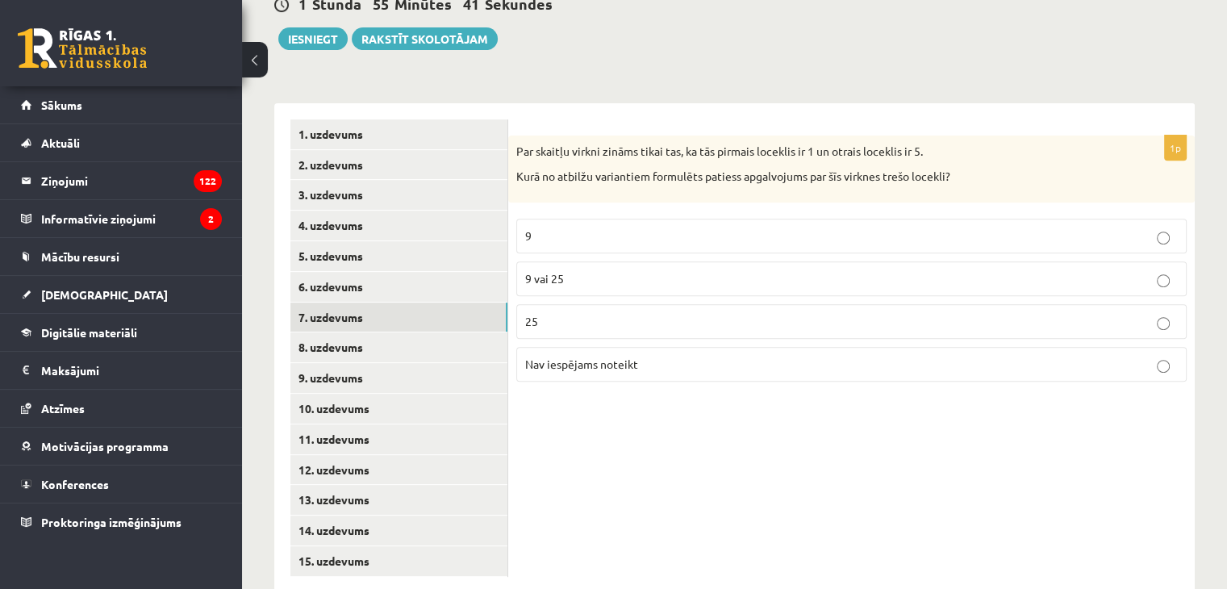
click at [582, 356] on p "Nav iespējams noteikt" at bounding box center [851, 364] width 653 height 17
click at [343, 332] on link "8. uzdevums" at bounding box center [399, 347] width 217 height 30
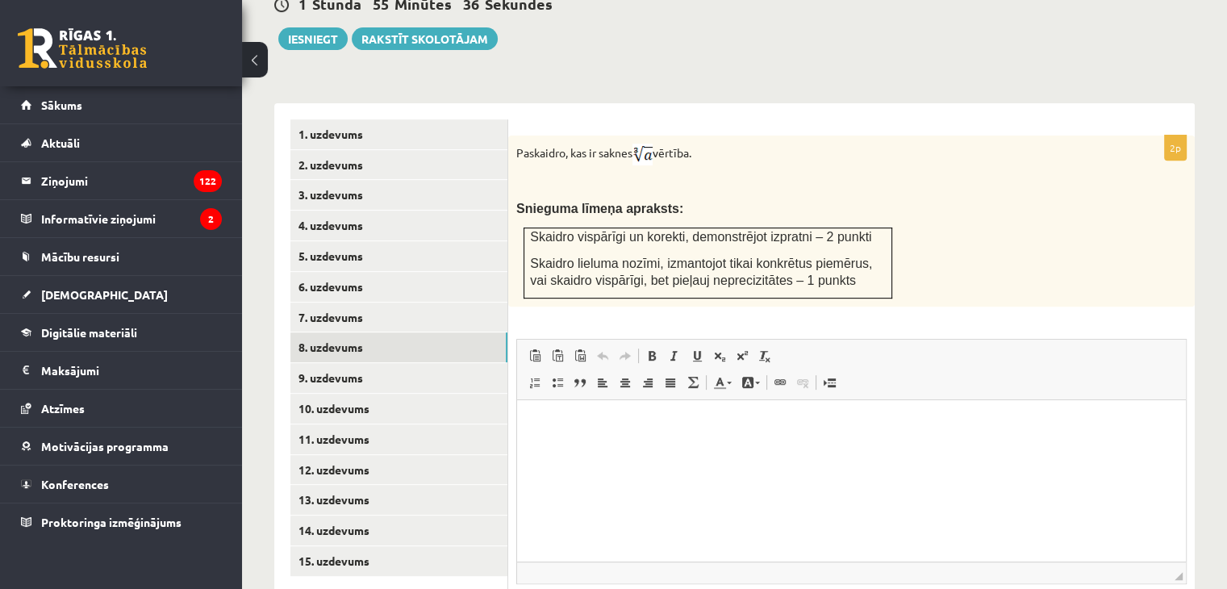
scroll to position [0, 0]
click at [447, 363] on link "9. uzdevums" at bounding box center [399, 378] width 217 height 30
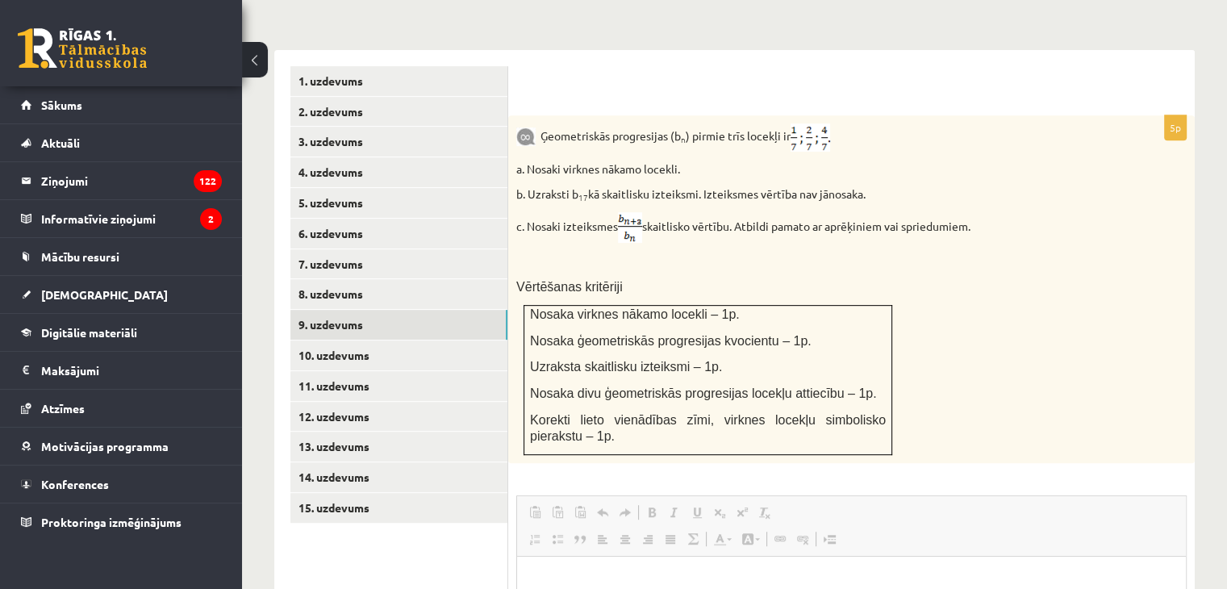
scroll to position [696, 0]
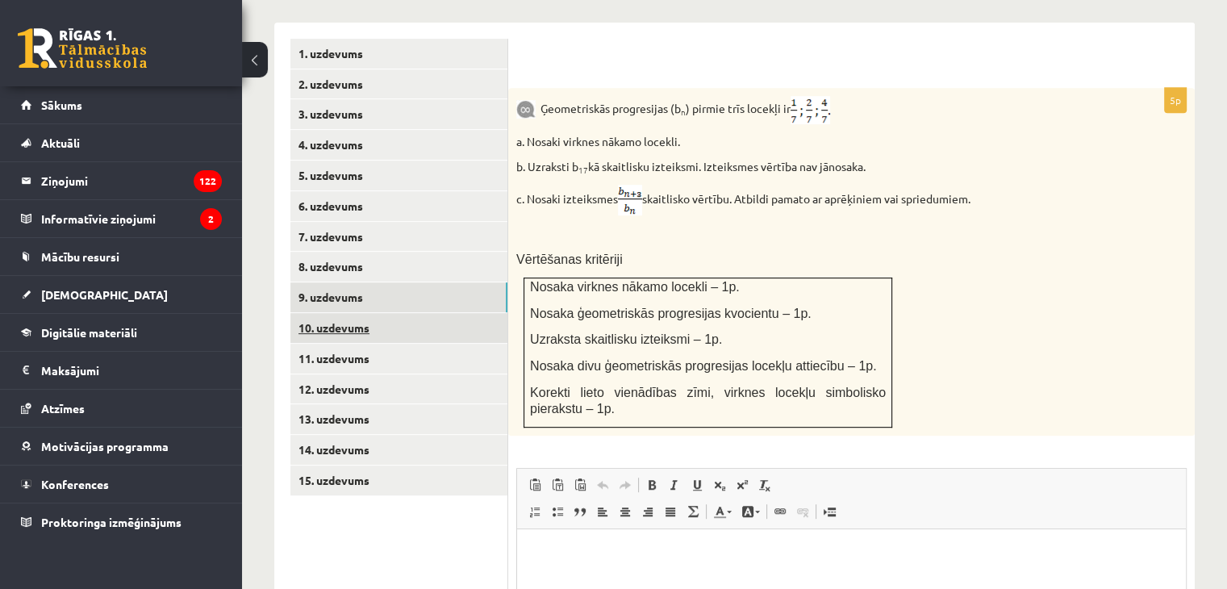
click at [415, 313] on link "10. uzdevums" at bounding box center [399, 328] width 217 height 30
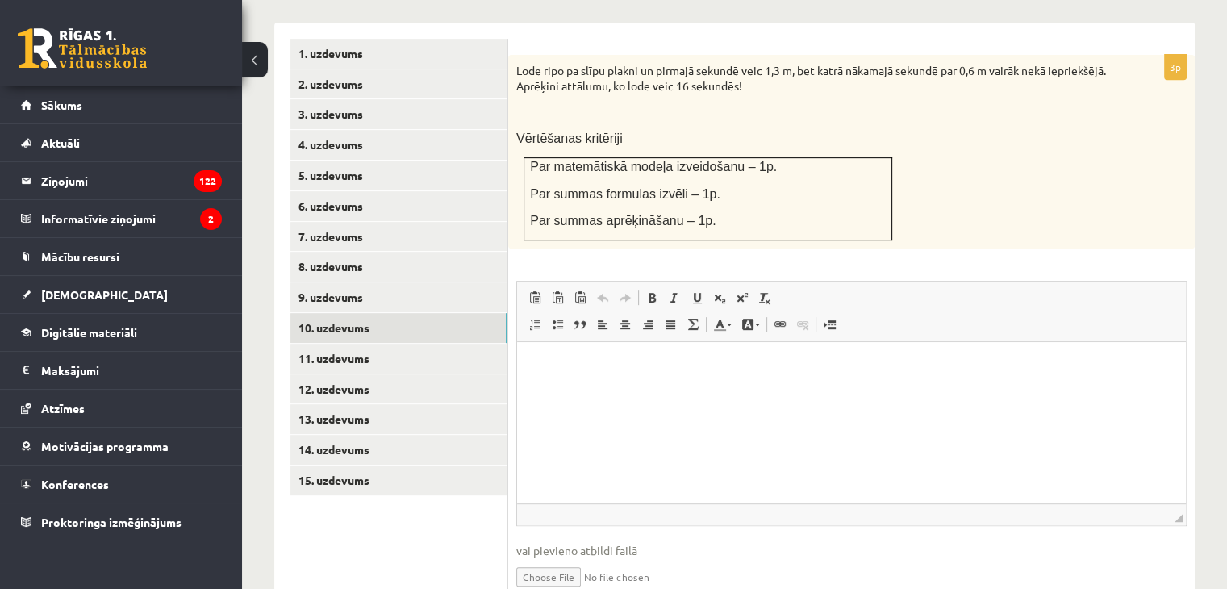
scroll to position [0, 0]
click at [380, 344] on link "11. uzdevums" at bounding box center [399, 359] width 217 height 30
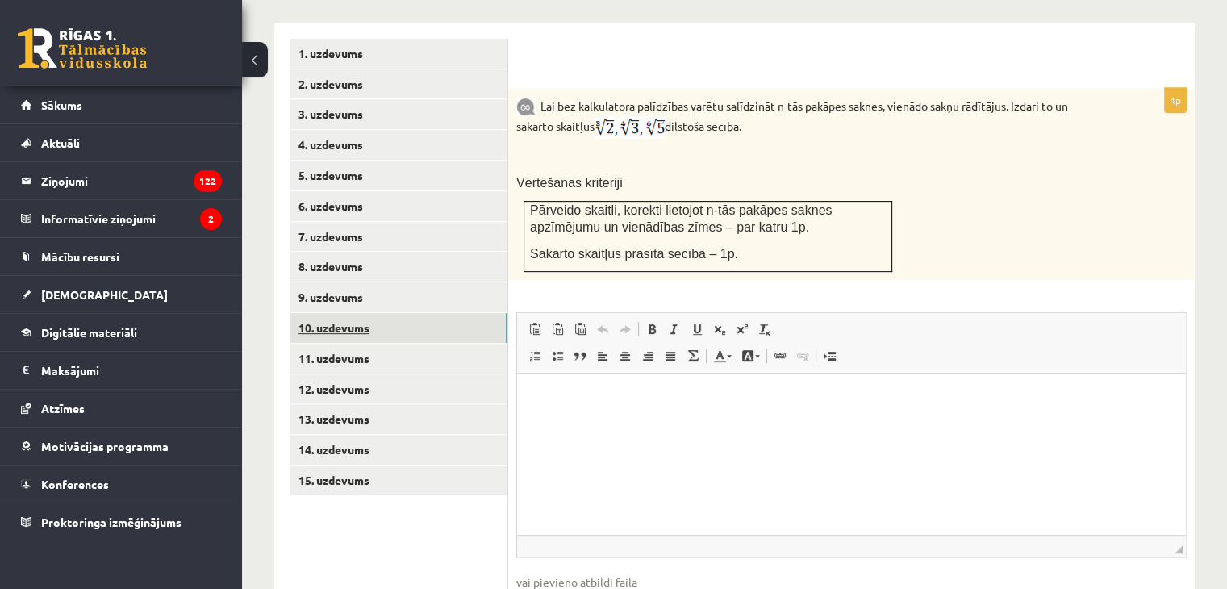
click at [323, 313] on link "10. uzdevums" at bounding box center [399, 328] width 217 height 30
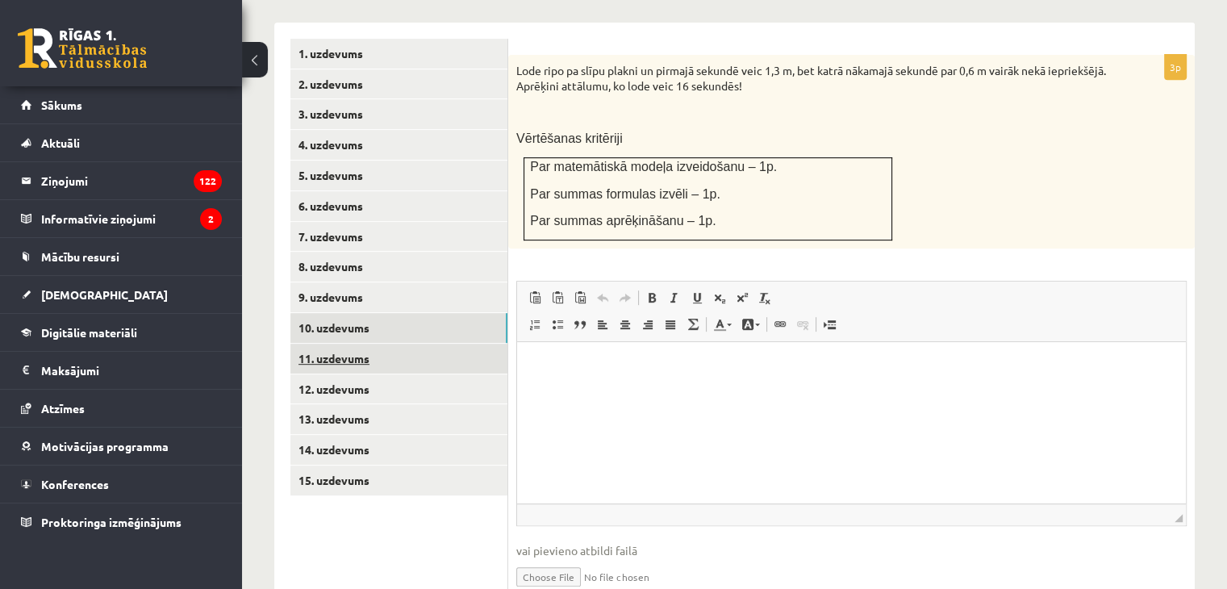
click at [336, 344] on link "11. uzdevums" at bounding box center [399, 359] width 217 height 30
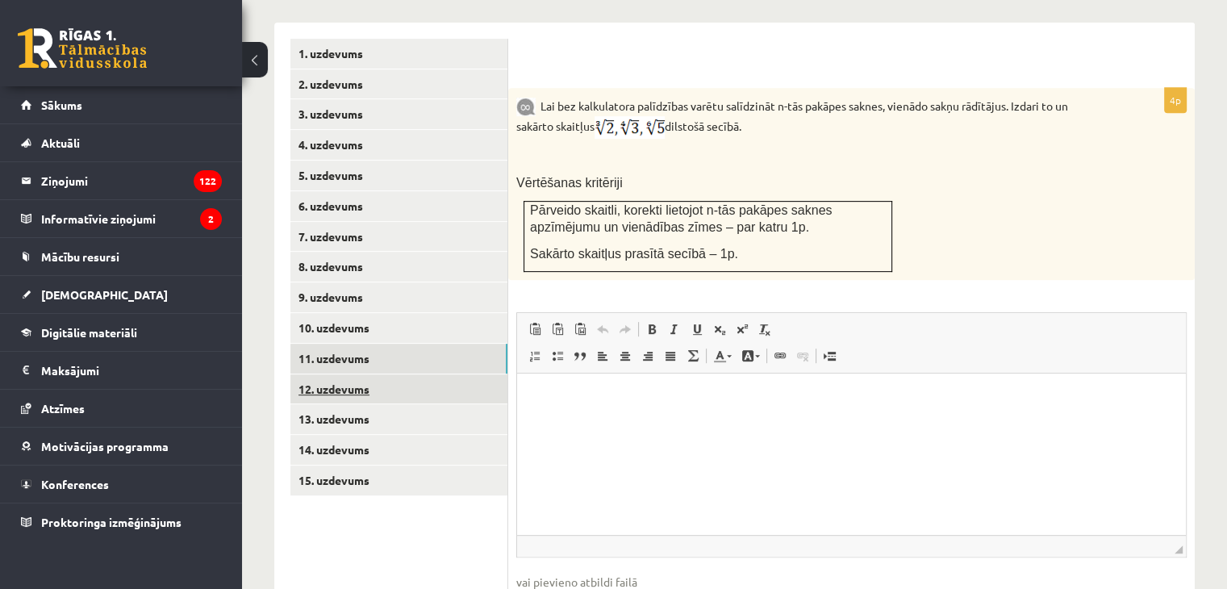
click at [450, 374] on link "12. uzdevums" at bounding box center [399, 389] width 217 height 30
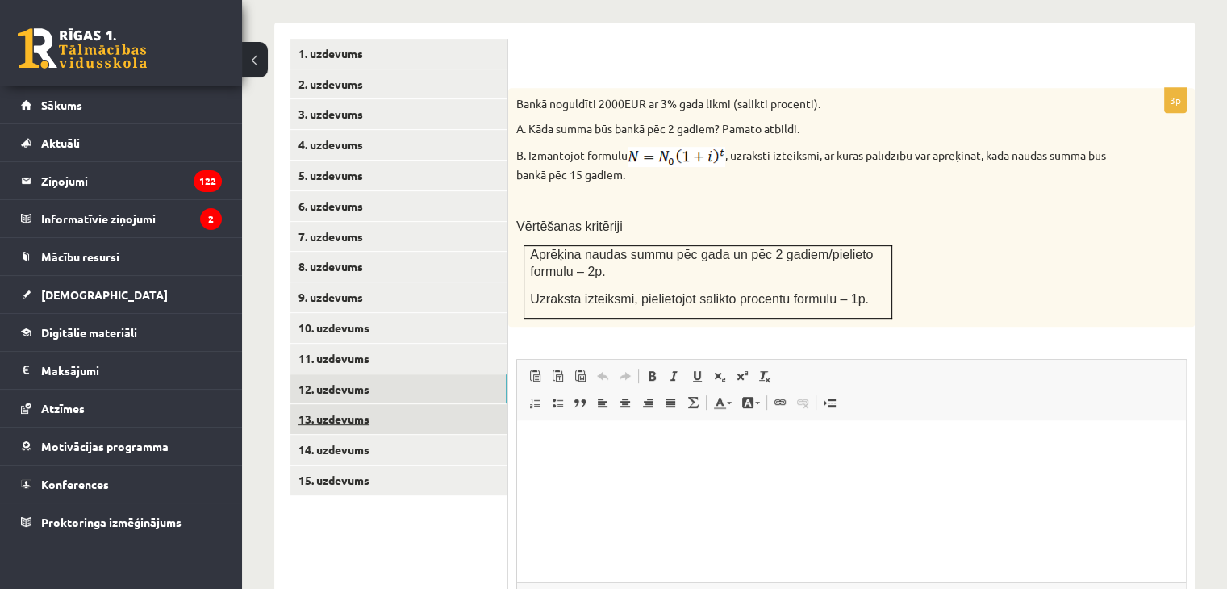
click at [382, 404] on link "13. uzdevums" at bounding box center [399, 419] width 217 height 30
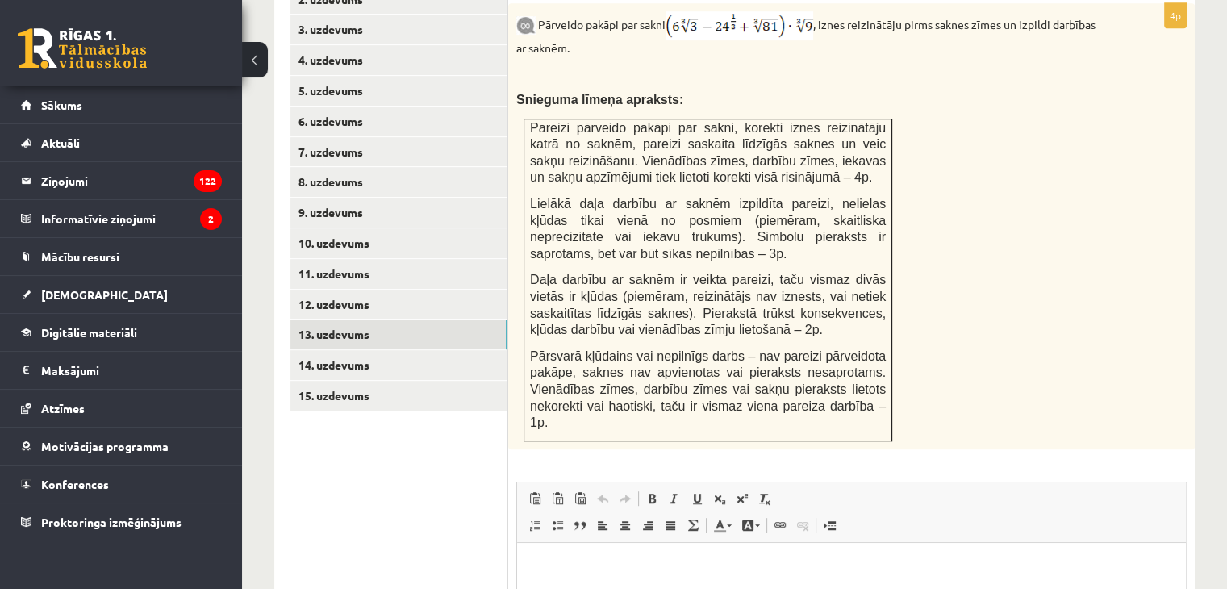
scroll to position [776, 0]
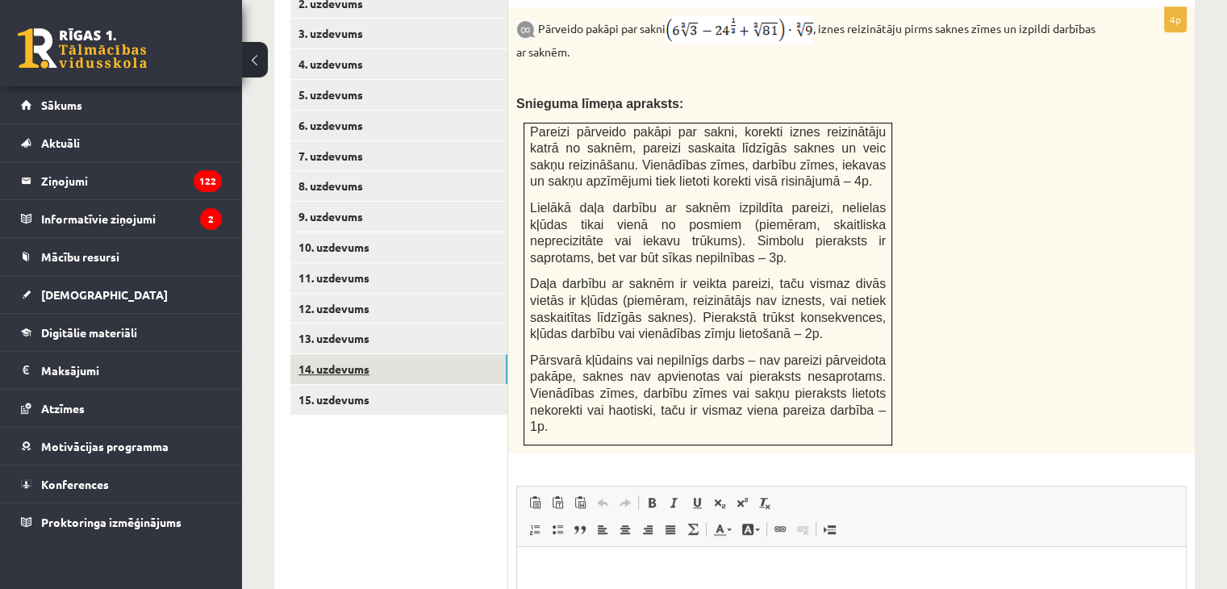
click at [428, 354] on link "14. uzdevums" at bounding box center [399, 369] width 217 height 30
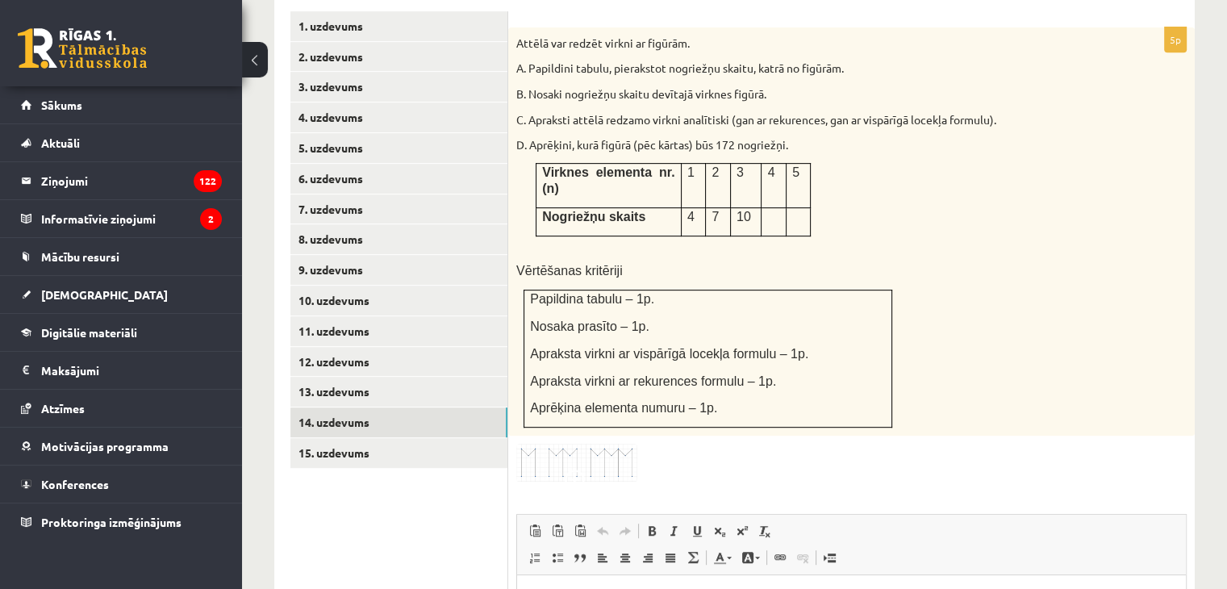
scroll to position [615, 0]
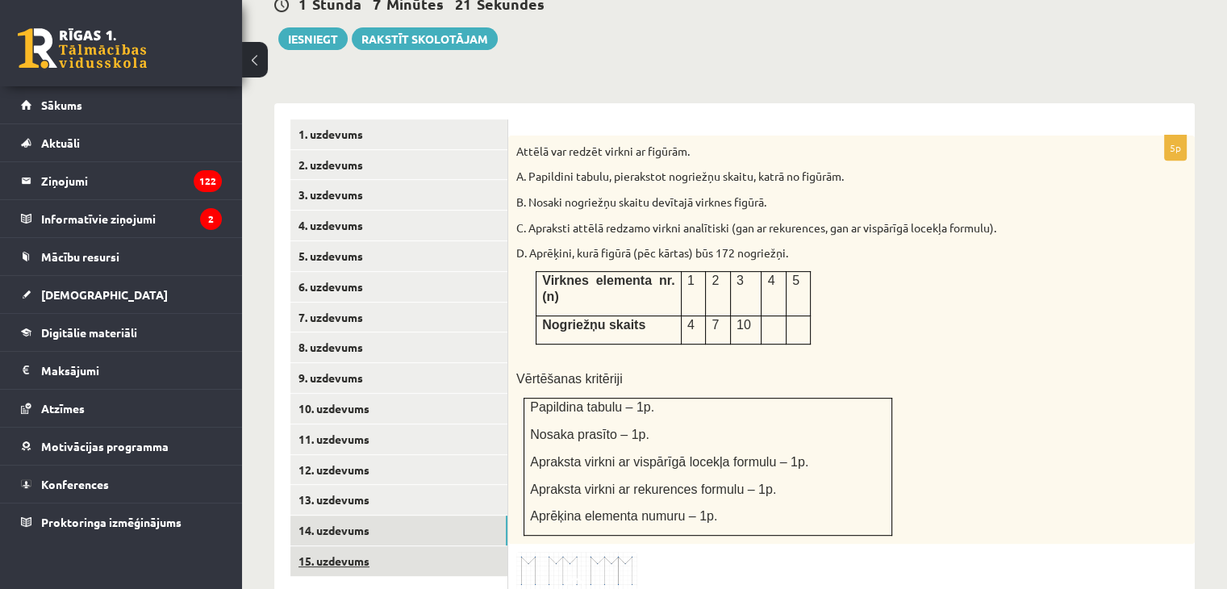
click at [454, 546] on link "15. uzdevums" at bounding box center [399, 561] width 217 height 30
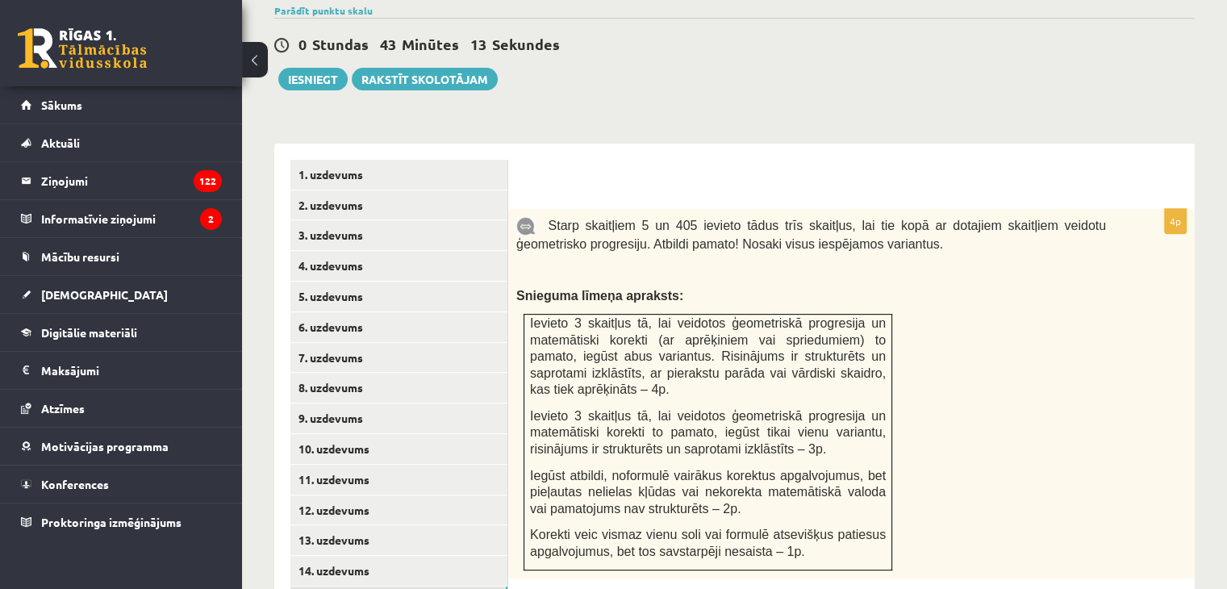
scroll to position [458, 0]
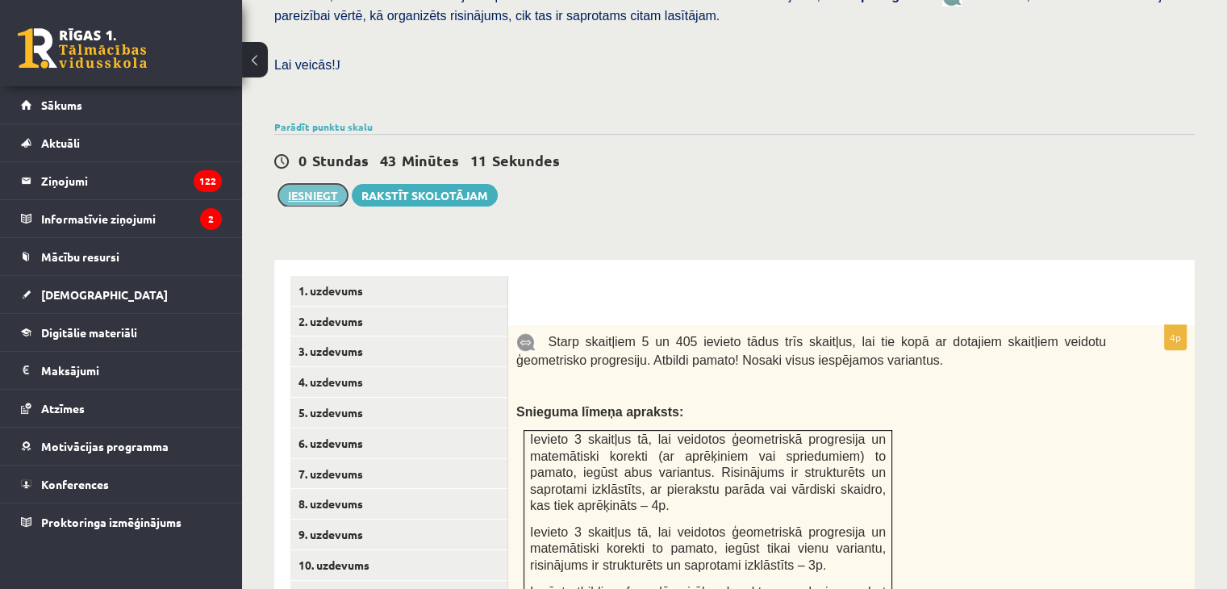
click at [316, 184] on button "Iesniegt" at bounding box center [312, 195] width 69 height 23
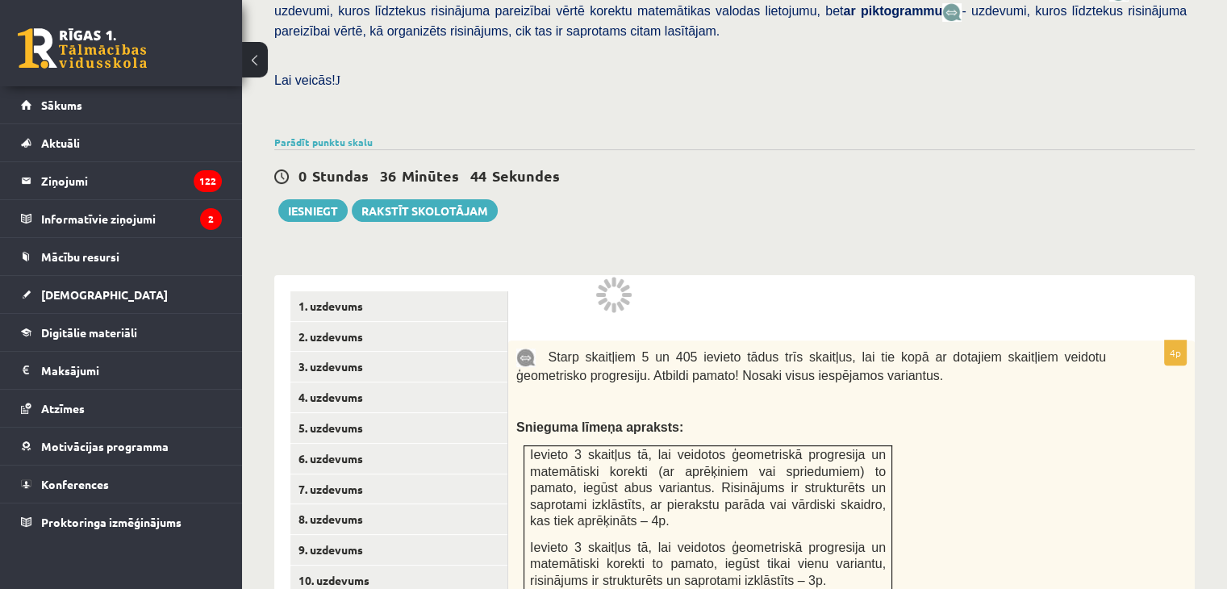
click at [569, 341] on div "Starp skaitļiem 5 un 405 ievieto tādus trīs skaitļus, lai tie kopā ar dotajiem …" at bounding box center [851, 526] width 687 height 370
click at [600, 291] on div at bounding box center [852, 307] width 654 height 33
click at [663, 198] on div "Matemātika JK 12.a2 klase 1. ieskaite , Elīna Pone (12.a2 JK klase) Pārbaudes d…" at bounding box center [734, 372] width 985 height 1507
click at [665, 198] on div "Matemātika JK 12.a2 klase 1. ieskaite , Elīna Pone (12.a2 JK klase) Pārbaudes d…" at bounding box center [734, 372] width 985 height 1507
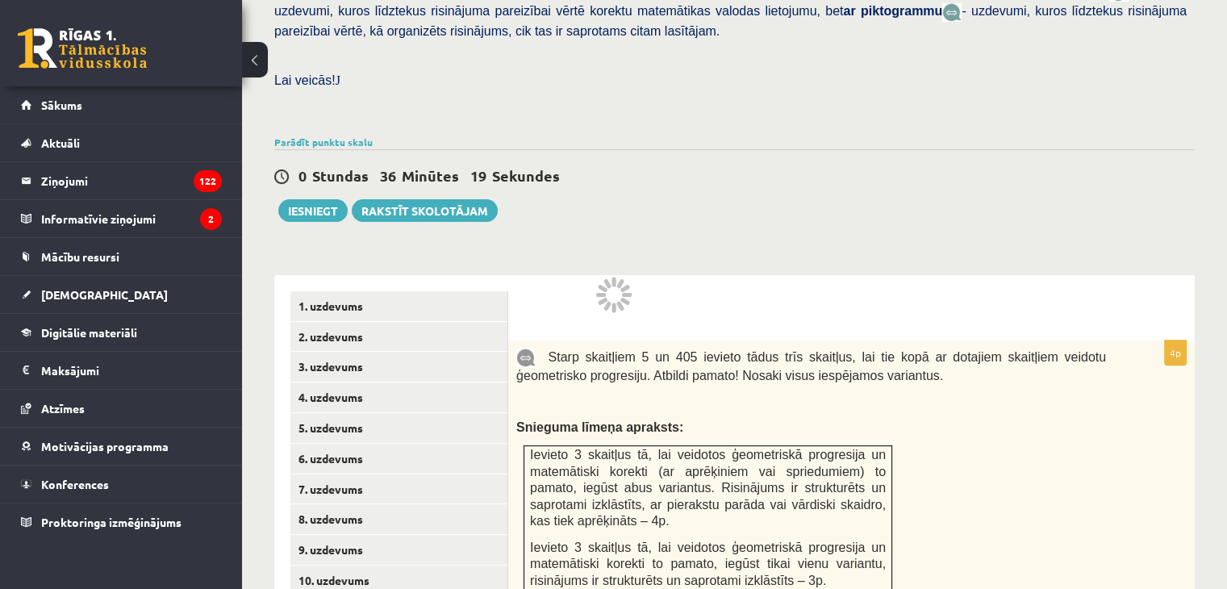
click at [707, 154] on div "0 Stundas 36 Minūtes 19 Sekundes Notikusi kļūda pie pēdējās saglabāšanas. Lūdzu…" at bounding box center [734, 185] width 921 height 73
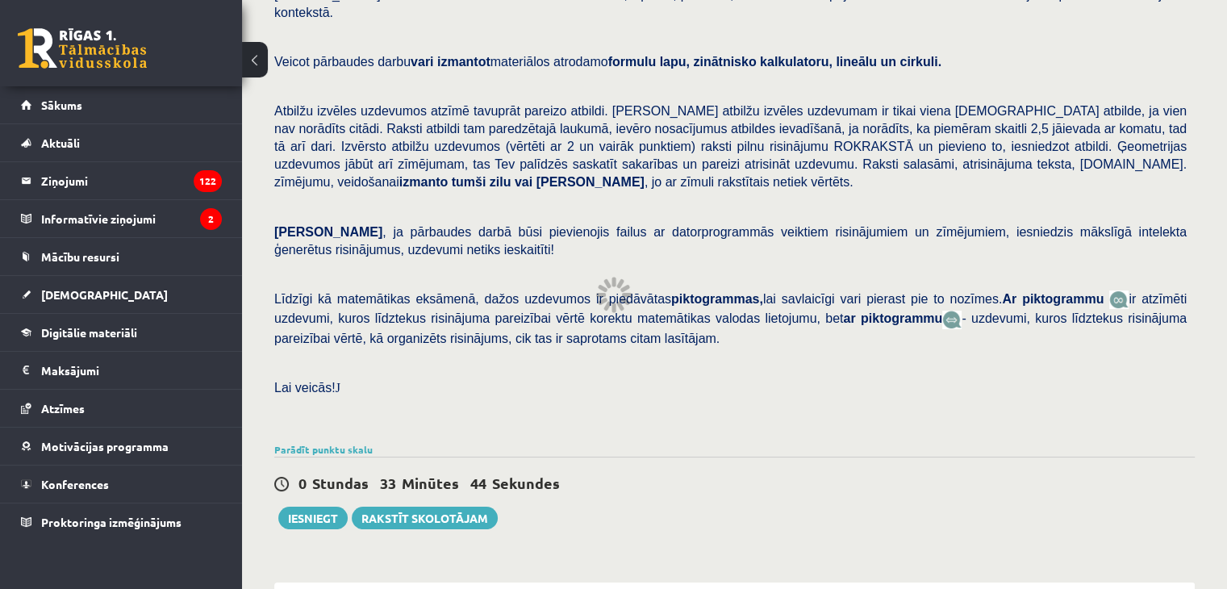
scroll to position [0, 0]
